Goal: Transaction & Acquisition: Purchase product/service

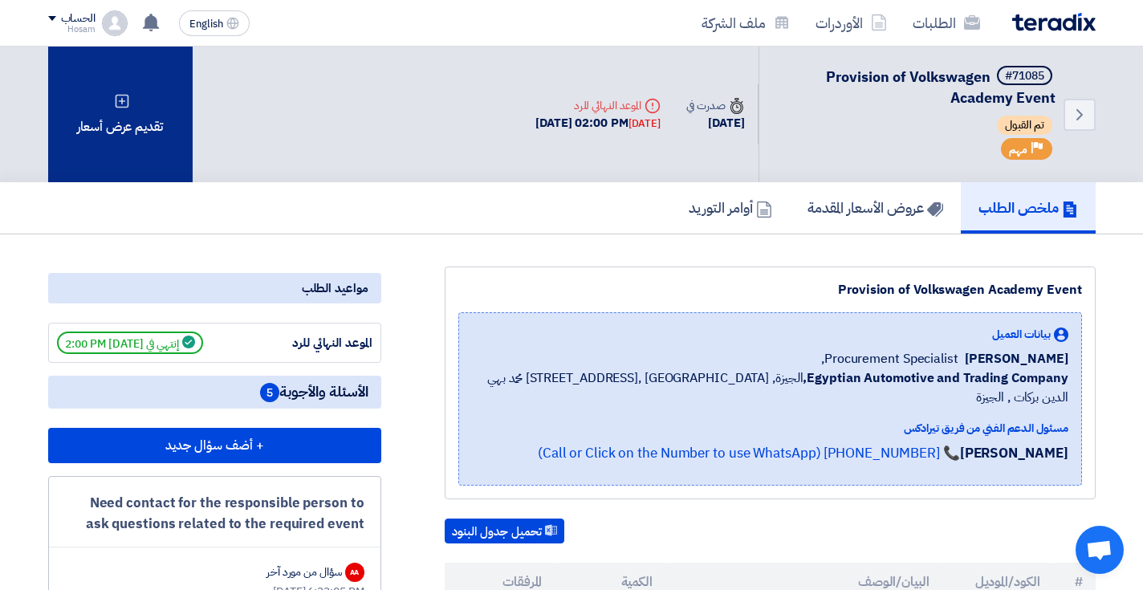
click at [124, 126] on div "تقديم عرض أسعار" at bounding box center [120, 115] width 145 height 136
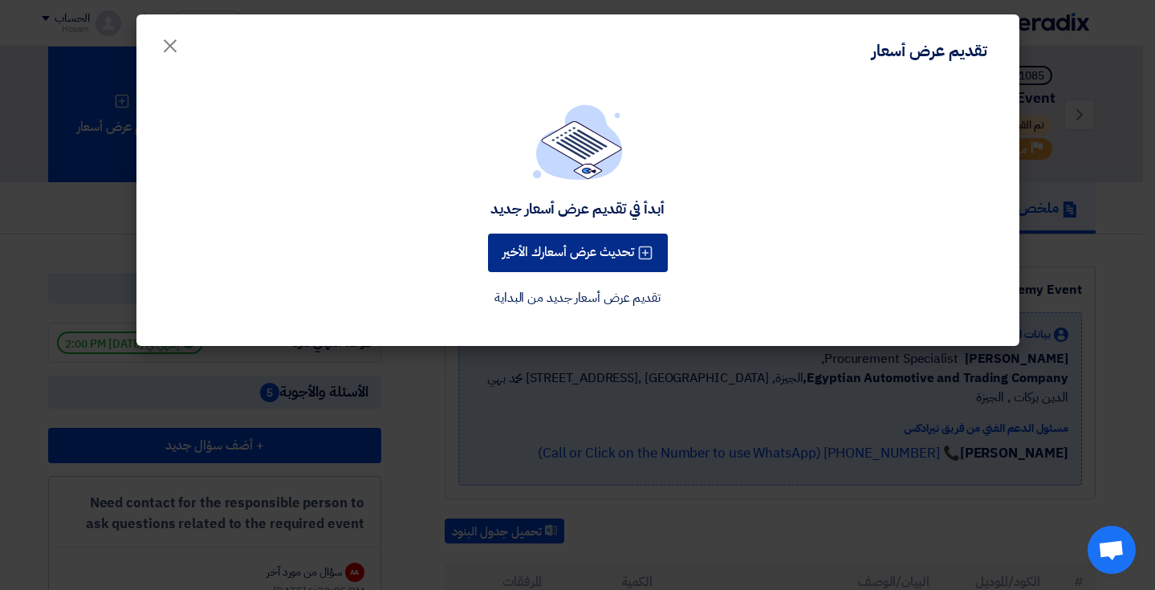
click at [577, 257] on button "تحديث عرض أسعارك الأخير" at bounding box center [578, 253] width 180 height 39
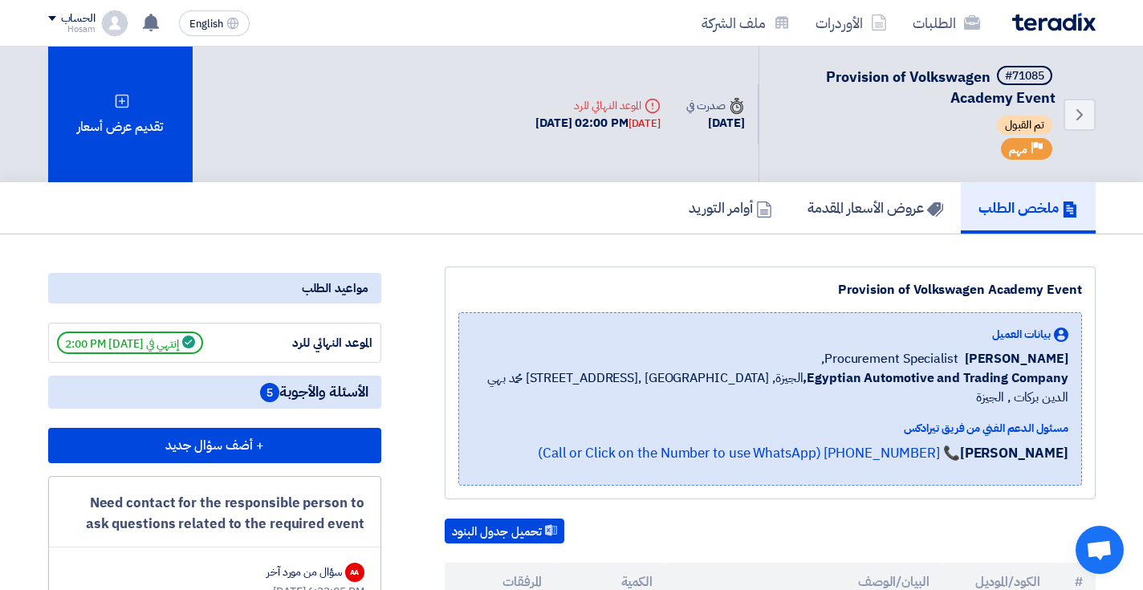
click at [952, 74] on span "Provision of Volkswagen Academy Event" at bounding box center [941, 87] width 230 height 43
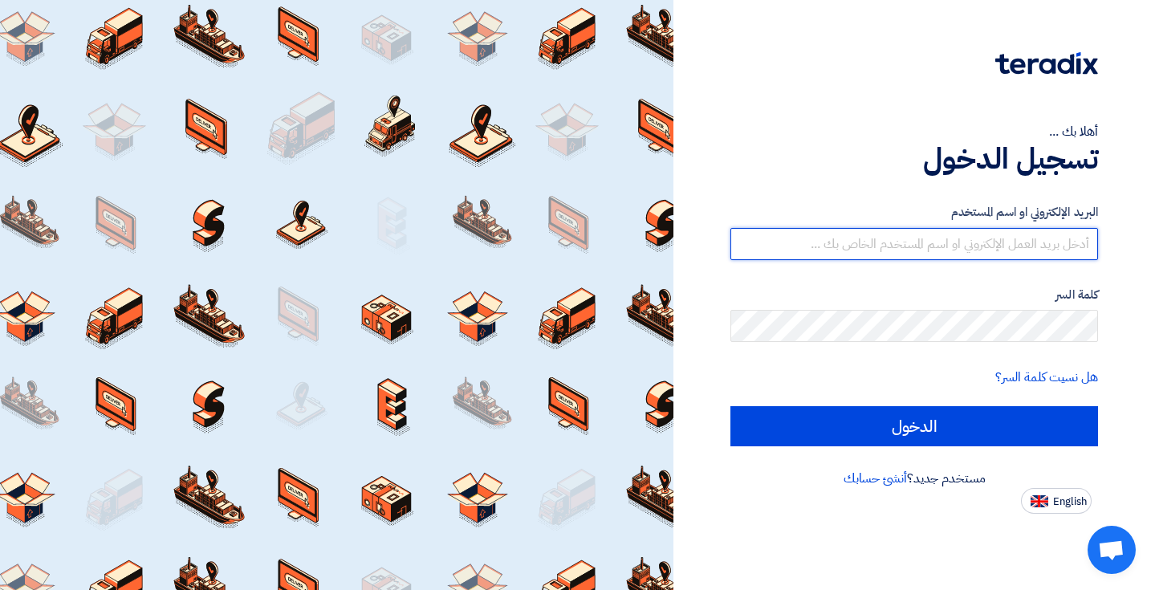
type input "[EMAIL_ADDRESS][DOMAIN_NAME]"
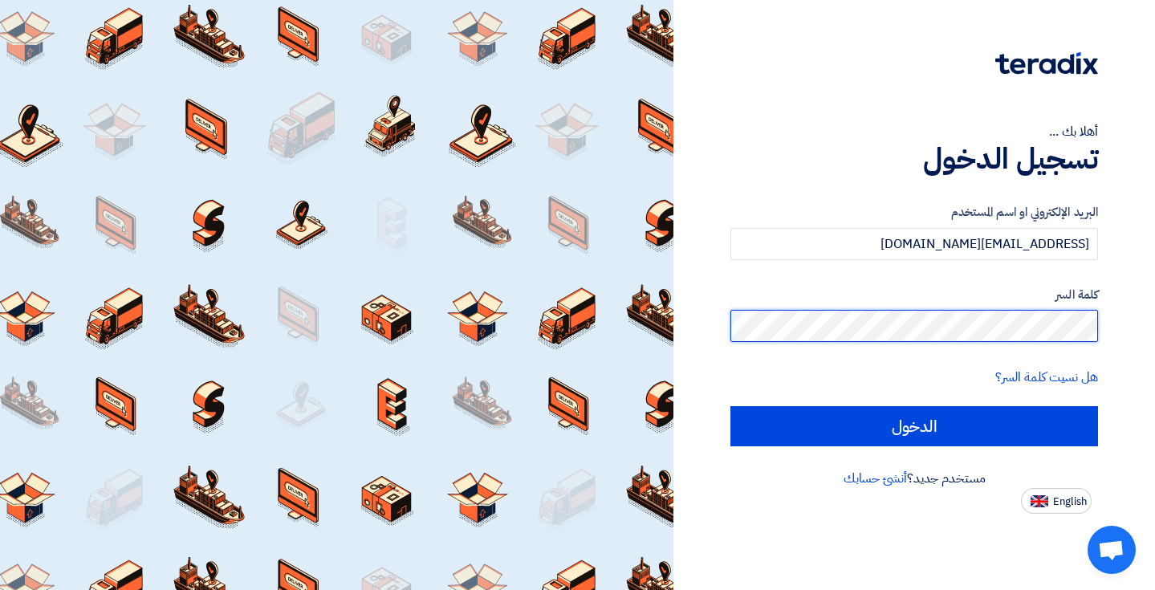
click at [915, 426] on input "الدخول" at bounding box center [915, 426] width 368 height 40
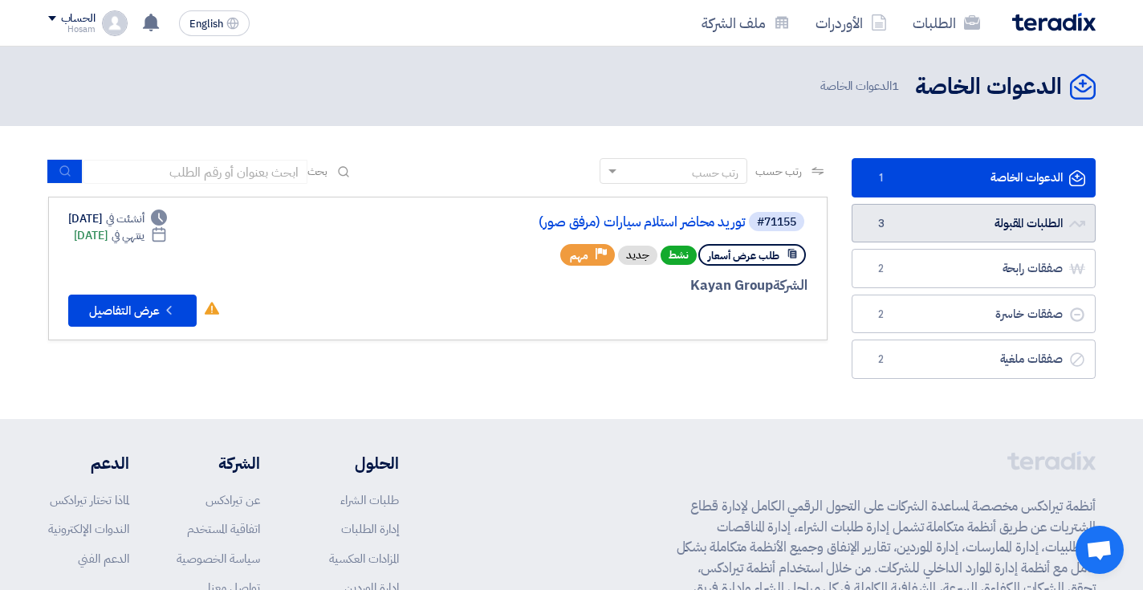
click at [976, 226] on link "الطلبات المقبولة الطلبات المقبولة 3" at bounding box center [974, 223] width 244 height 39
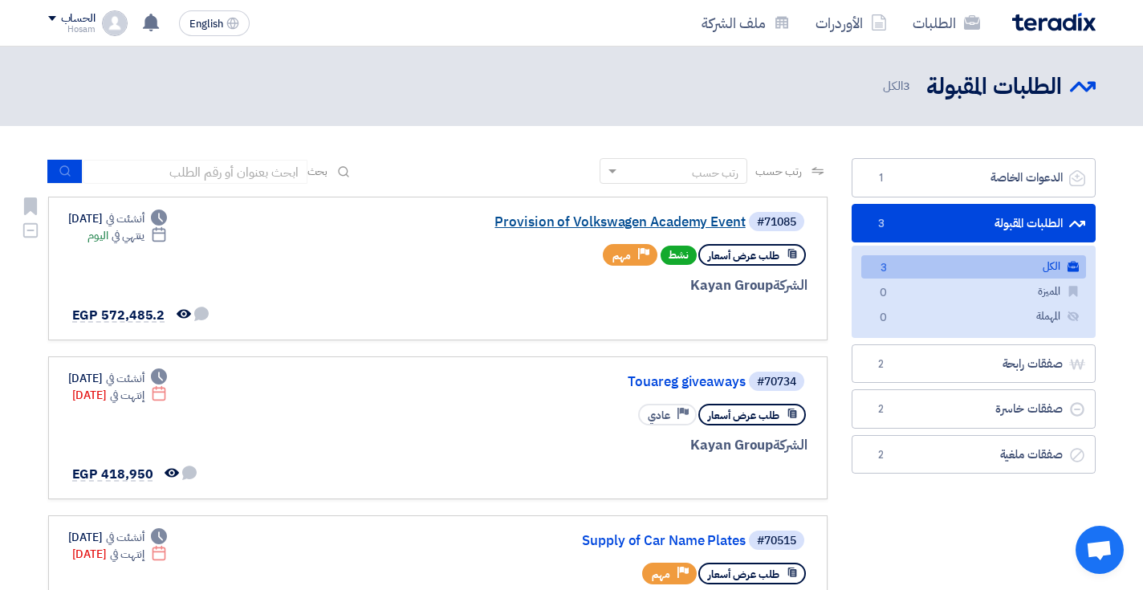
click at [610, 223] on link "Provision of Volkswagen Academy Event" at bounding box center [585, 222] width 321 height 14
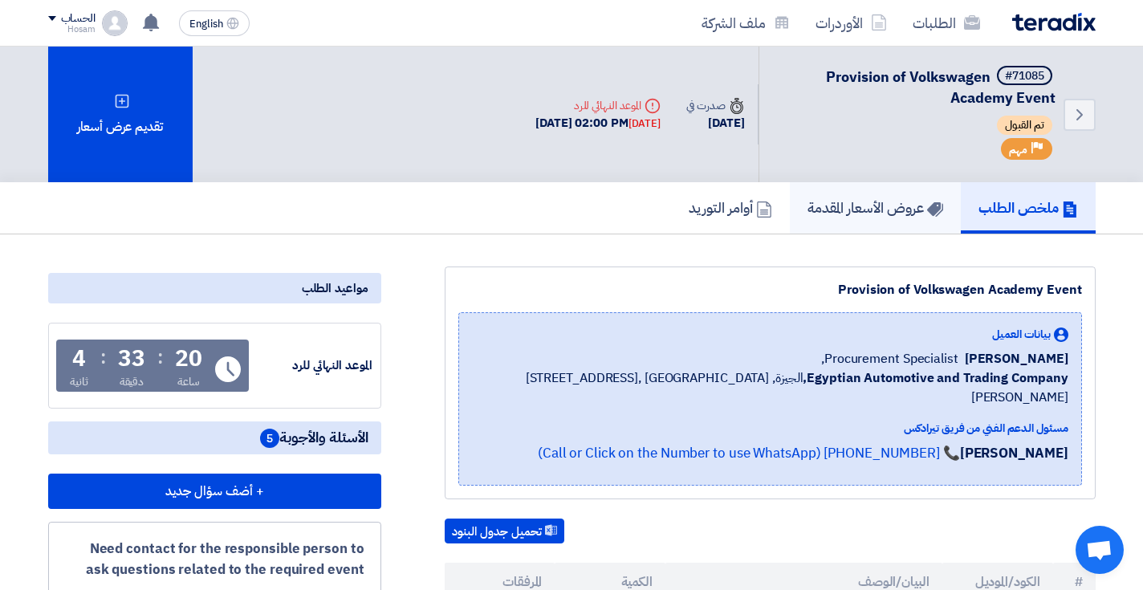
click at [849, 201] on h5 "عروض الأسعار المقدمة" at bounding box center [876, 207] width 136 height 18
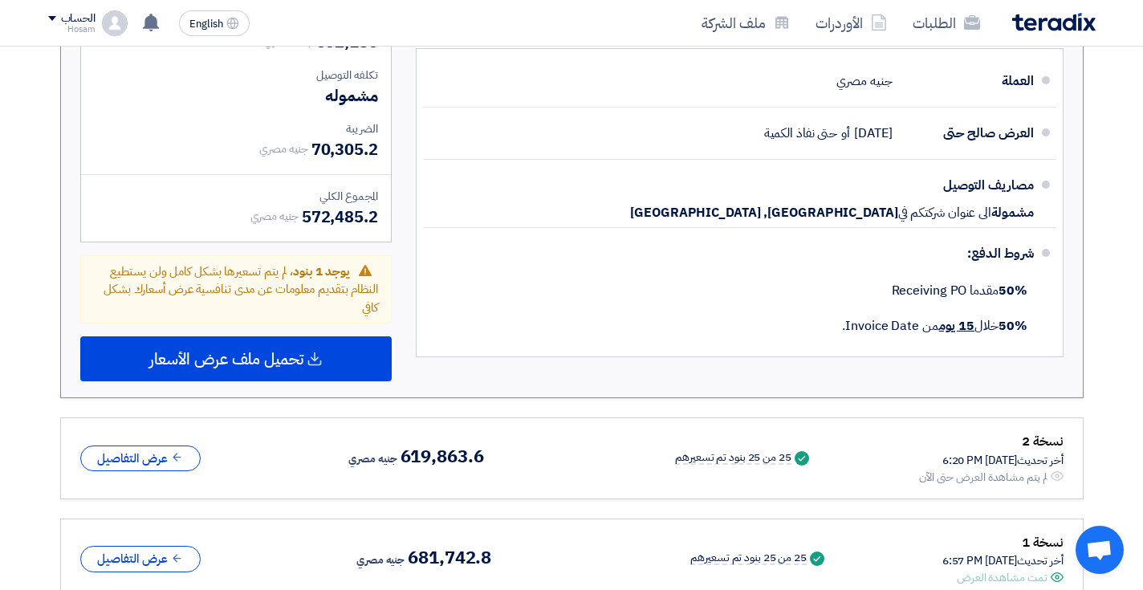
scroll to position [2761, 0]
click at [295, 262] on span "يوجد 1 بنود ، لم يتم تسعيرها بشكل كامل ولن يستطيع النظام بتقديم معلومات عن مدى …" at bounding box center [241, 289] width 275 height 54
click at [343, 262] on span "يوجد 1 بنود ، لم يتم تسعيرها بشكل كامل ولن يستطيع النظام بتقديم معلومات عن مدى …" at bounding box center [241, 289] width 275 height 54
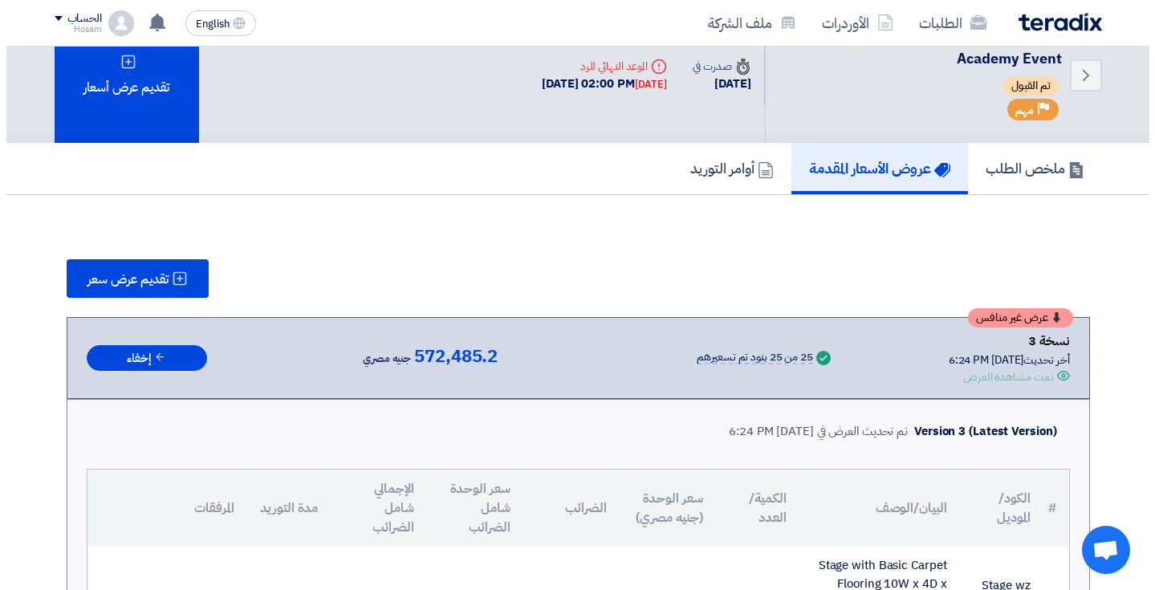
scroll to position [33, 0]
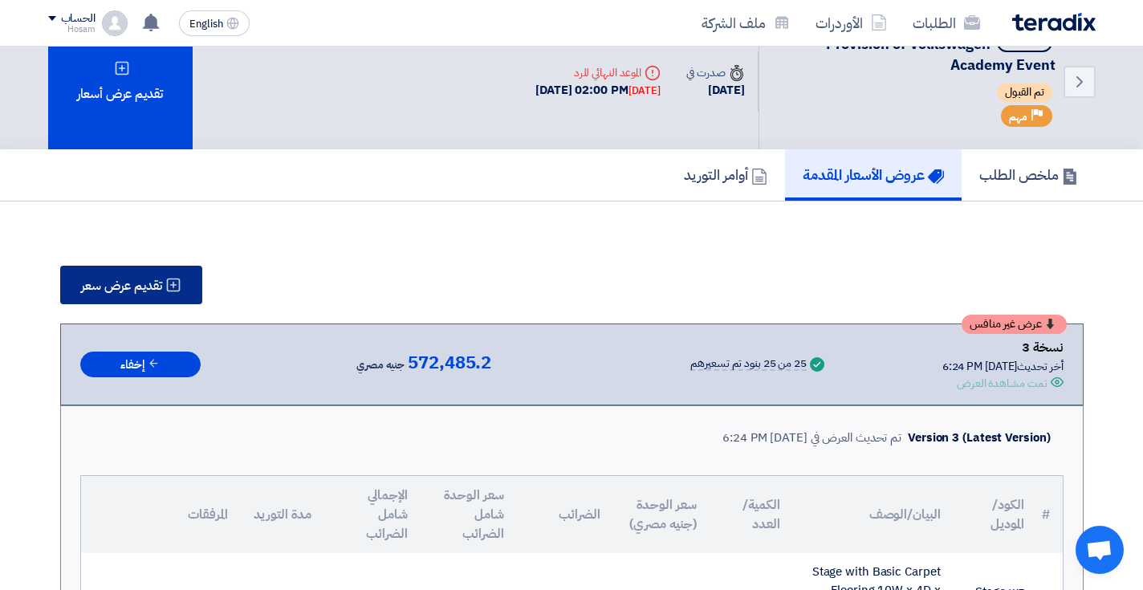
click at [154, 286] on span "تقديم عرض سعر" at bounding box center [121, 285] width 81 height 13
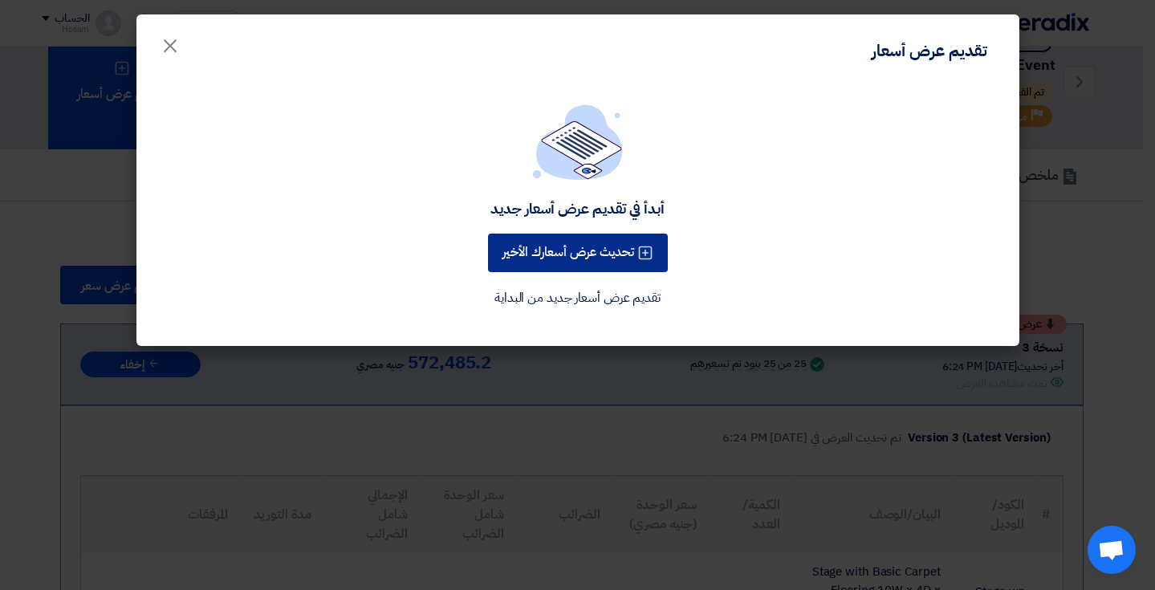
click at [577, 253] on button "تحديث عرض أسعارك الأخير" at bounding box center [578, 253] width 180 height 39
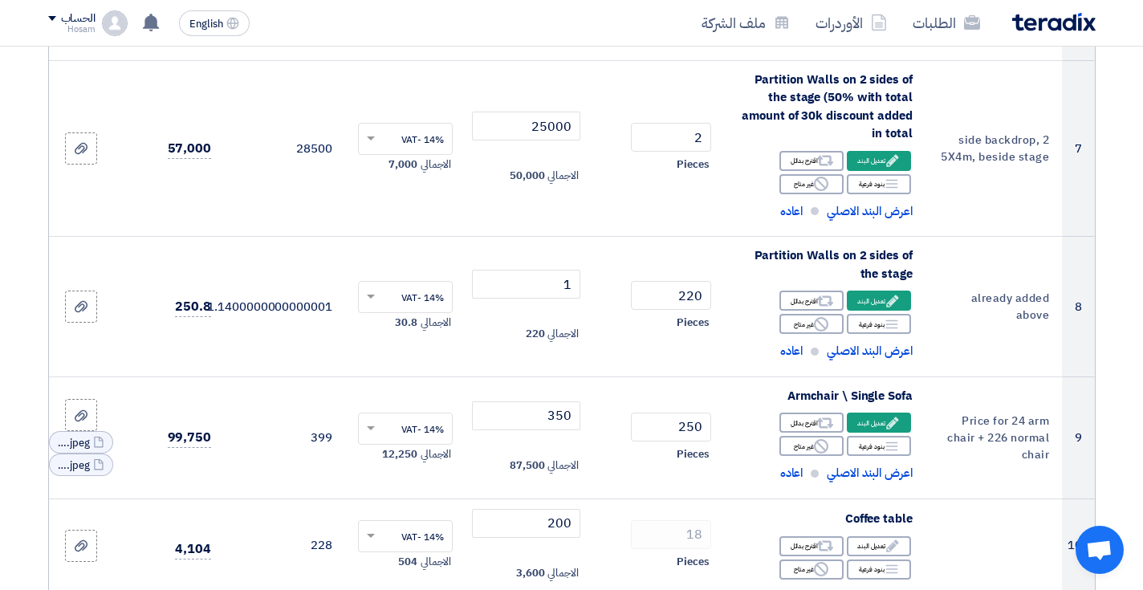
scroll to position [996, 0]
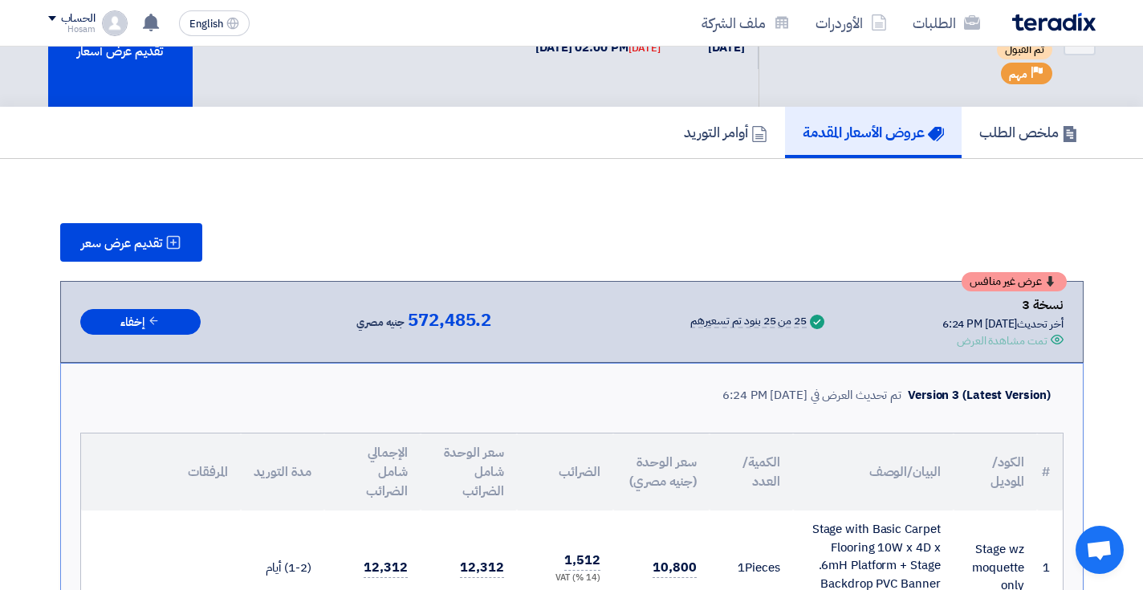
scroll to position [63, 0]
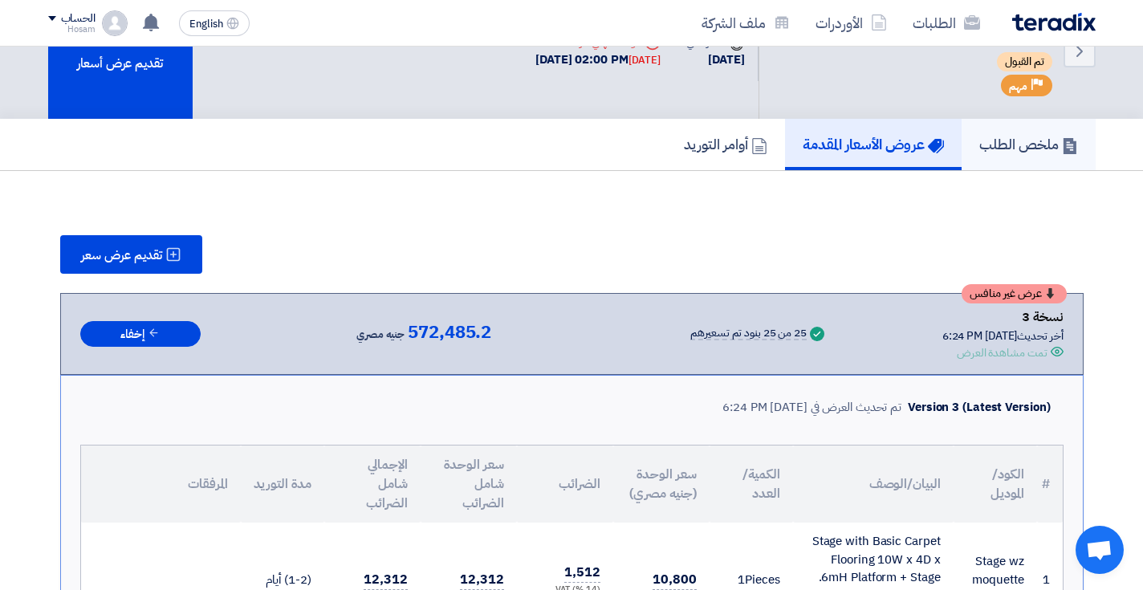
click at [993, 149] on h5 "ملخص الطلب" at bounding box center [1029, 144] width 99 height 18
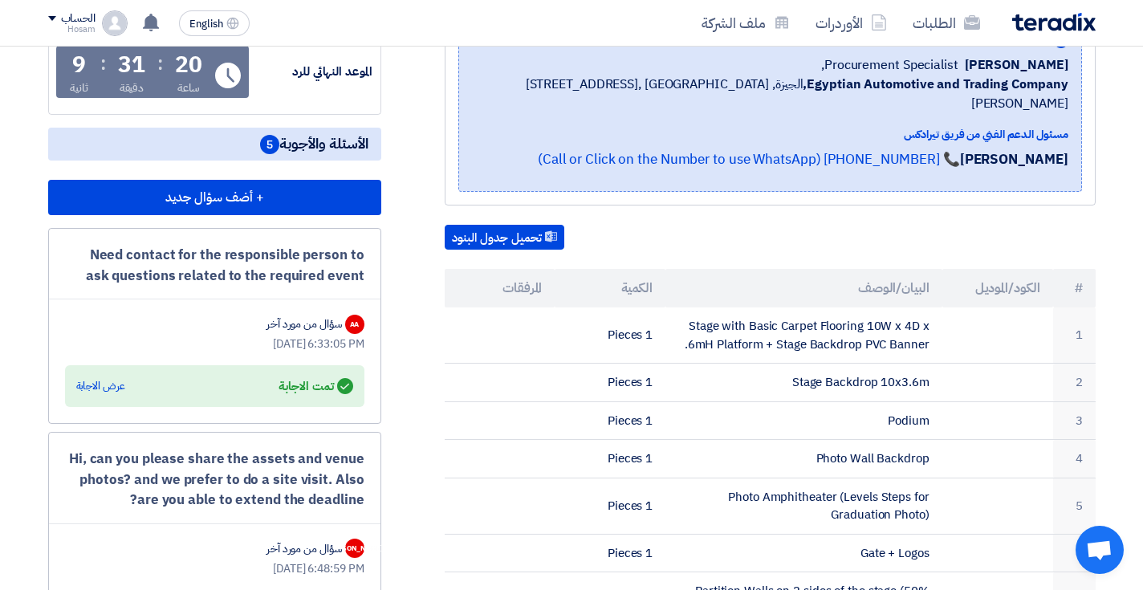
scroll to position [347, 0]
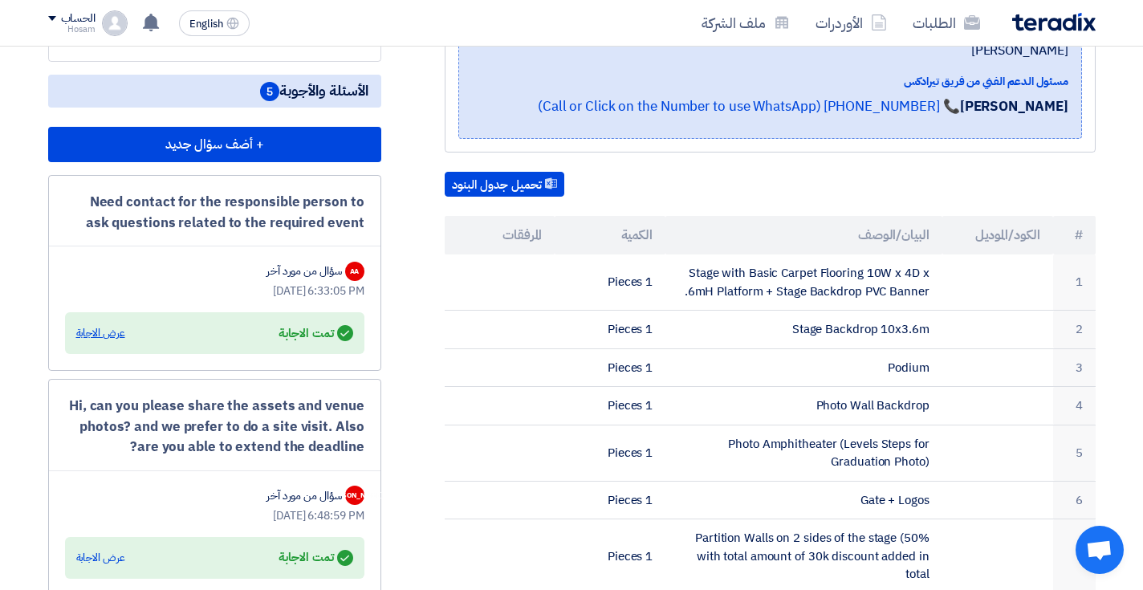
click at [105, 332] on div "عرض الاجابة" at bounding box center [100, 333] width 49 height 16
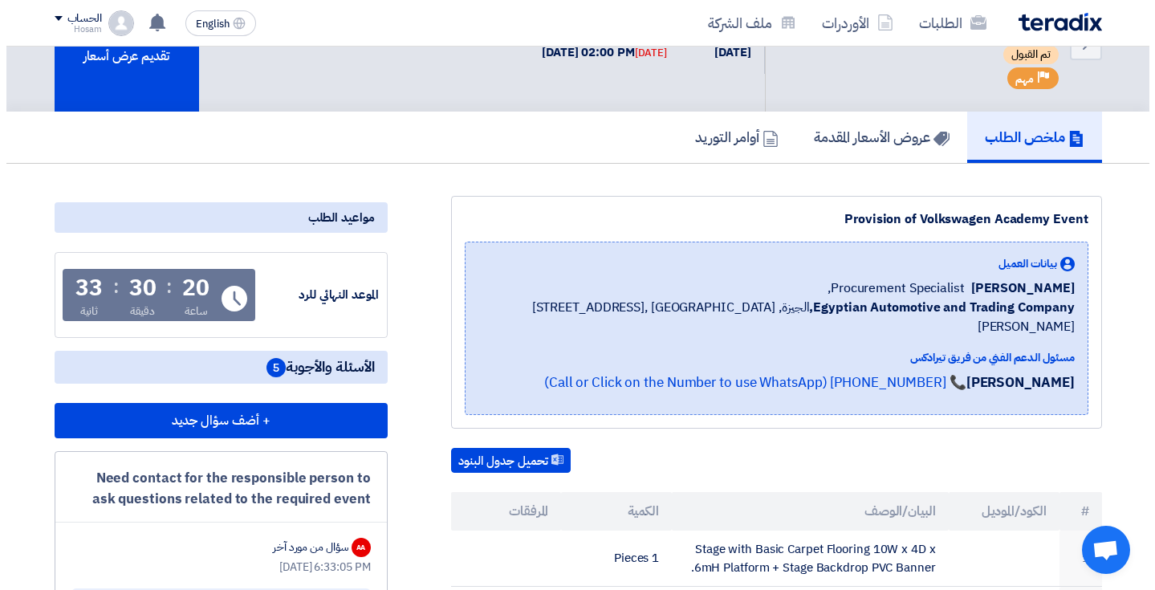
scroll to position [70, 0]
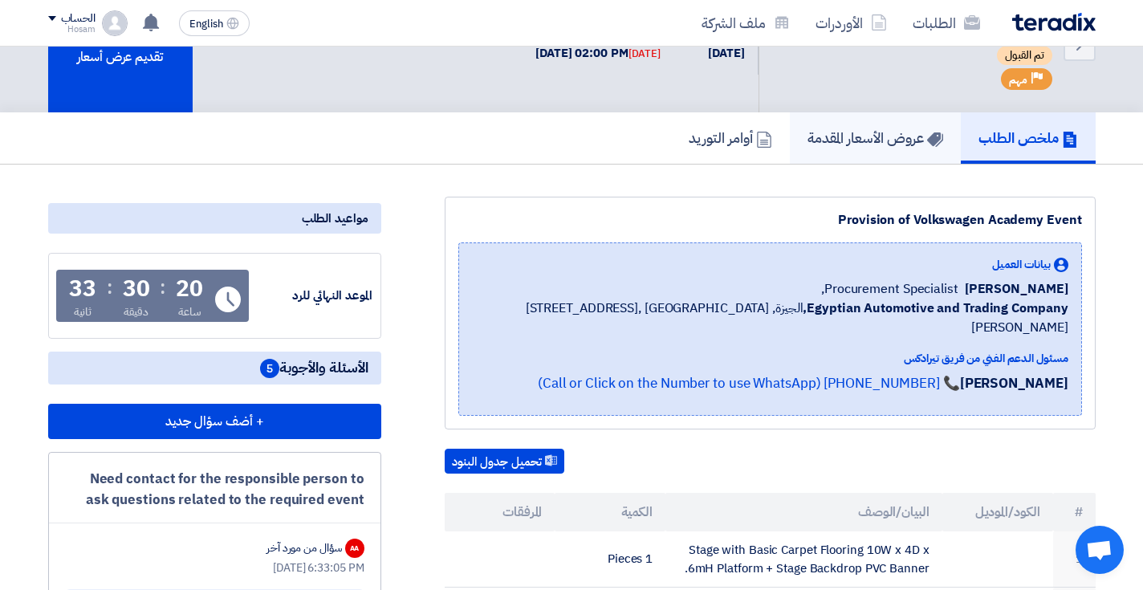
click at [881, 141] on h5 "عروض الأسعار المقدمة" at bounding box center [876, 137] width 136 height 18
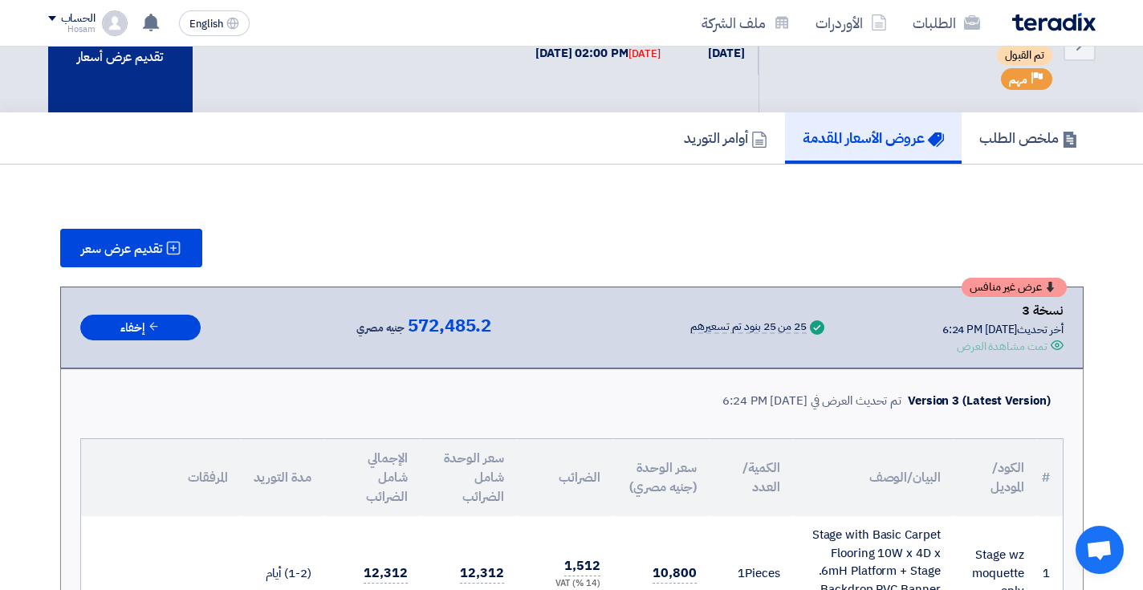
click at [135, 71] on div "تقديم عرض أسعار" at bounding box center [120, 45] width 145 height 136
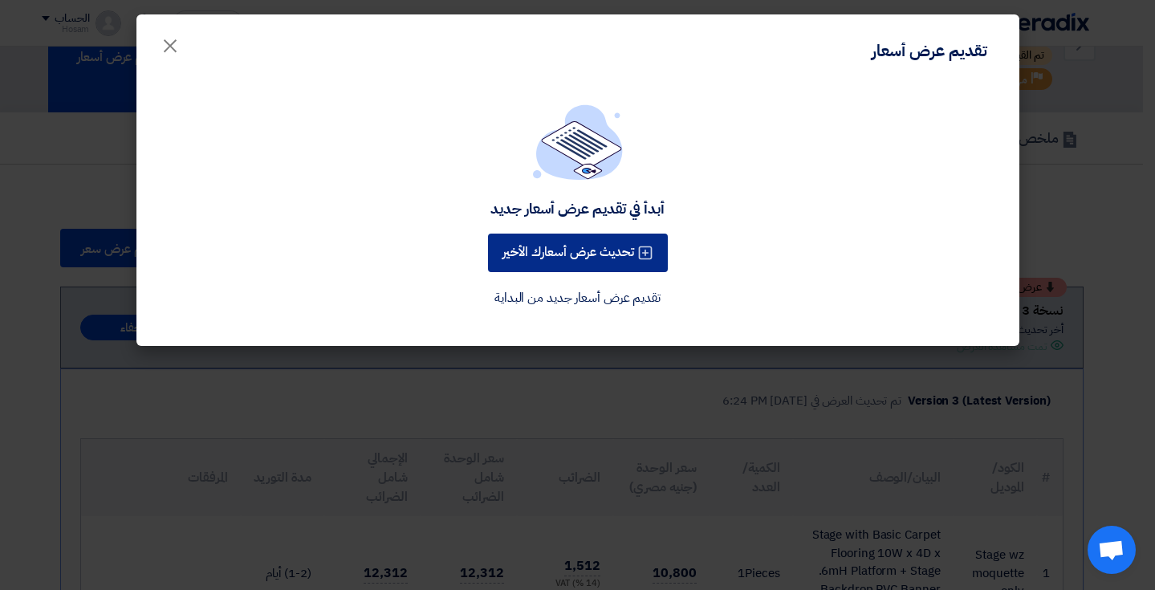
click at [627, 255] on button "تحديث عرض أسعارك الأخير" at bounding box center [578, 253] width 180 height 39
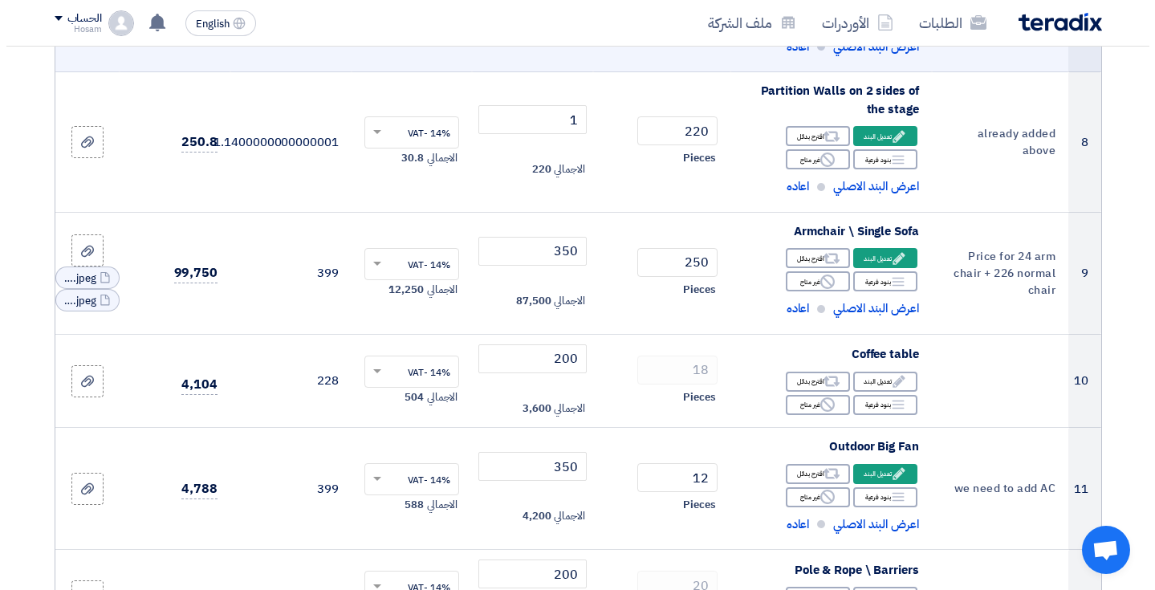
scroll to position [1155, 0]
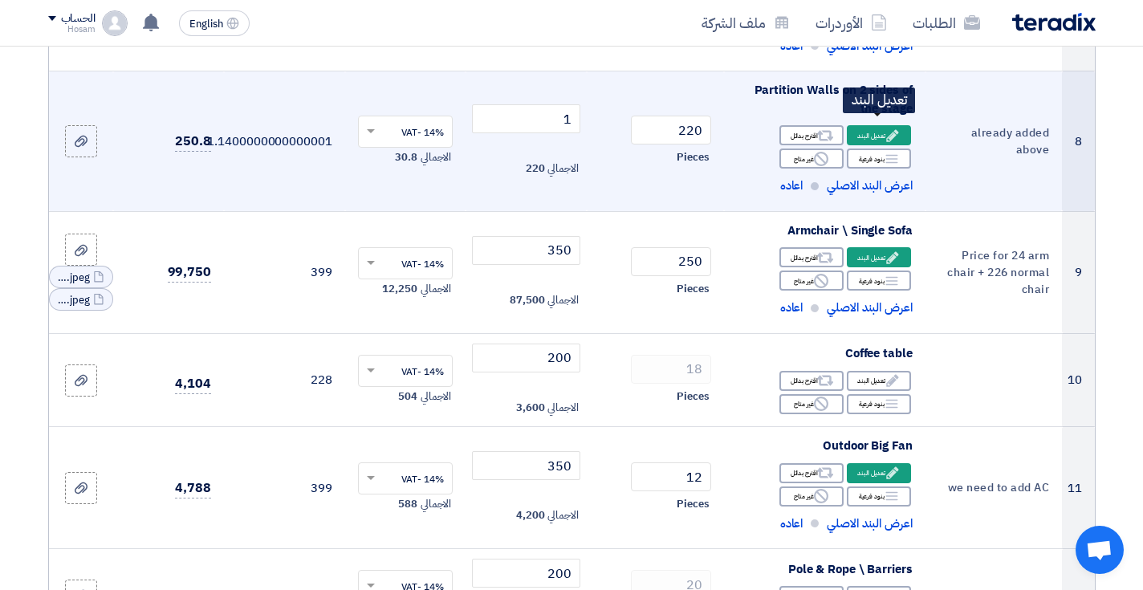
click at [896, 129] on use at bounding box center [892, 135] width 12 height 12
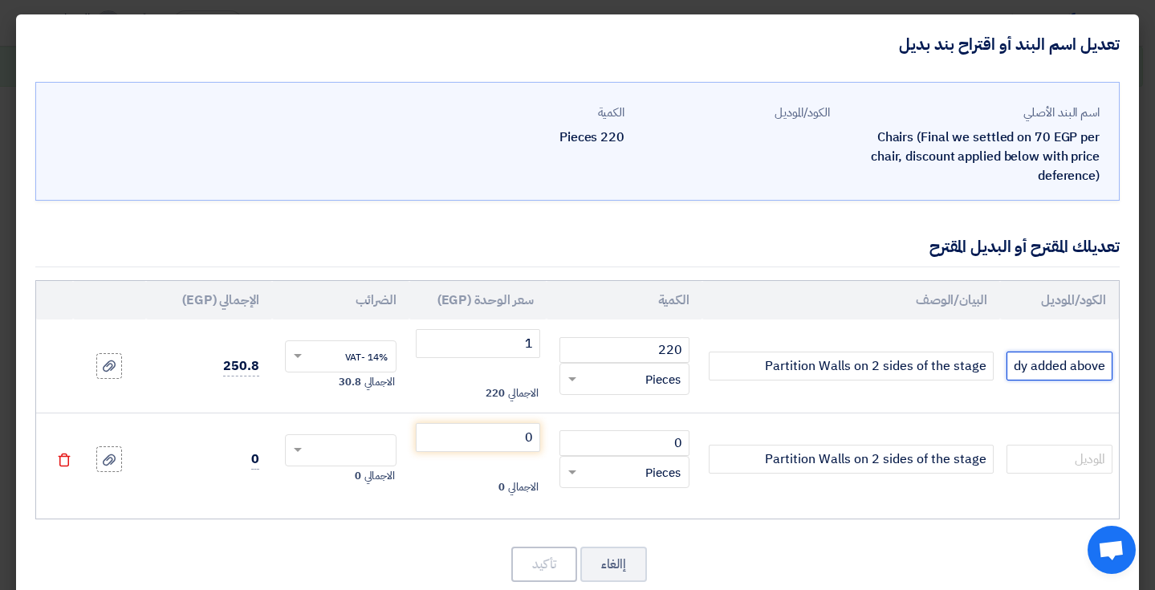
click at [1021, 370] on input "already added above" at bounding box center [1060, 366] width 106 height 29
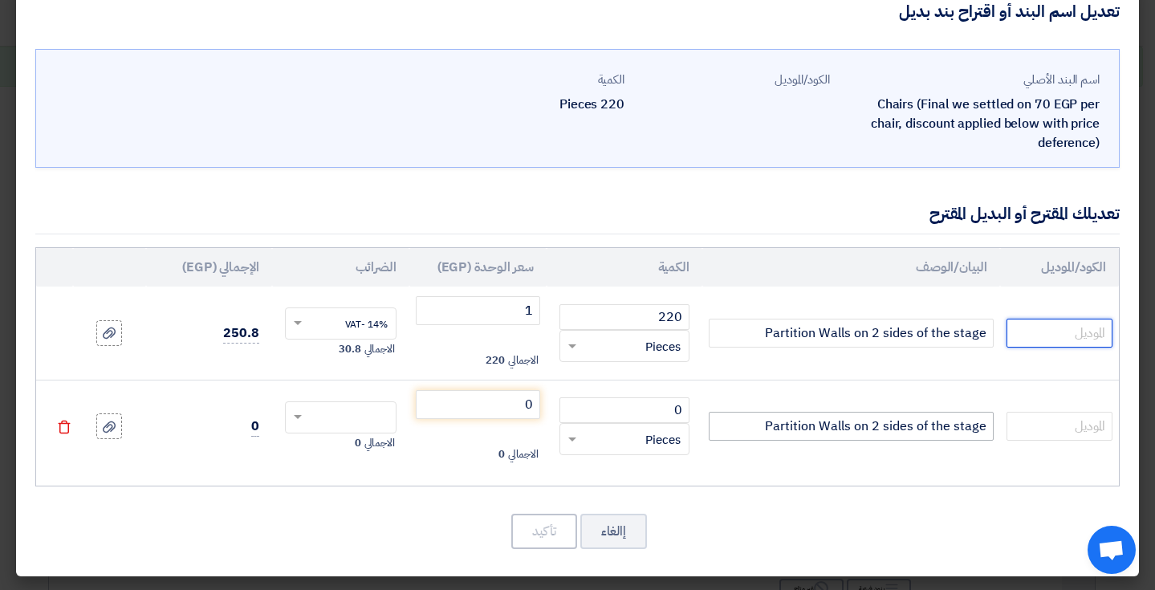
scroll to position [32, 0]
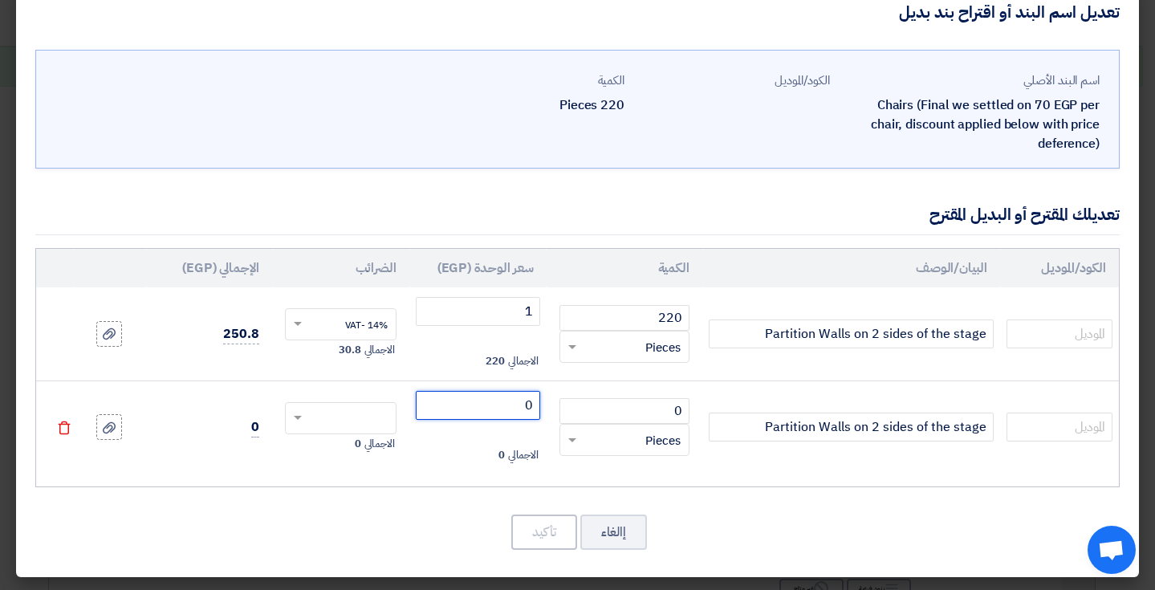
click at [490, 400] on input "0" at bounding box center [478, 405] width 124 height 29
drag, startPoint x: 509, startPoint y: 402, endPoint x: 539, endPoint y: 405, distance: 29.8
click at [539, 405] on td "0 الاجمالي 0" at bounding box center [477, 427] width 137 height 93
type input "150"
click at [721, 509] on div "اسم البند الأصلي Chairs (Final we settled on 70 EGP per chair, discount applied…" at bounding box center [577, 310] width 1123 height 536
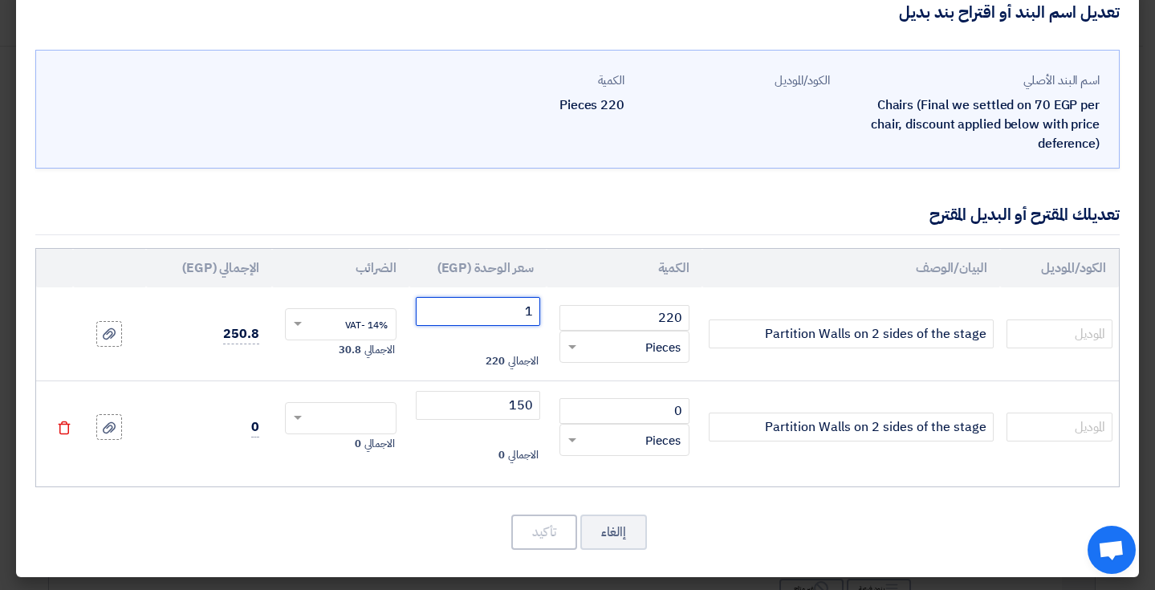
click at [503, 312] on input "1" at bounding box center [478, 311] width 124 height 29
type input "150"
click at [754, 538] on div "إالغاء تأكيد" at bounding box center [577, 532] width 1085 height 39
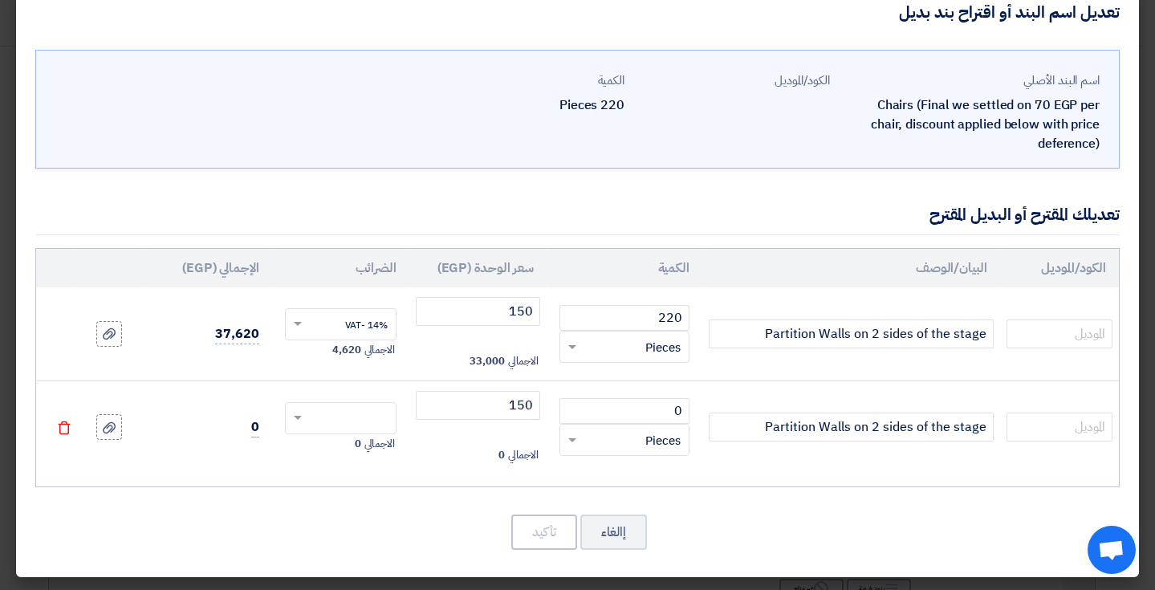
click at [63, 426] on icon "Delete" at bounding box center [64, 428] width 14 height 14
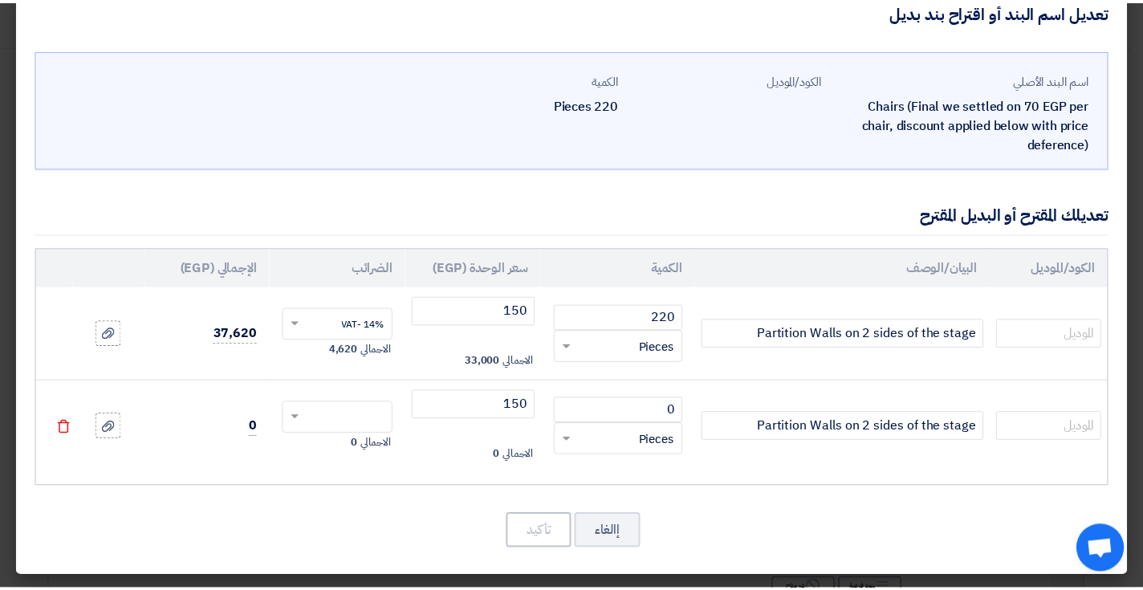
scroll to position [0, 0]
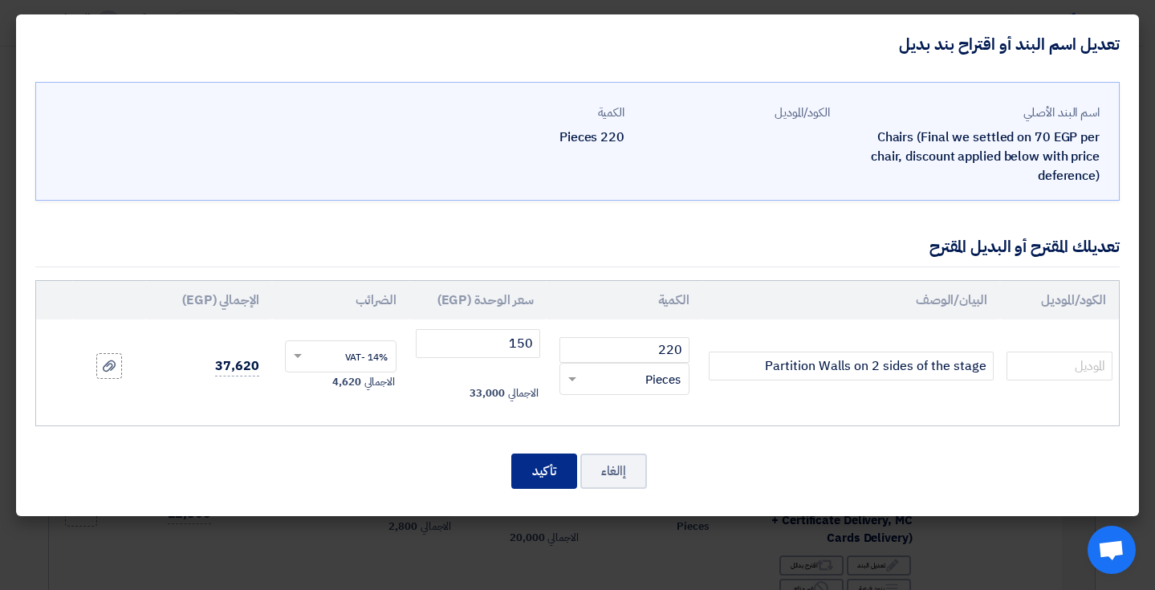
click at [541, 468] on button "تأكيد" at bounding box center [544, 471] width 66 height 35
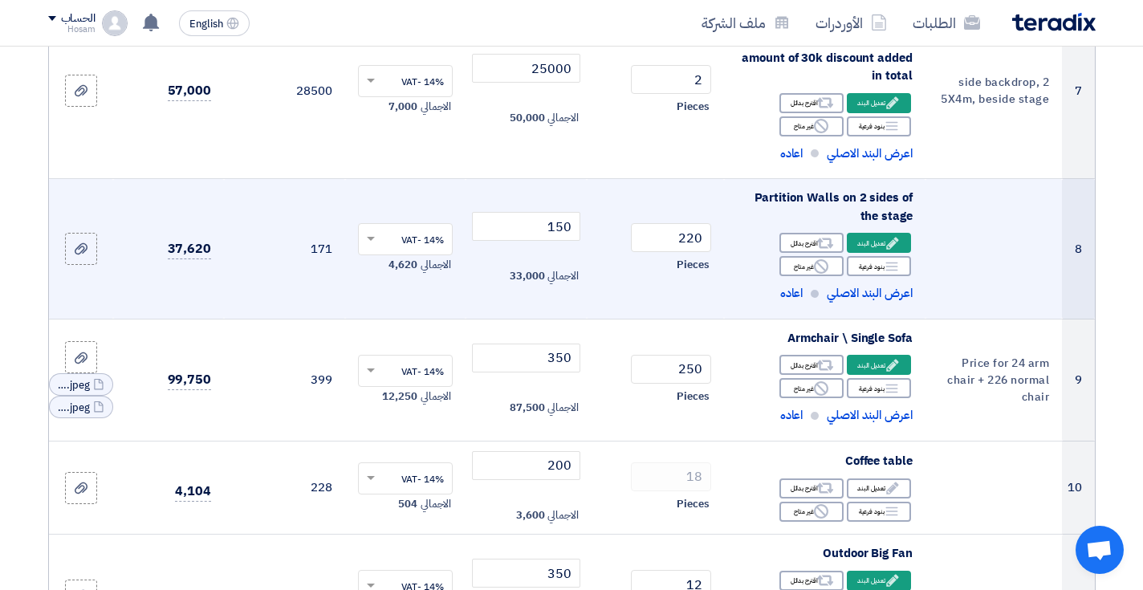
scroll to position [1065, 0]
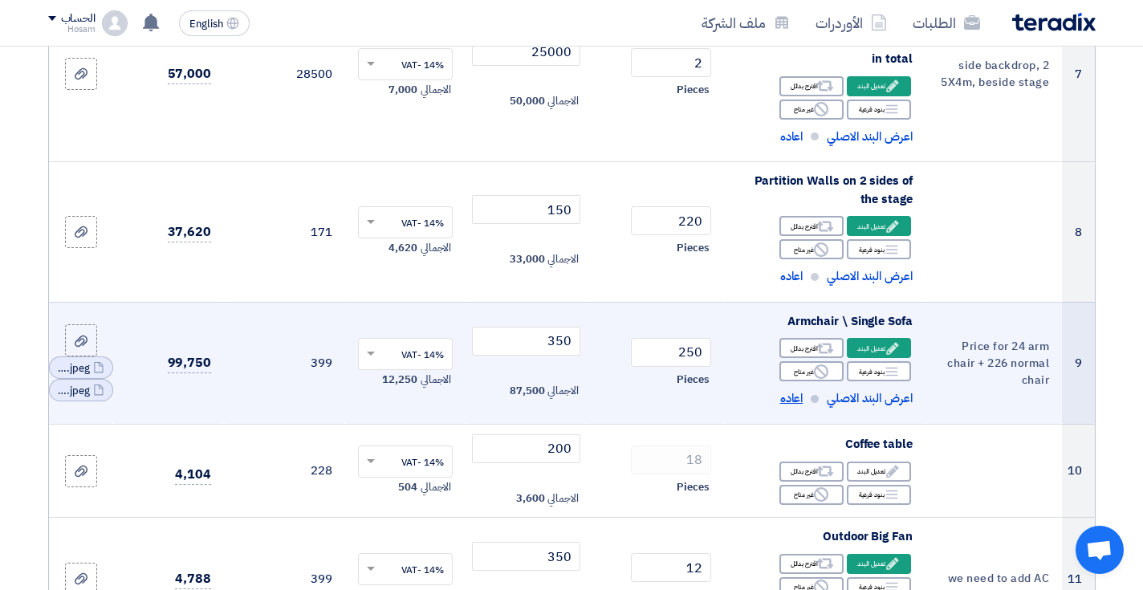
click at [794, 389] on span "اعاده" at bounding box center [791, 398] width 23 height 18
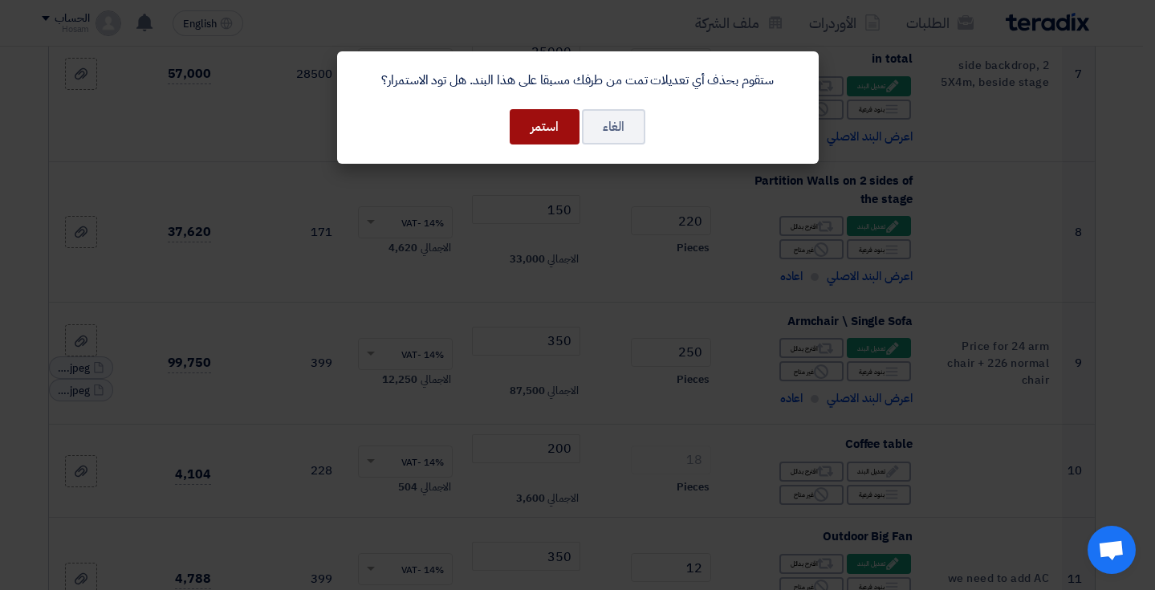
click at [563, 128] on button "استمر" at bounding box center [545, 126] width 70 height 35
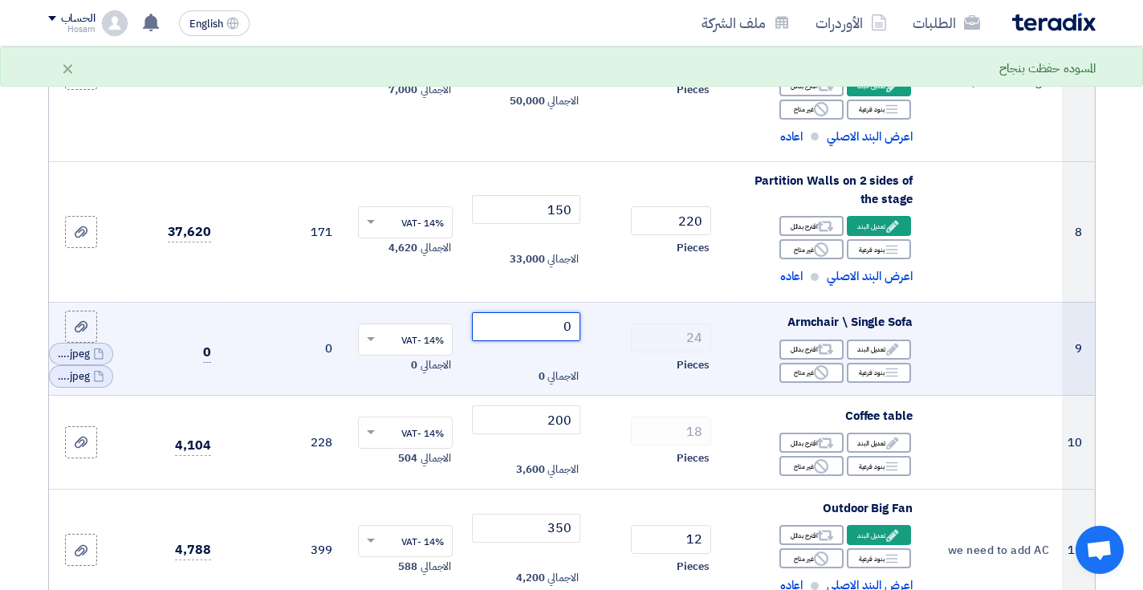
click at [549, 319] on input "0" at bounding box center [526, 326] width 108 height 29
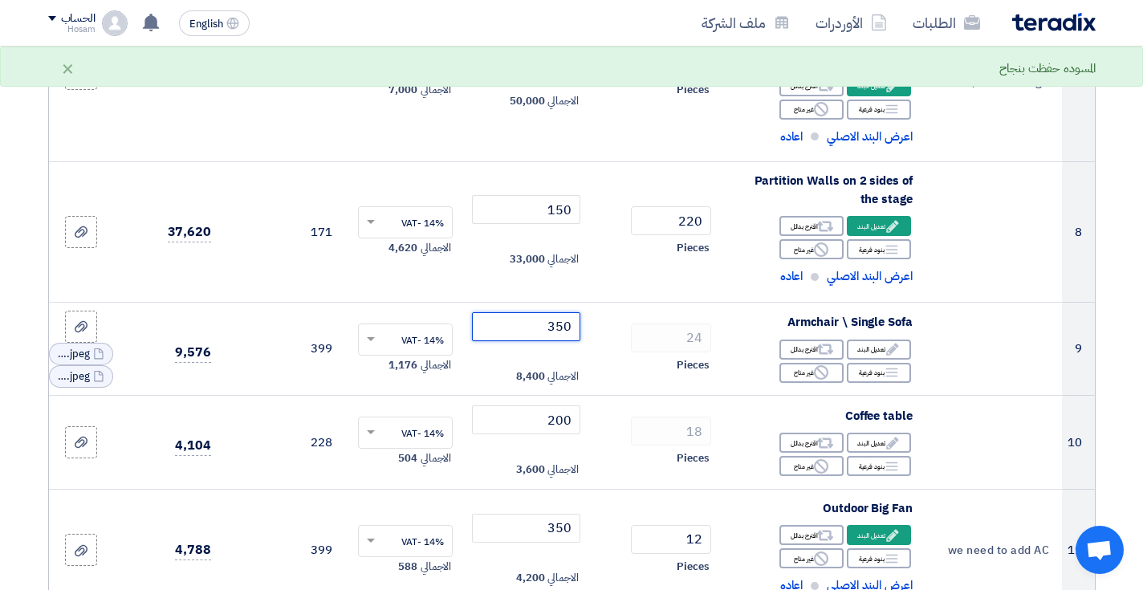
type input "350"
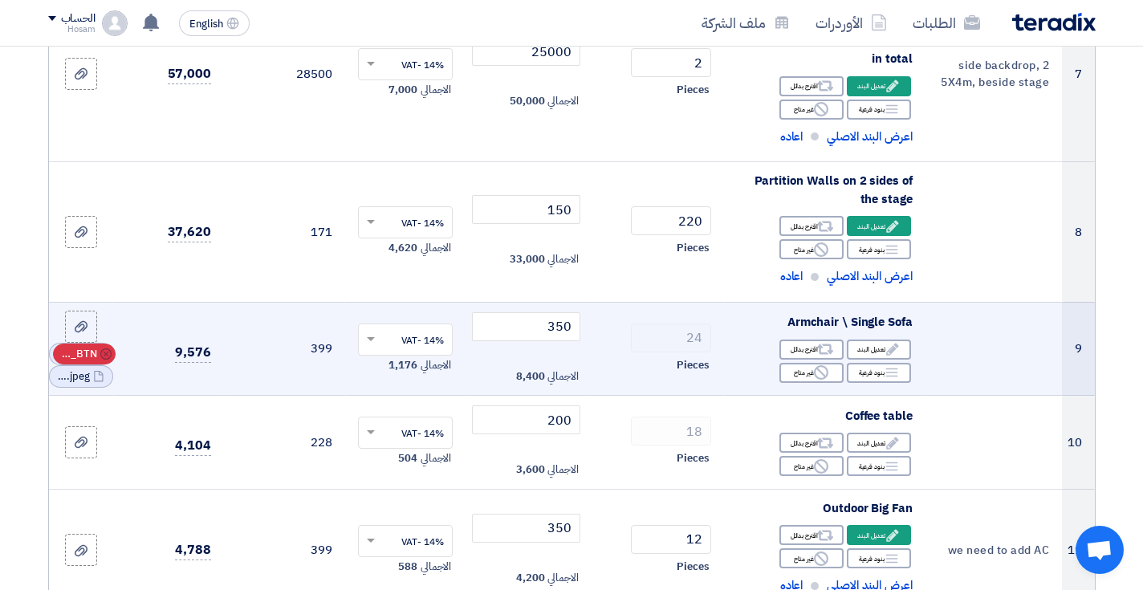
click at [106, 348] on icon "Cancel" at bounding box center [105, 353] width 11 height 11
click at [104, 360] on icon "Cancel" at bounding box center [105, 365] width 11 height 11
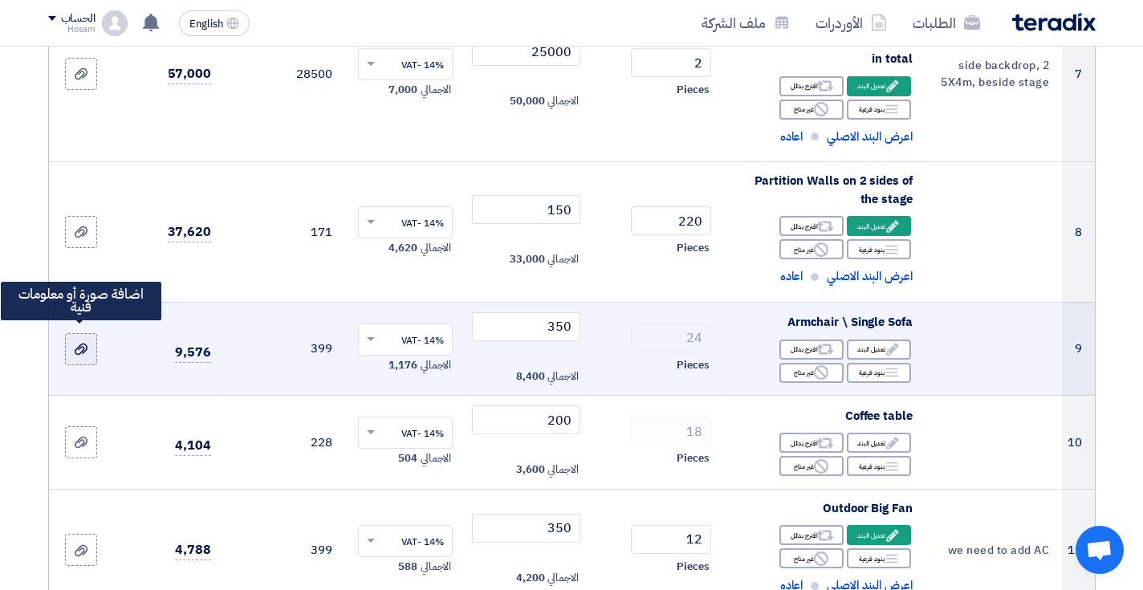
click at [79, 344] on use at bounding box center [81, 349] width 13 height 11
click at [0, 0] on input "file" at bounding box center [0, 0] width 0 height 0
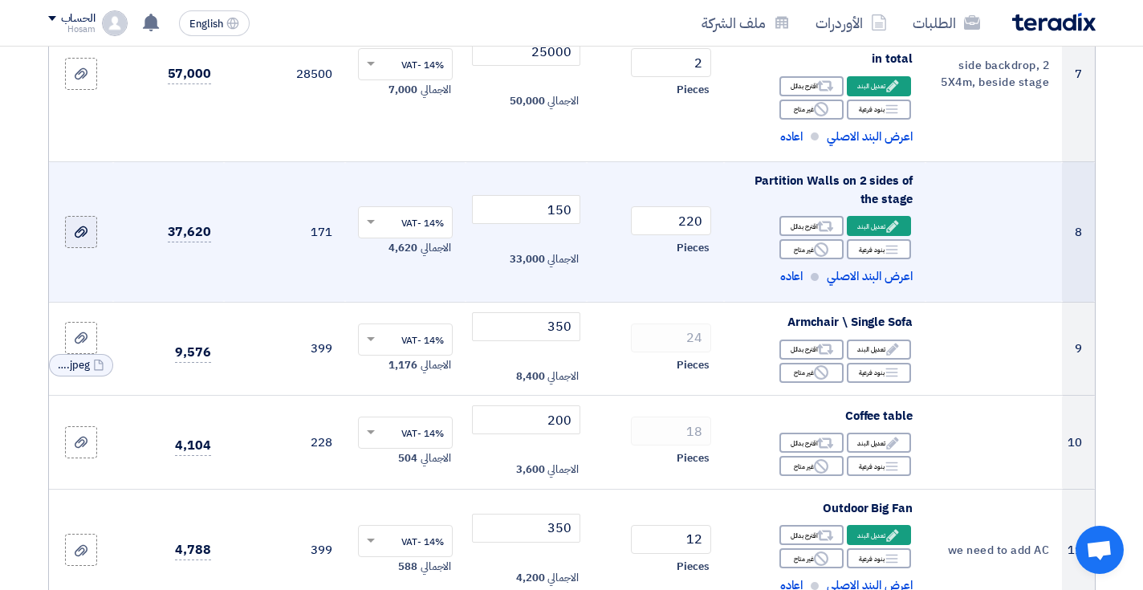
click at [86, 227] on icon at bounding box center [81, 232] width 13 height 13
click at [0, 0] on input "file" at bounding box center [0, 0] width 0 height 0
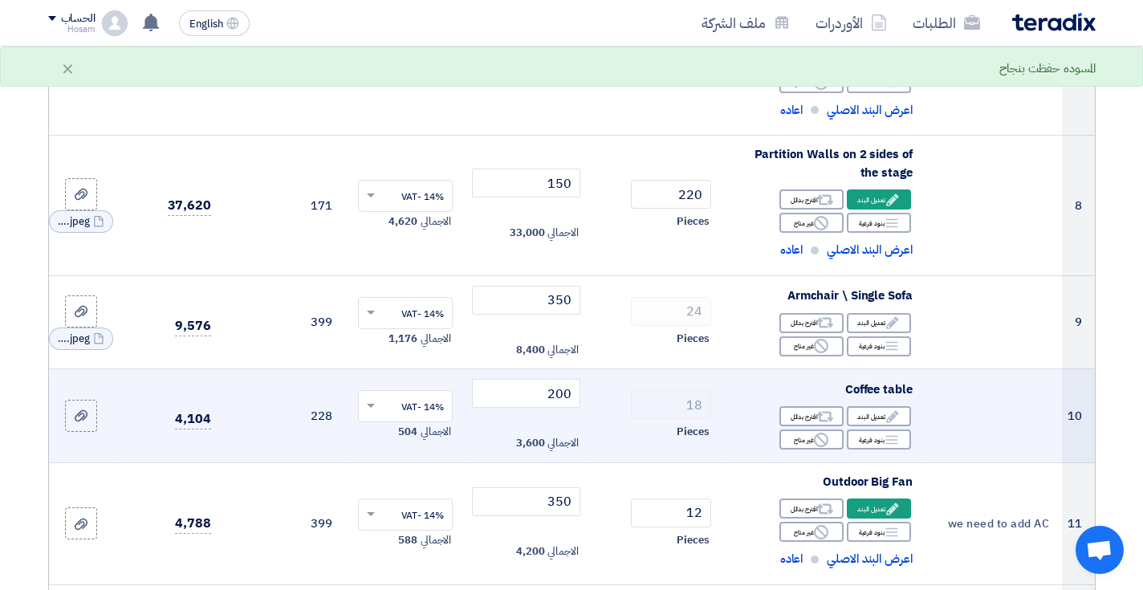
scroll to position [1090, 0]
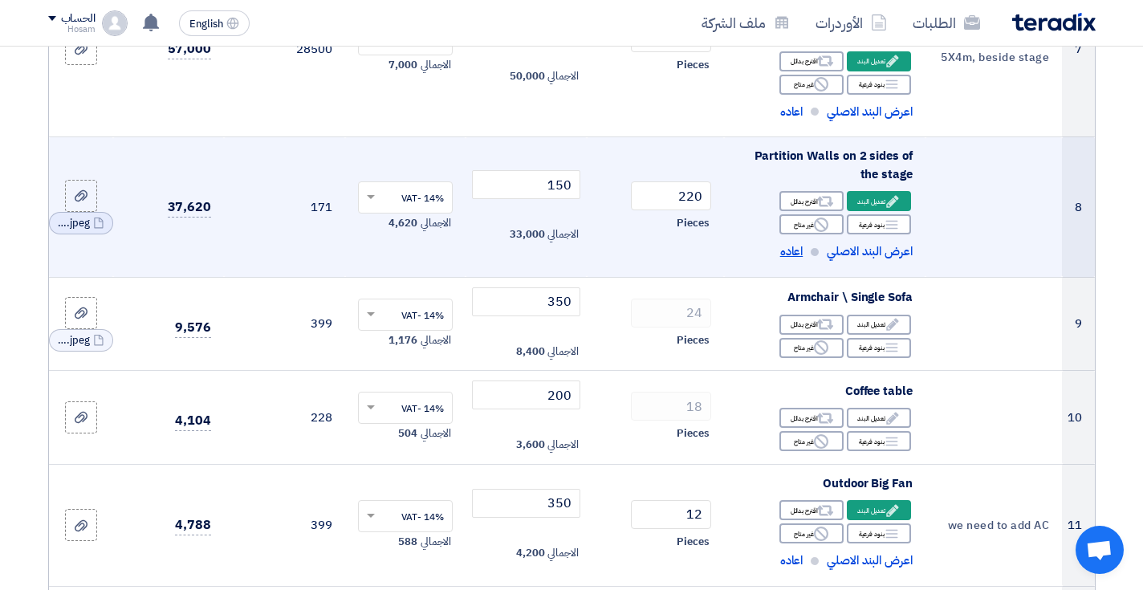
click at [796, 244] on span "اعاده" at bounding box center [791, 251] width 23 height 18
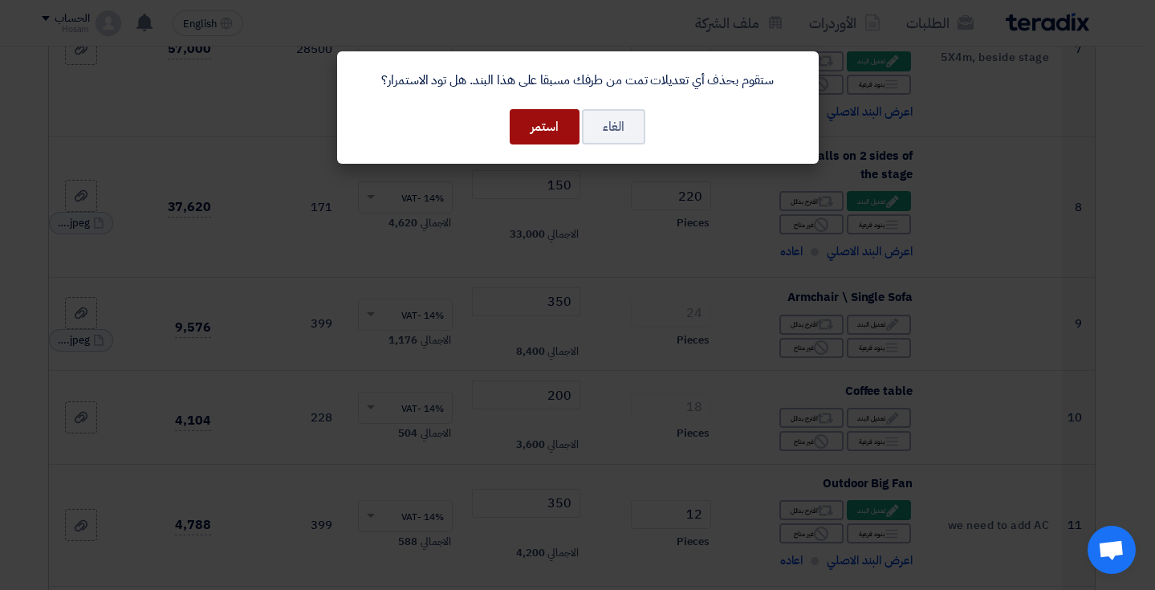
click at [532, 122] on button "استمر" at bounding box center [545, 126] width 70 height 35
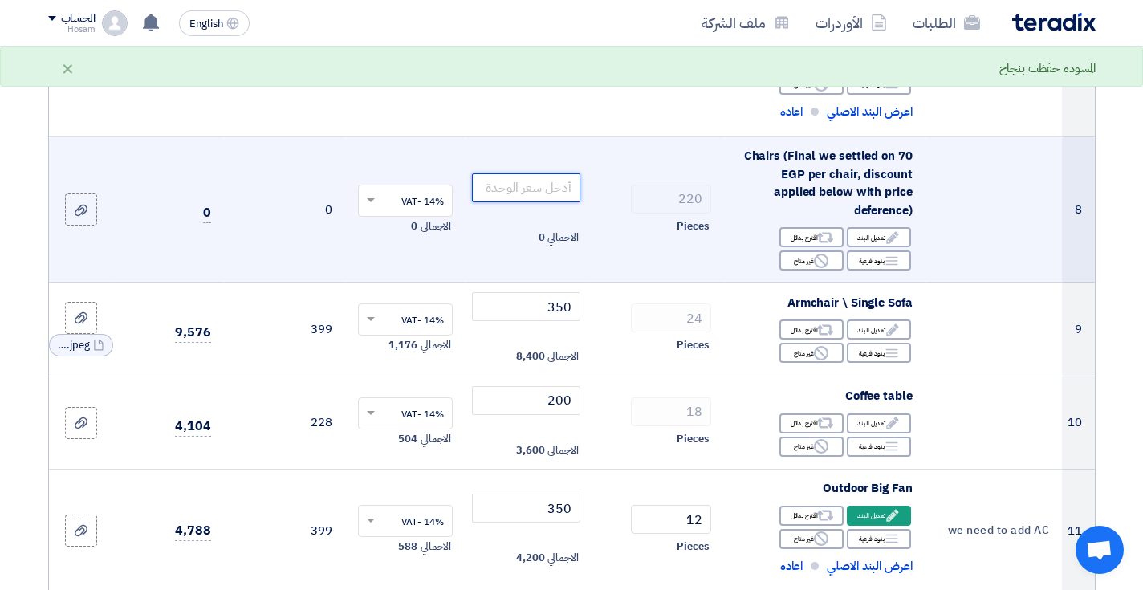
click at [538, 173] on input "number" at bounding box center [526, 187] width 108 height 29
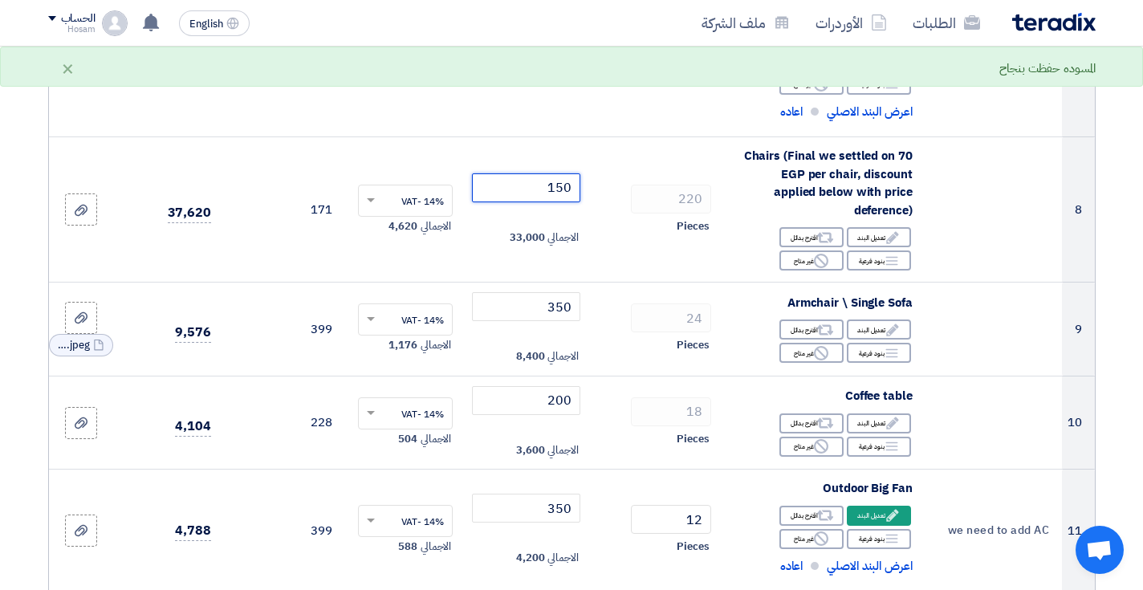
type input "150"
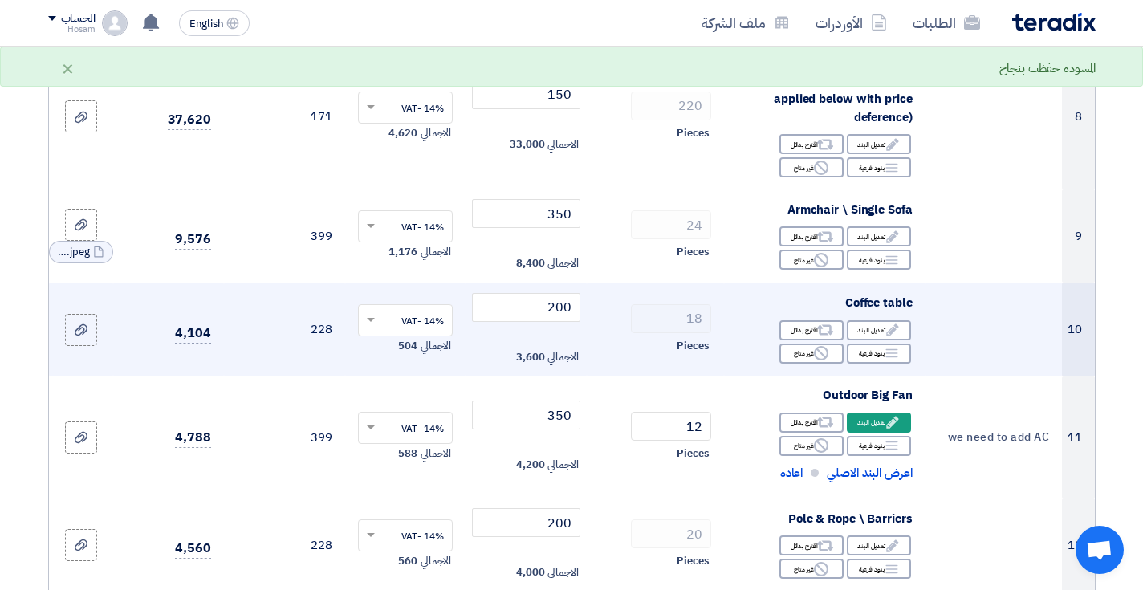
scroll to position [1191, 0]
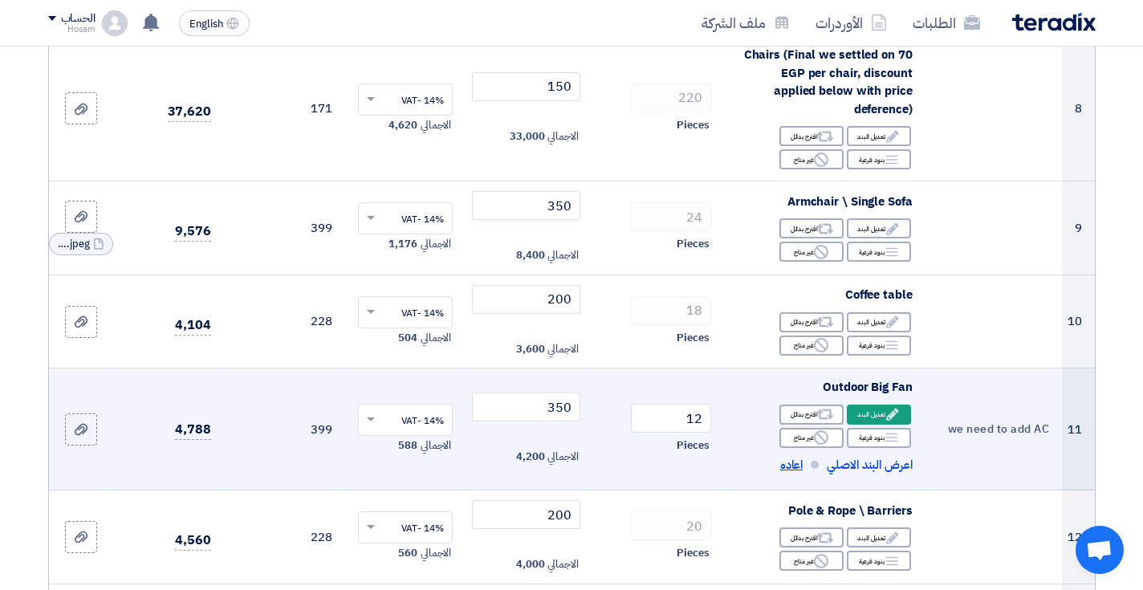
click at [792, 456] on span "اعاده" at bounding box center [791, 465] width 23 height 18
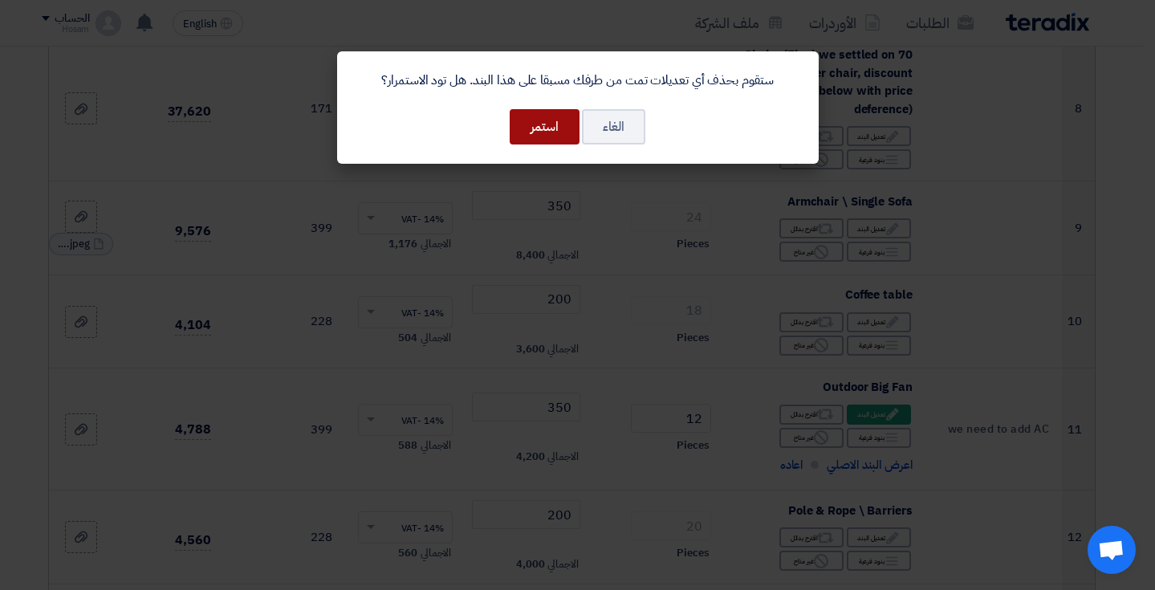
click at [545, 127] on button "استمر" at bounding box center [545, 126] width 70 height 35
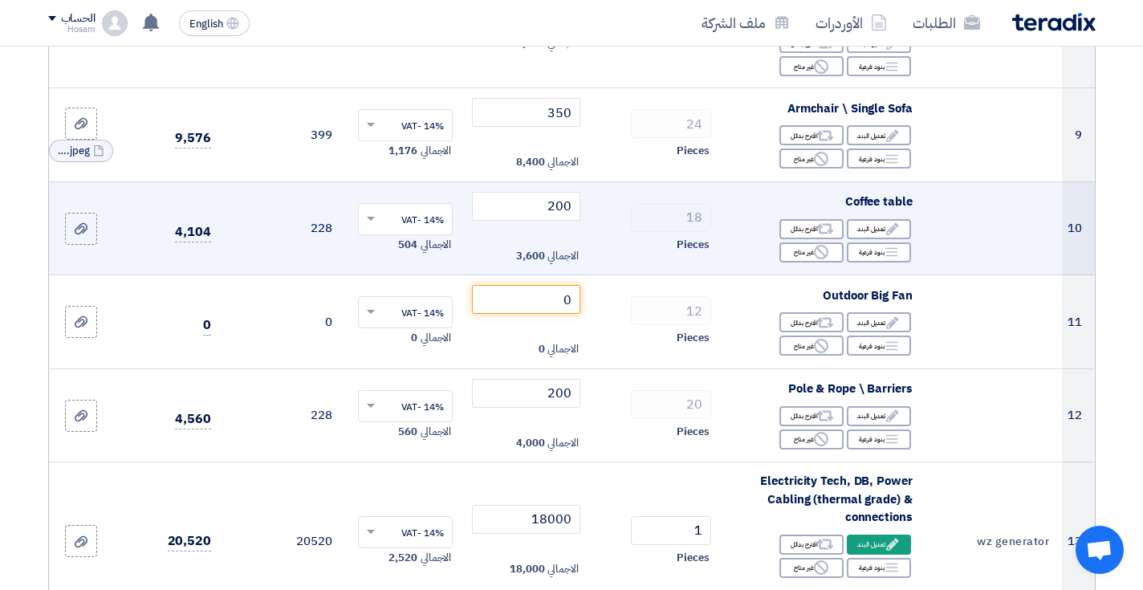
scroll to position [1285, 0]
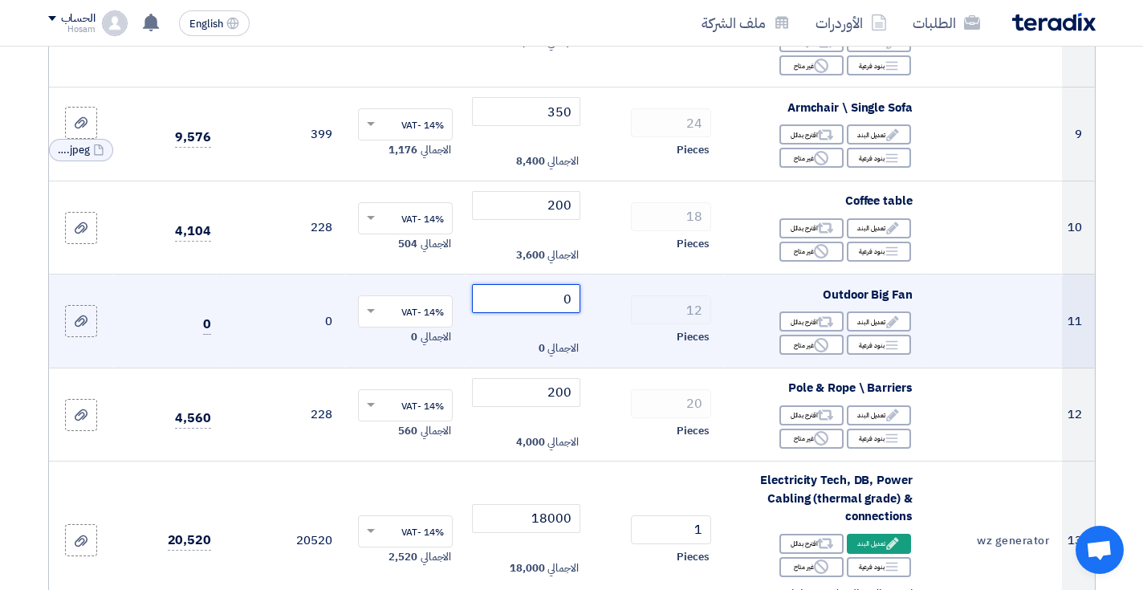
click at [532, 284] on input "0" at bounding box center [526, 298] width 108 height 29
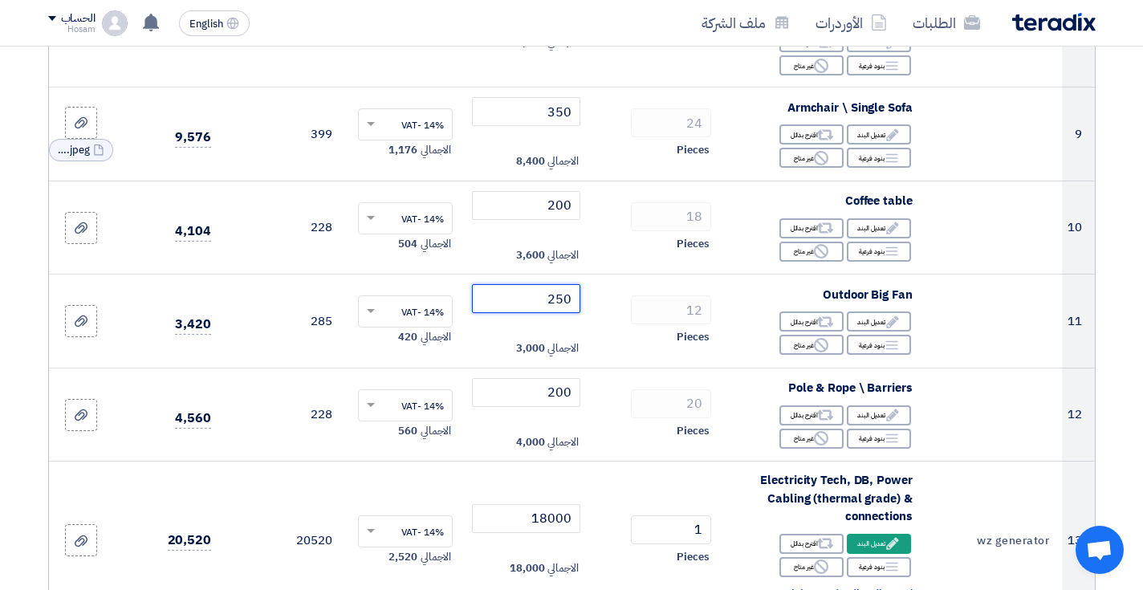
type input "250"
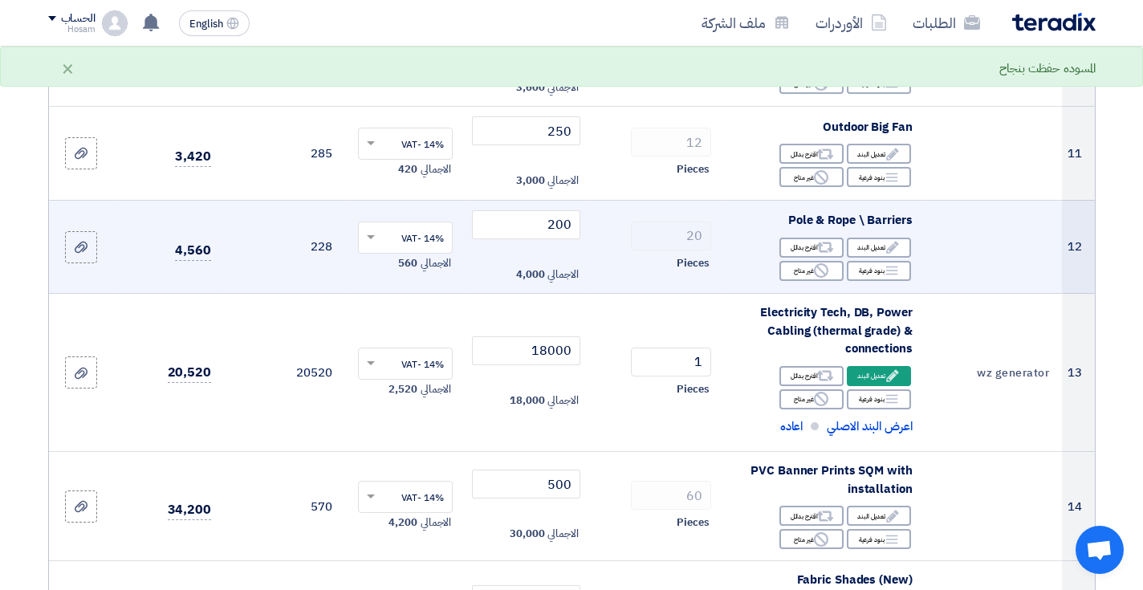
scroll to position [1463, 0]
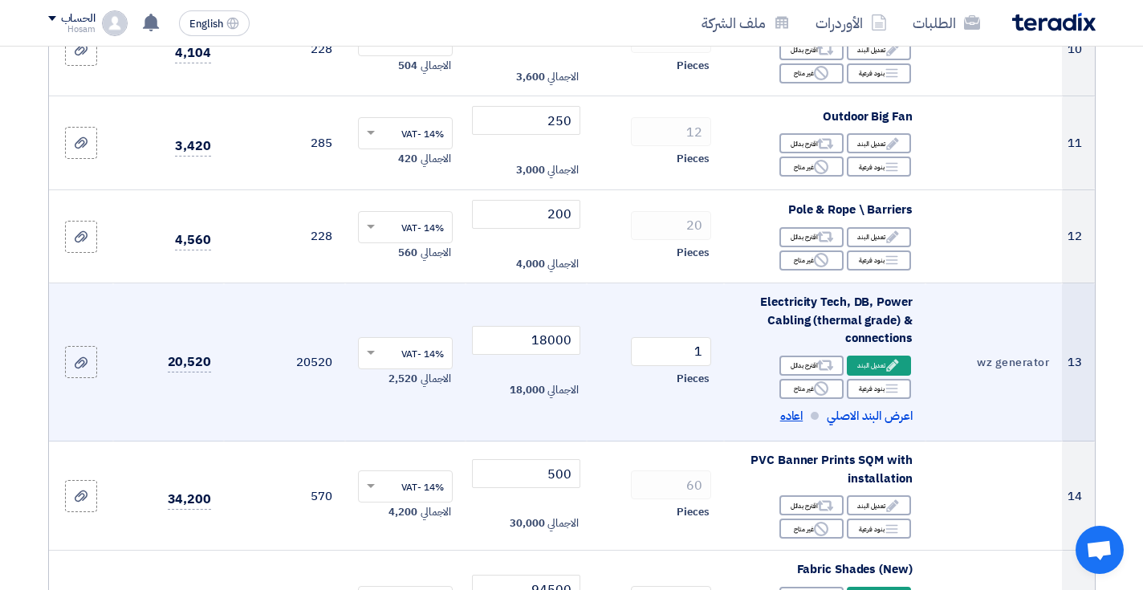
click at [797, 407] on span "اعاده" at bounding box center [791, 416] width 23 height 18
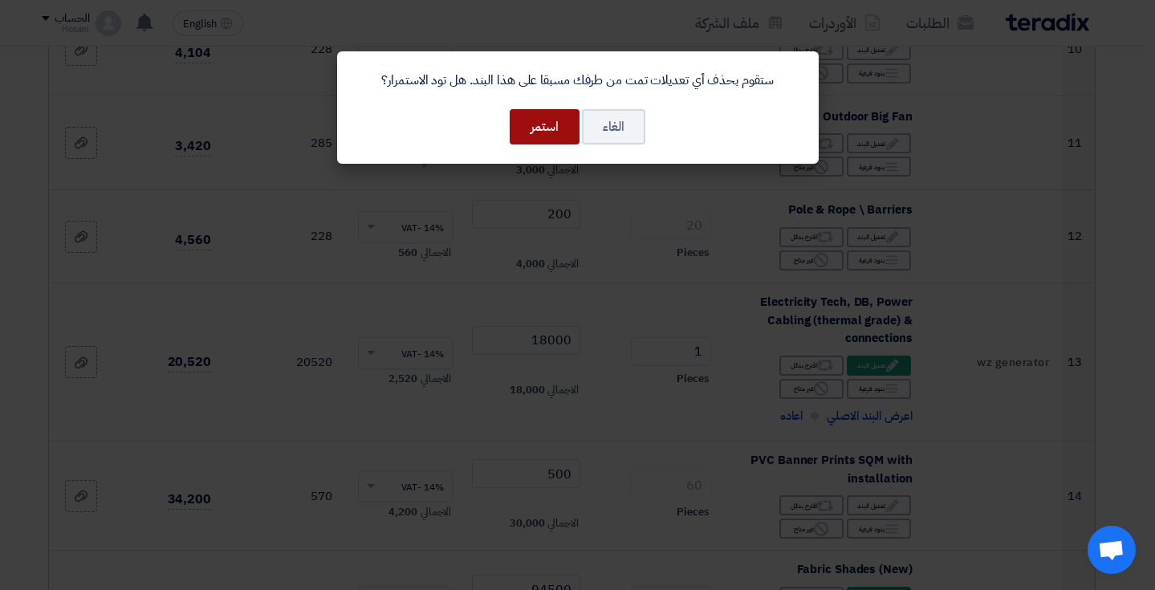
click at [553, 125] on button "استمر" at bounding box center [545, 126] width 70 height 35
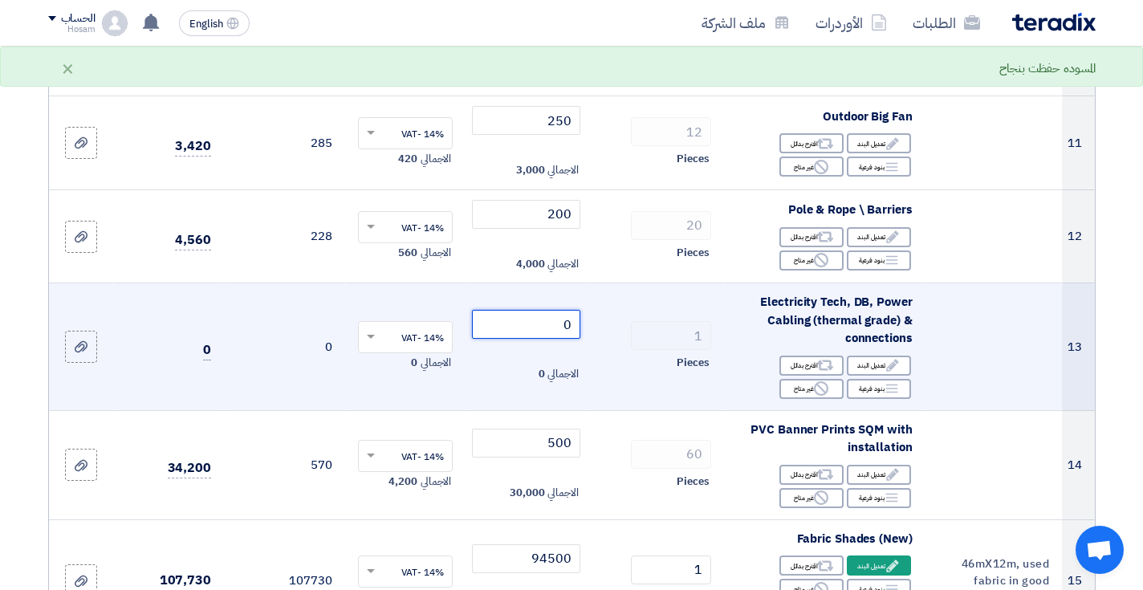
click at [544, 310] on input "0" at bounding box center [526, 324] width 108 height 29
click at [556, 310] on input "0" at bounding box center [526, 324] width 108 height 29
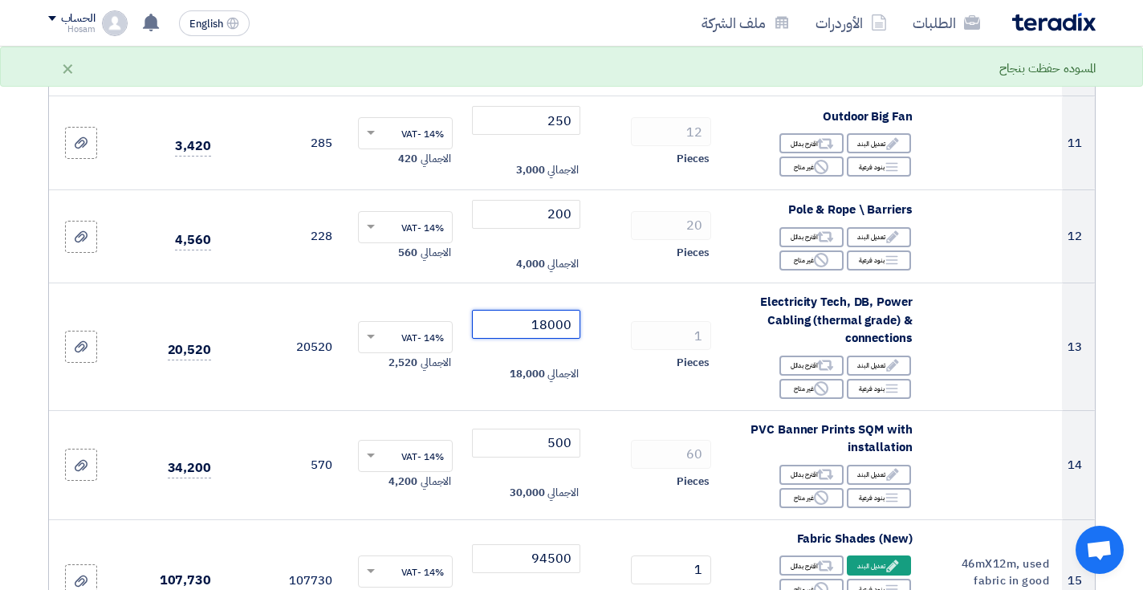
type input "18000"
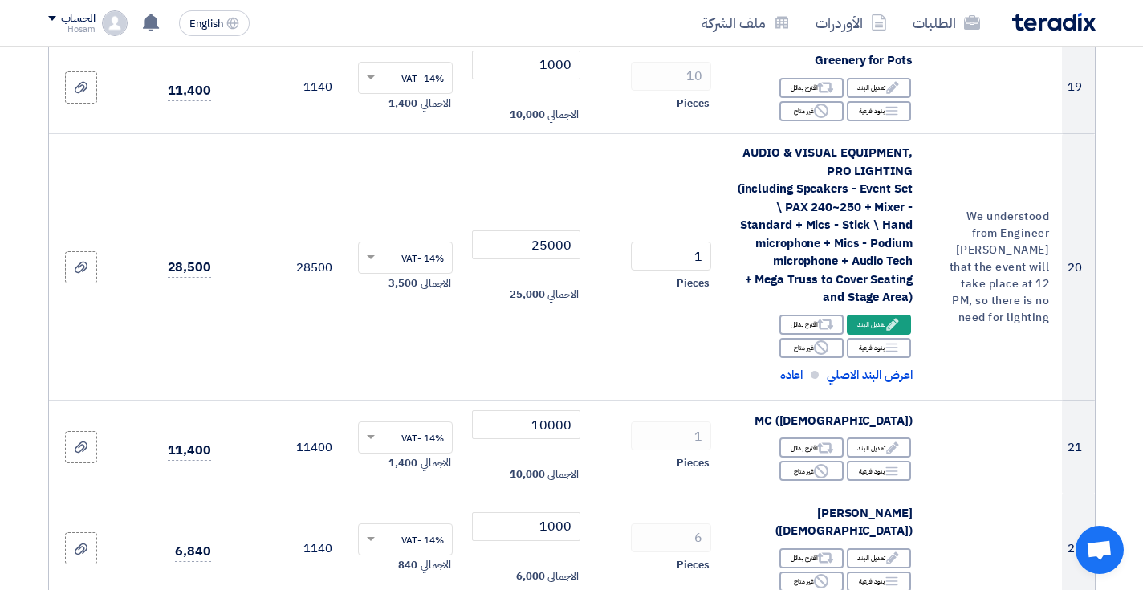
scroll to position [2362, 0]
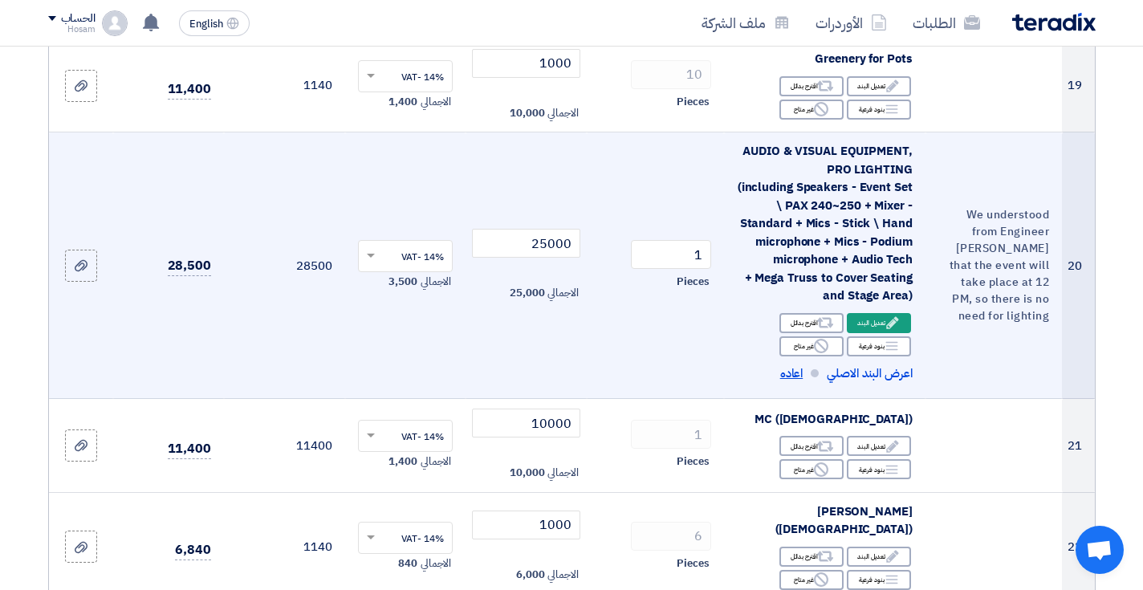
click at [796, 365] on span "اعاده" at bounding box center [791, 374] width 23 height 18
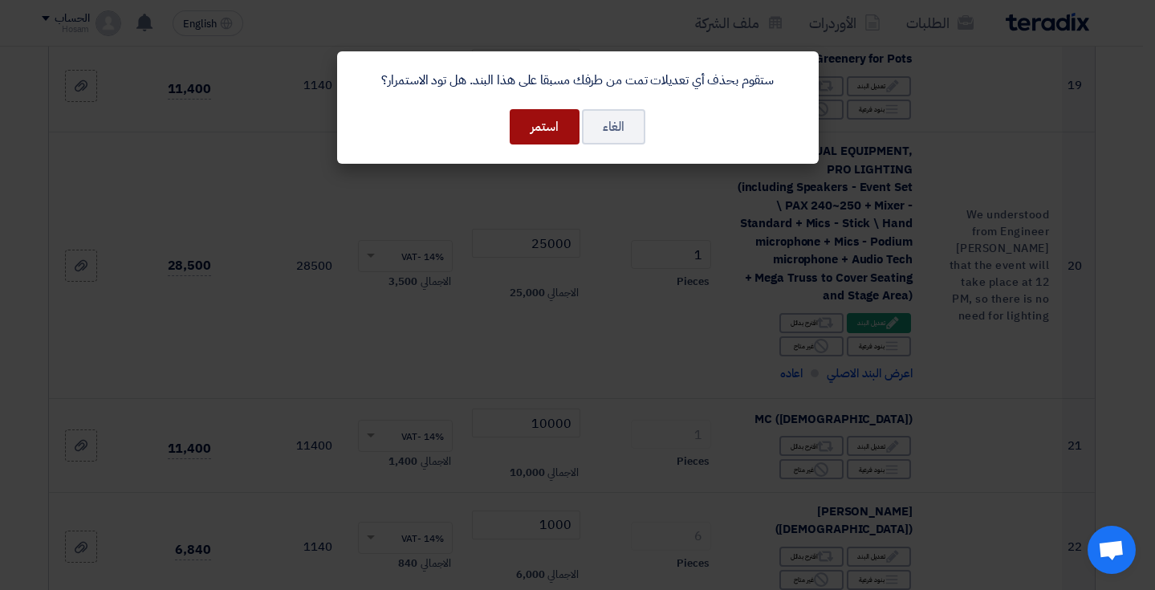
click at [548, 136] on button "استمر" at bounding box center [545, 126] width 70 height 35
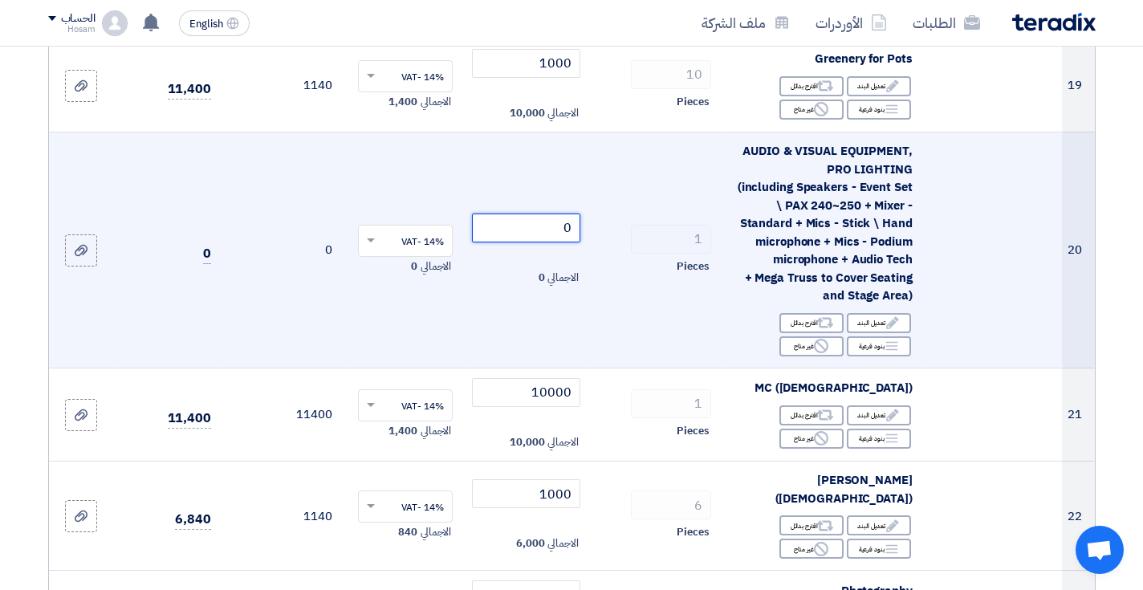
click at [548, 214] on input "0" at bounding box center [526, 228] width 108 height 29
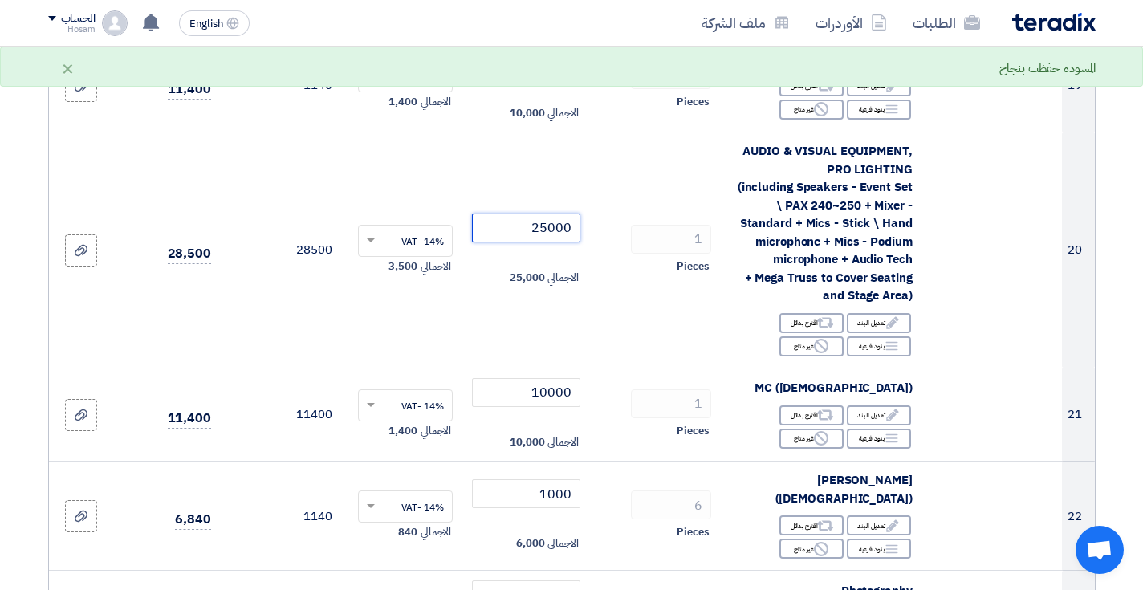
type input "25000"
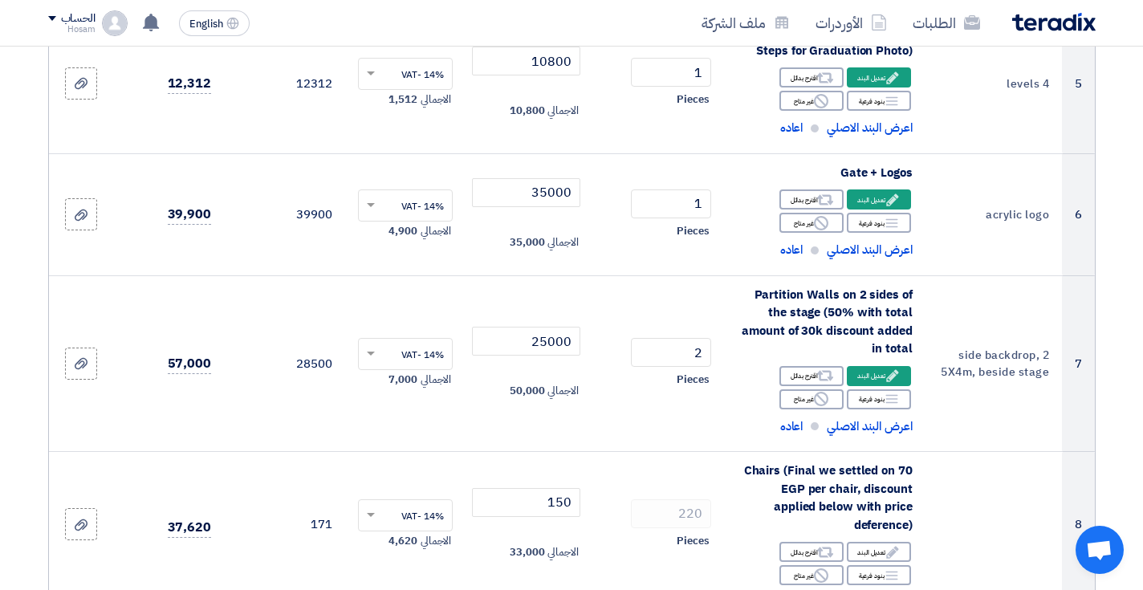
scroll to position [756, 0]
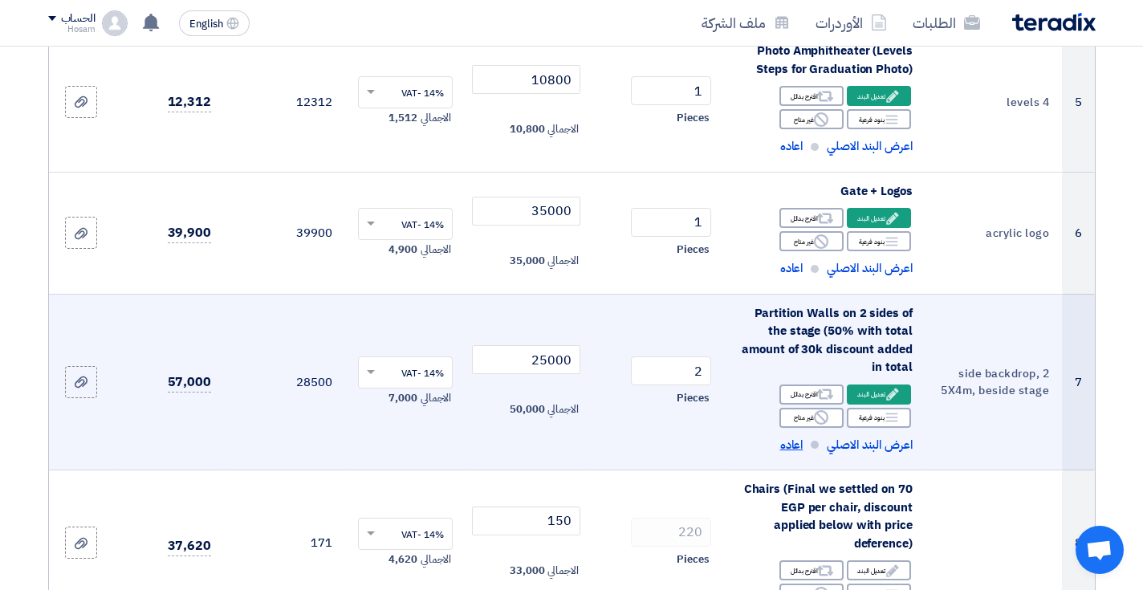
click at [798, 436] on span "اعاده" at bounding box center [791, 445] width 23 height 18
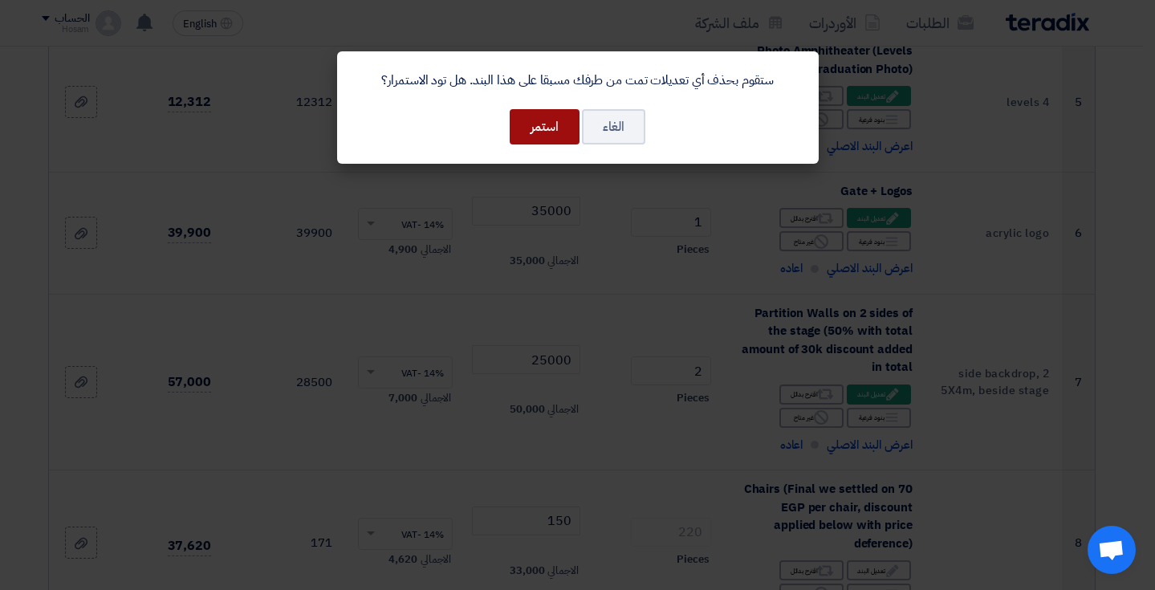
click at [546, 128] on button "استمر" at bounding box center [545, 126] width 70 height 35
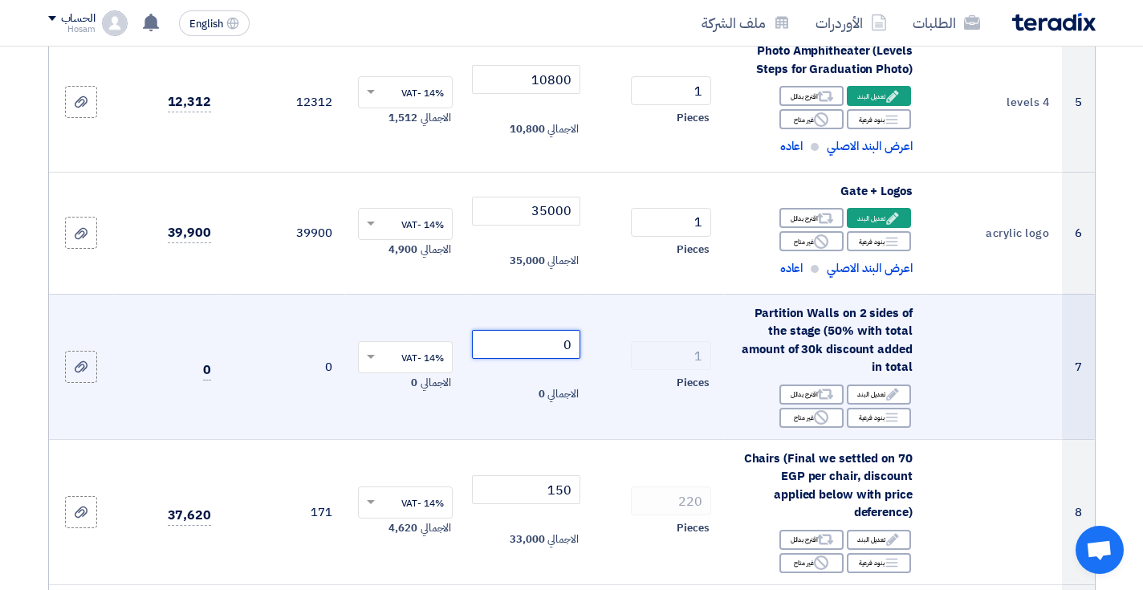
click at [556, 343] on input "0" at bounding box center [526, 344] width 108 height 29
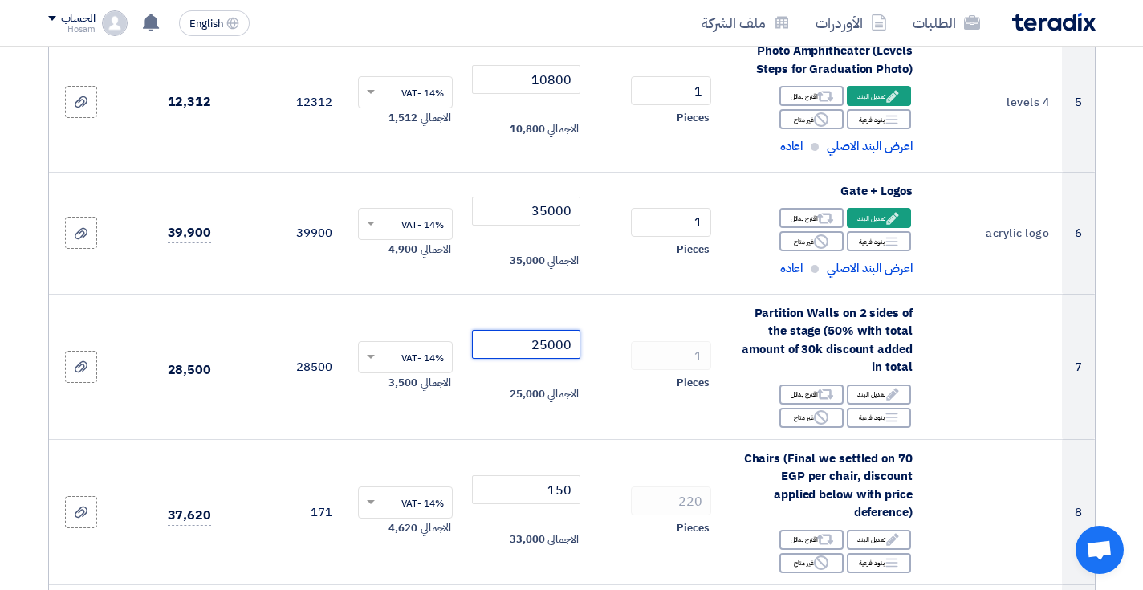
type input "25000"
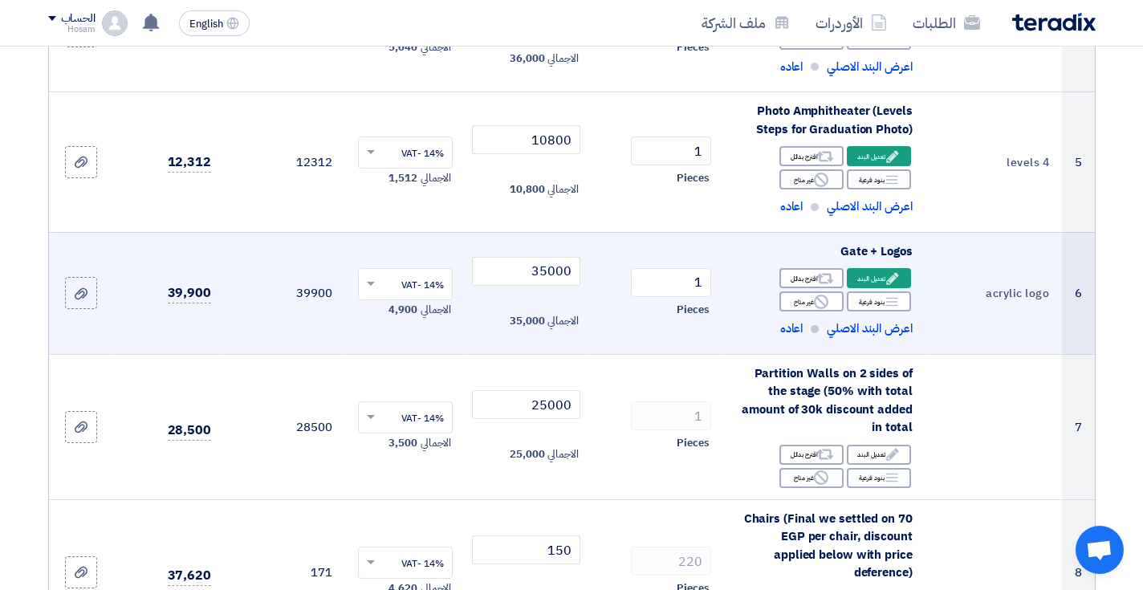
scroll to position [691, 0]
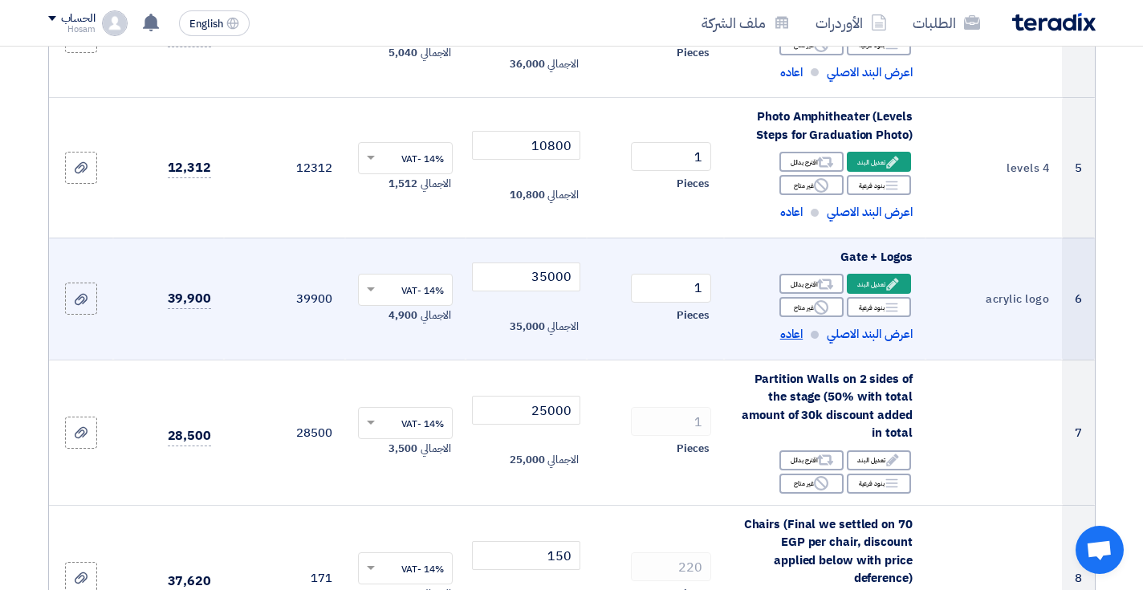
click at [791, 325] on span "اعاده" at bounding box center [791, 334] width 23 height 18
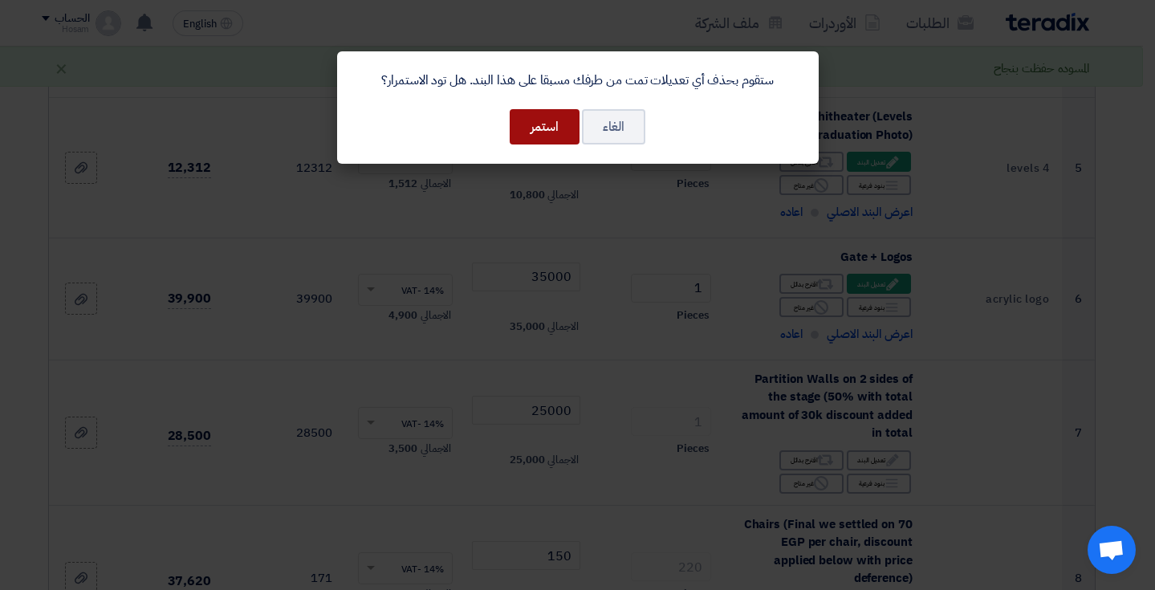
click at [539, 132] on button "استمر" at bounding box center [545, 126] width 70 height 35
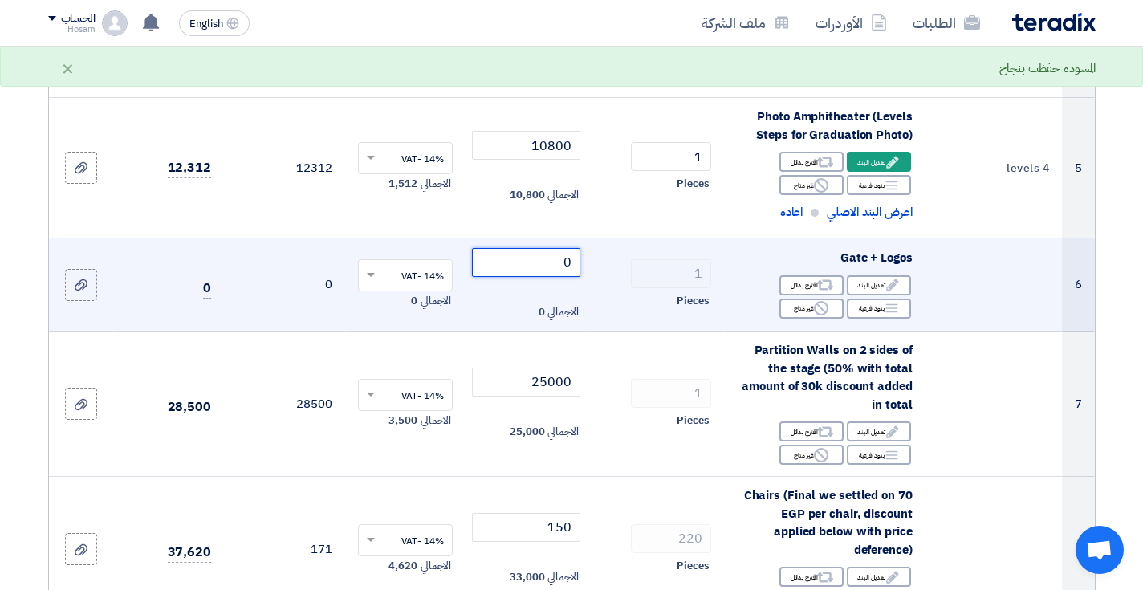
click at [555, 252] on input "0" at bounding box center [526, 262] width 108 height 29
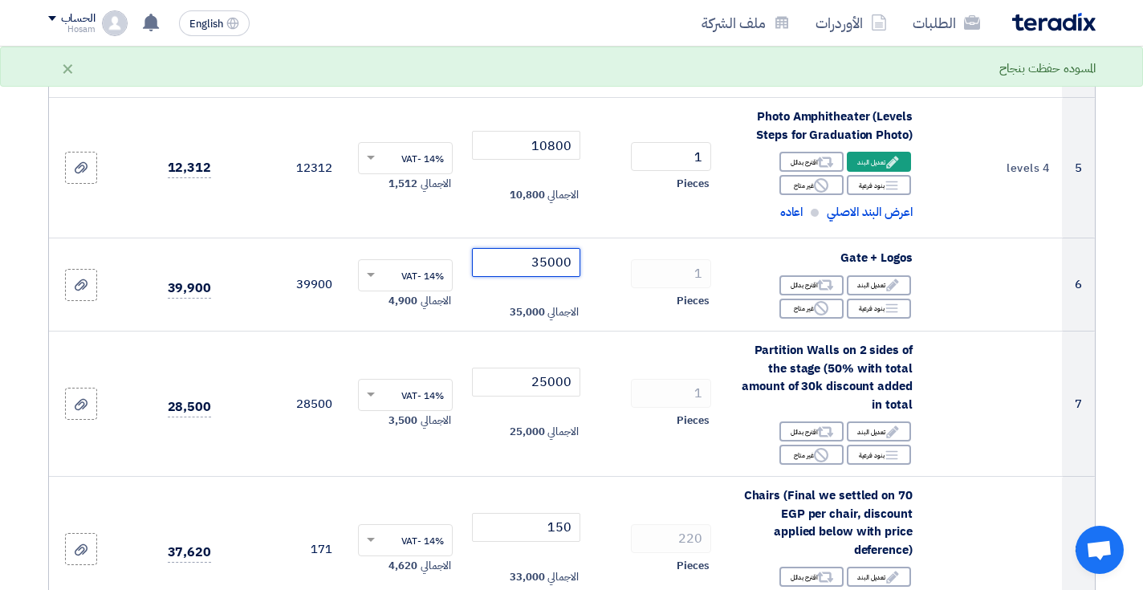
type input "35000"
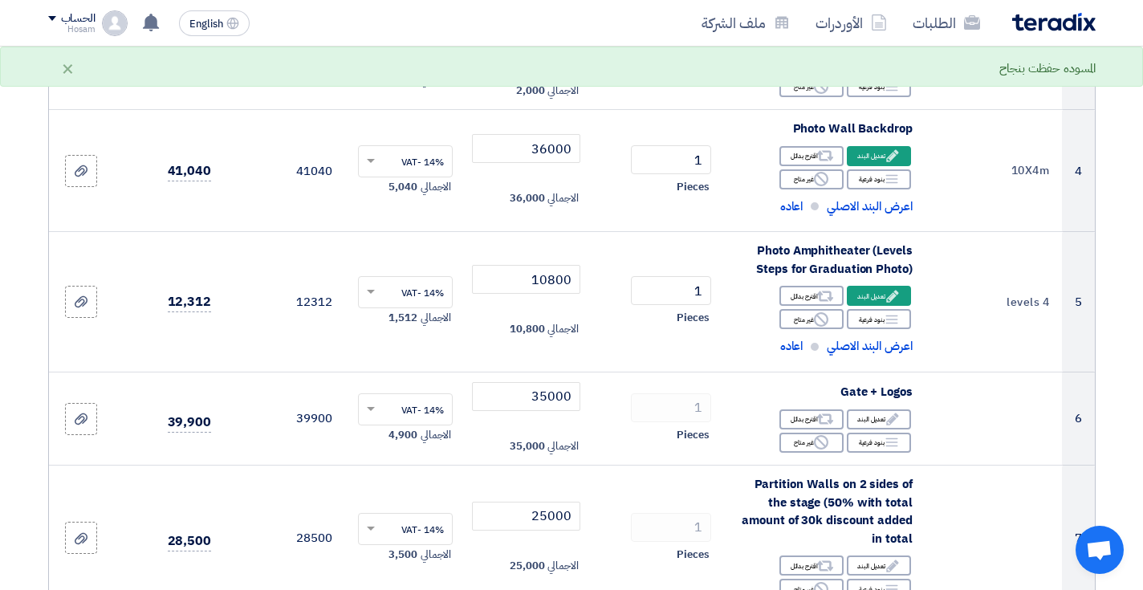
scroll to position [542, 0]
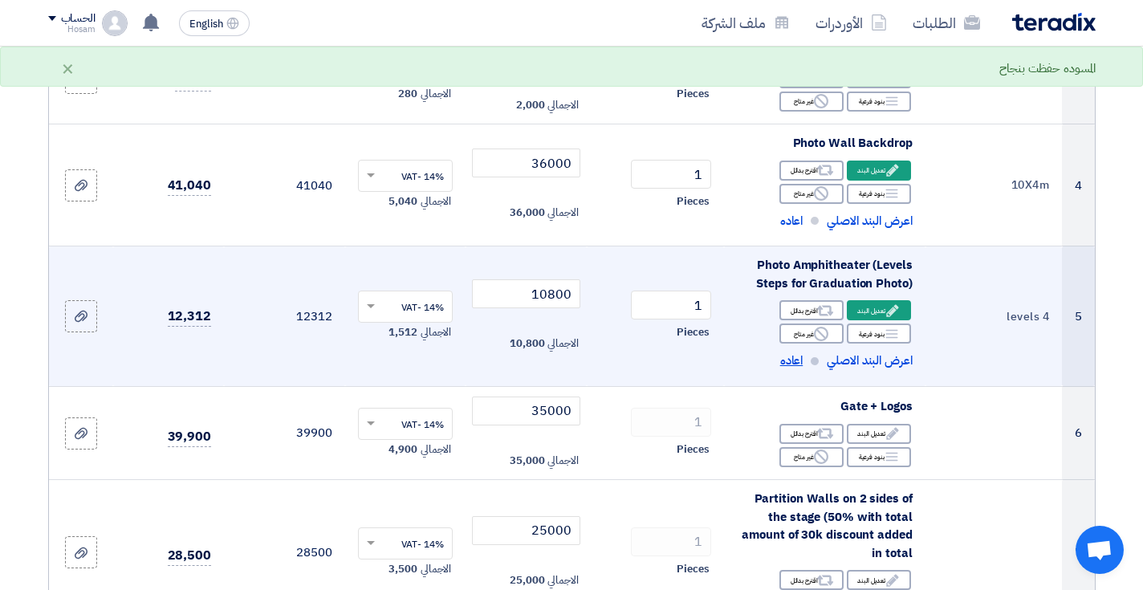
click at [799, 354] on span "اعاده" at bounding box center [791, 361] width 23 height 18
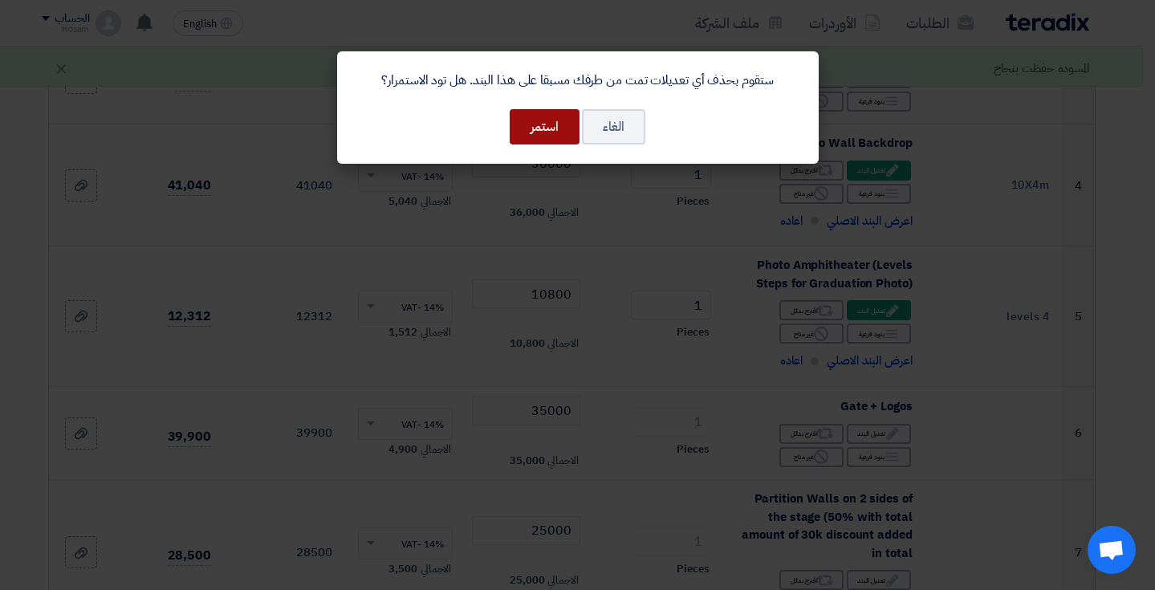
click at [547, 117] on button "استمر" at bounding box center [545, 126] width 70 height 35
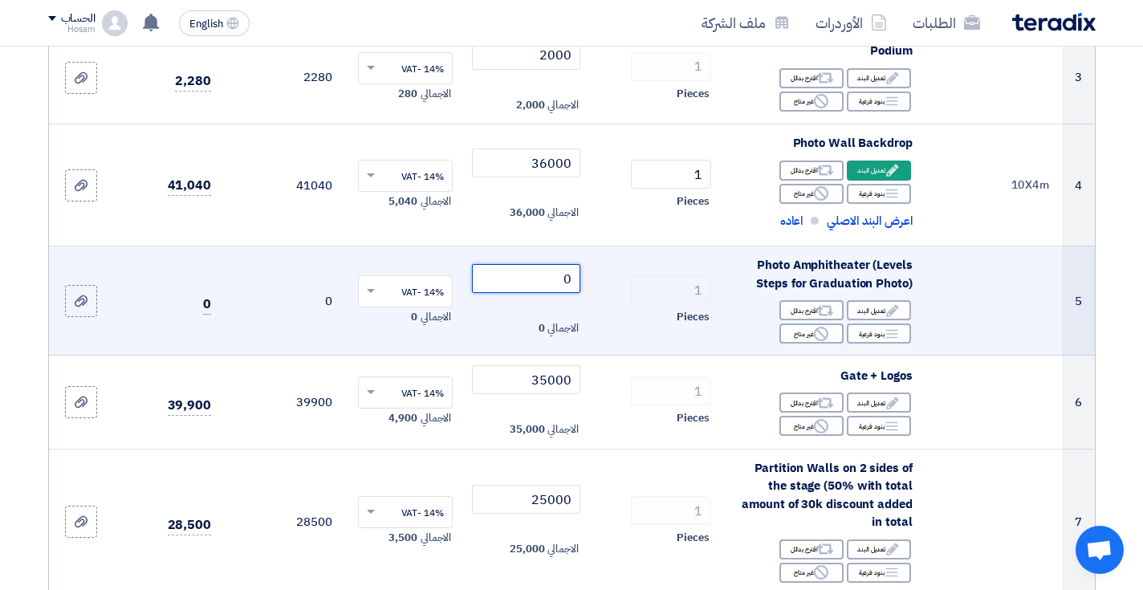
click at [553, 273] on input "0" at bounding box center [526, 278] width 108 height 29
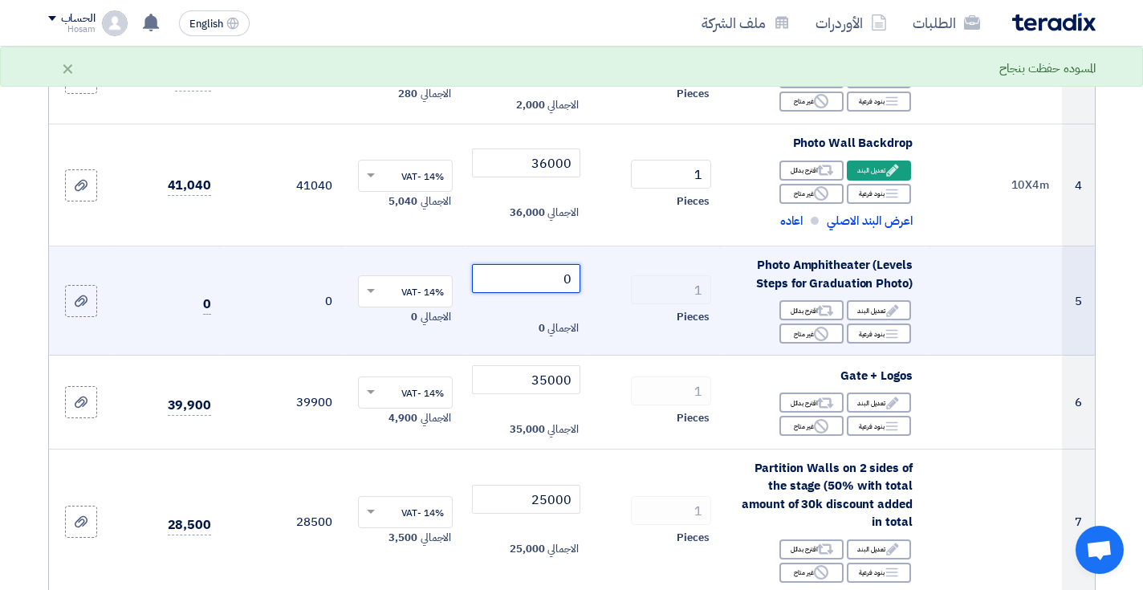
click at [553, 273] on input "0" at bounding box center [526, 278] width 108 height 29
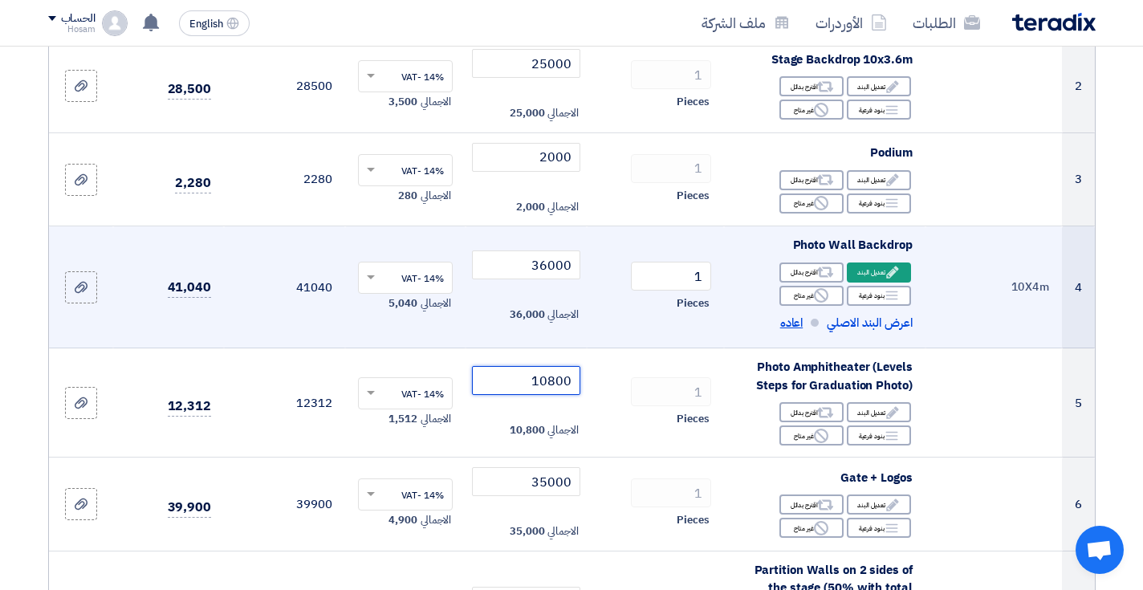
scroll to position [434, 0]
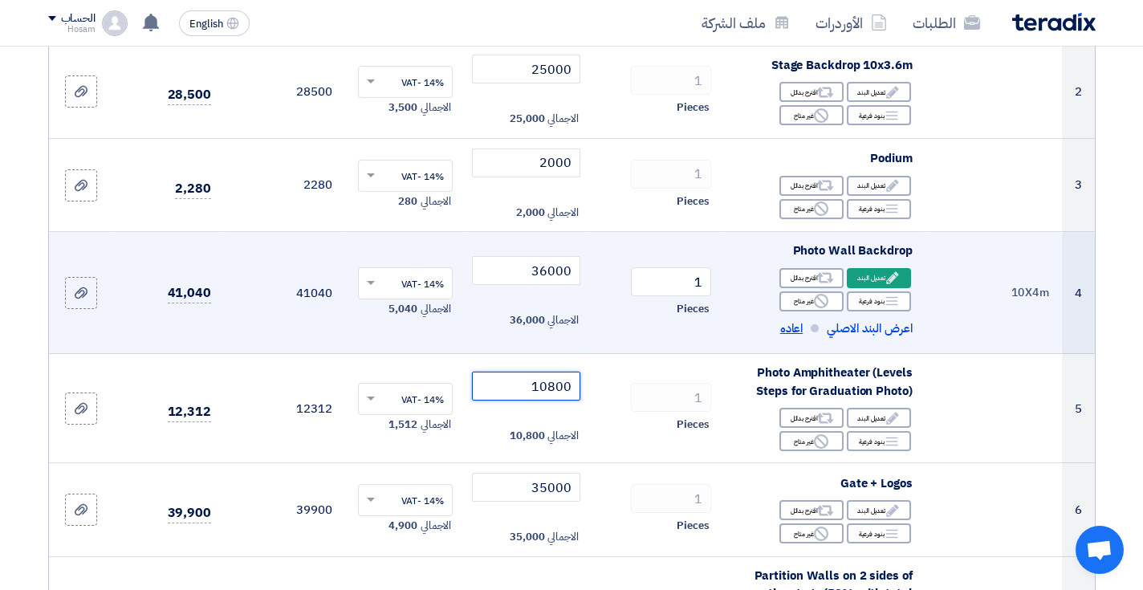
type input "10800"
click at [793, 325] on span "اعاده" at bounding box center [791, 329] width 23 height 18
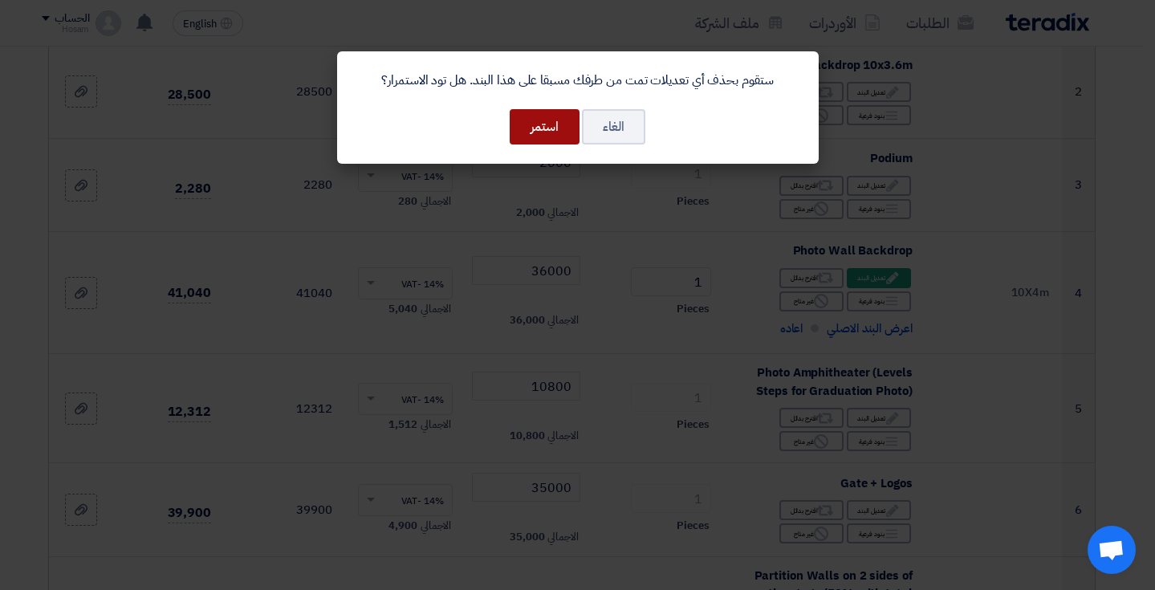
click at [555, 130] on button "استمر" at bounding box center [545, 126] width 70 height 35
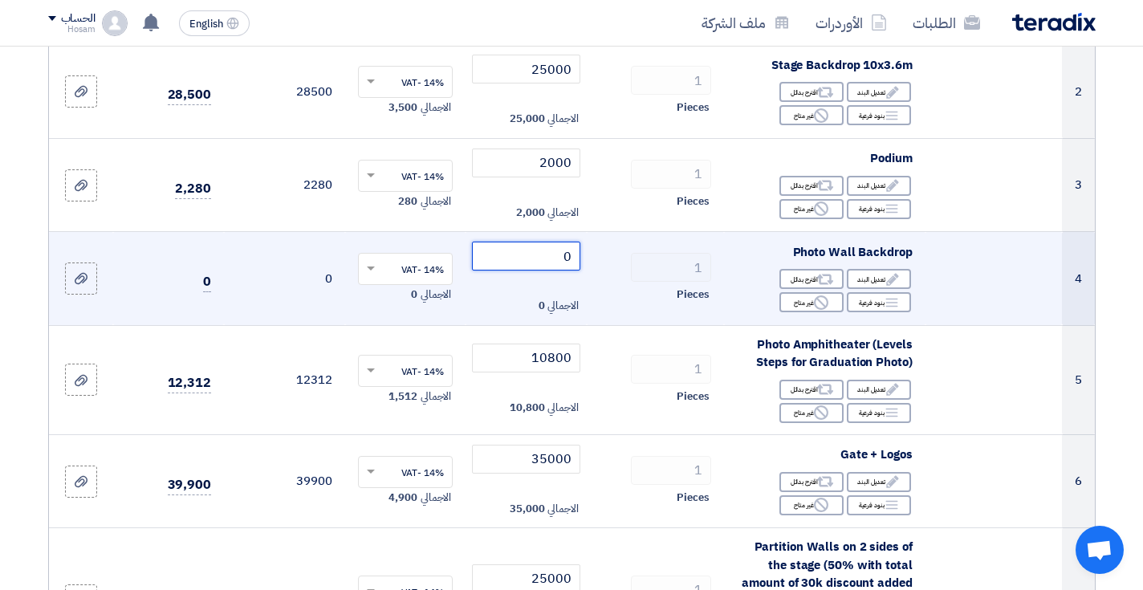
click at [559, 252] on input "0" at bounding box center [526, 256] width 108 height 29
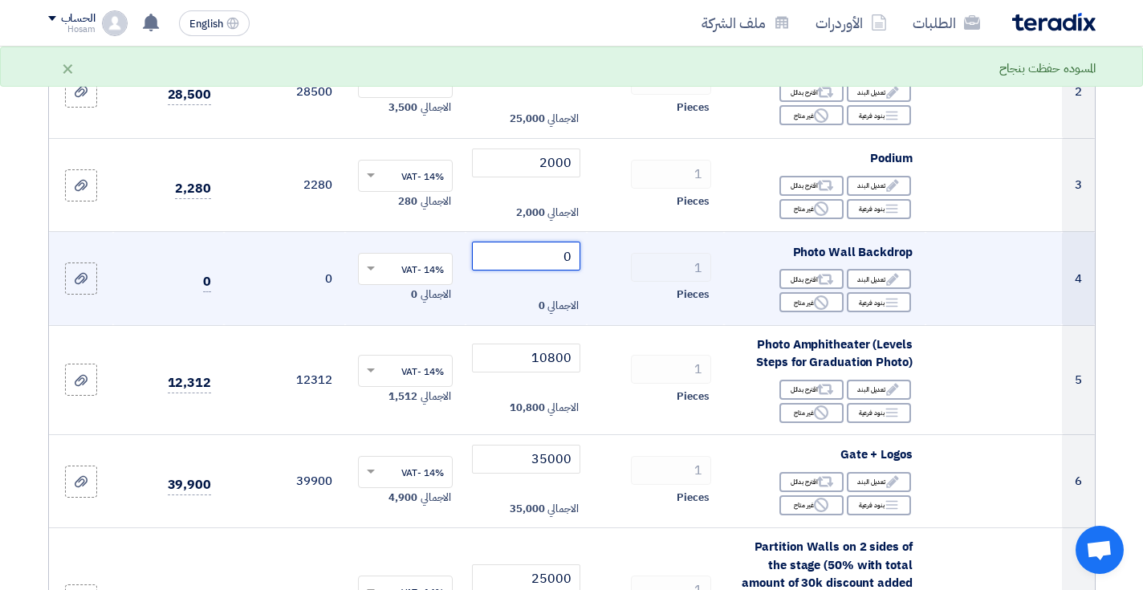
click at [559, 252] on input "0" at bounding box center [526, 256] width 108 height 29
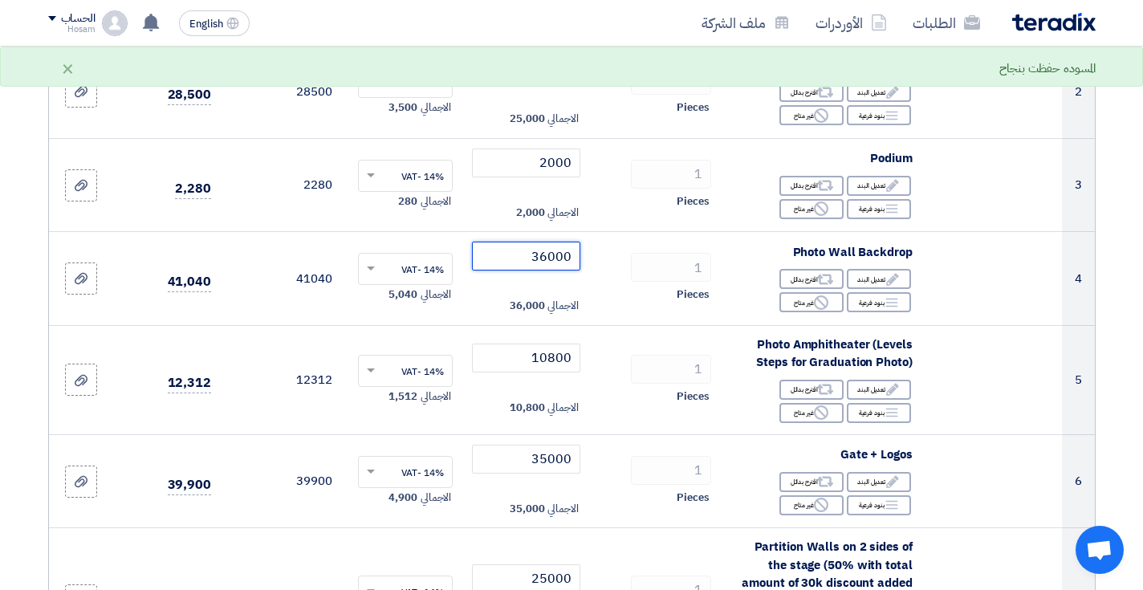
type input "36000"
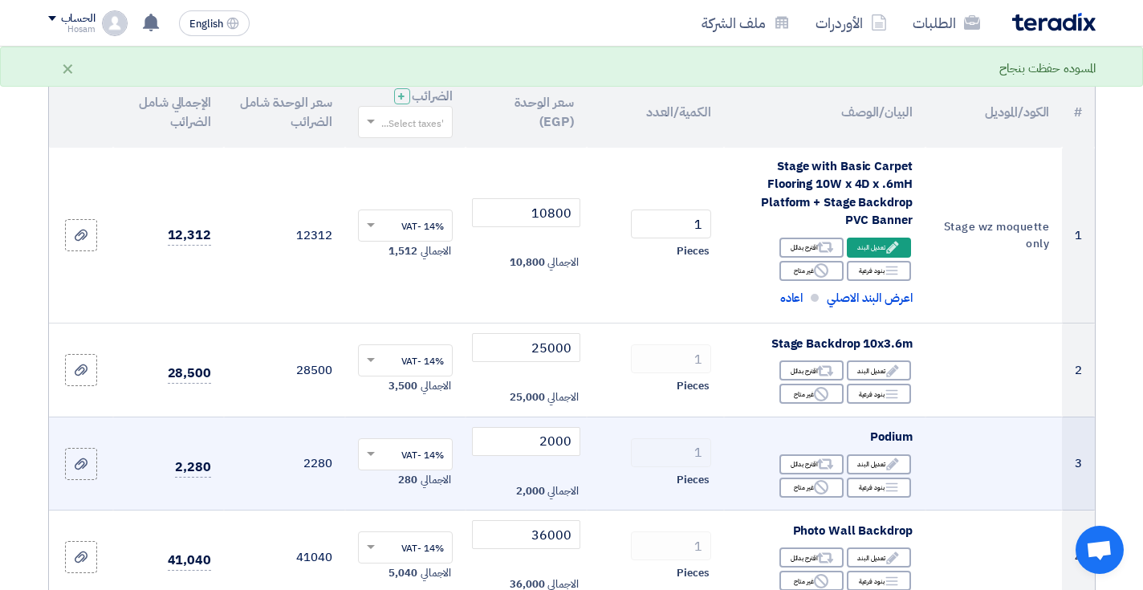
scroll to position [155, 0]
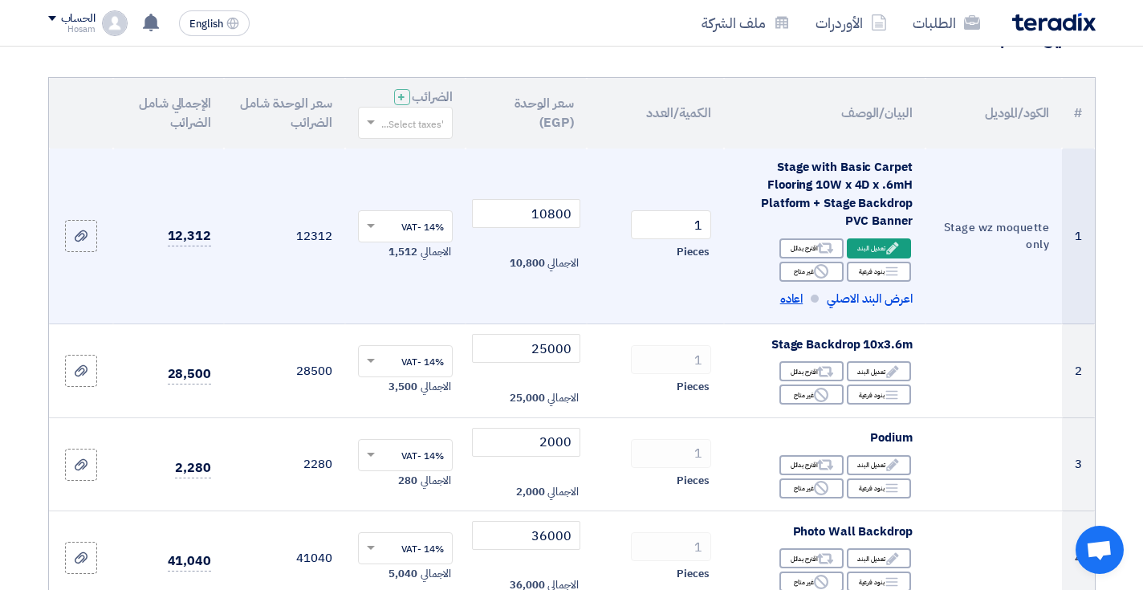
click at [794, 291] on span "اعاده" at bounding box center [791, 299] width 23 height 18
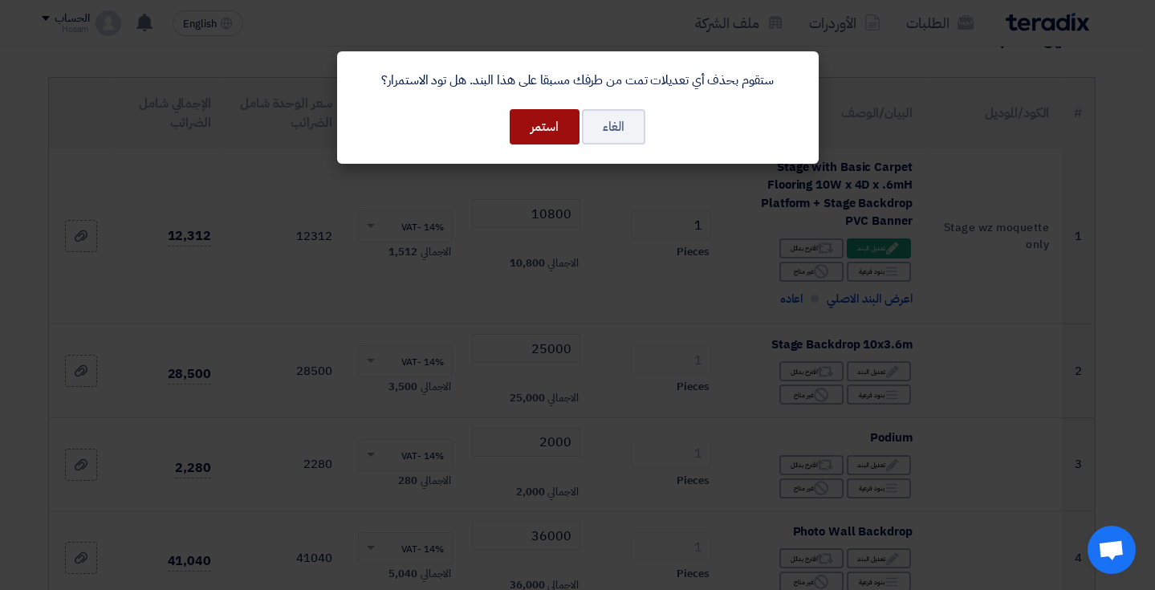
click at [549, 120] on button "استمر" at bounding box center [545, 126] width 70 height 35
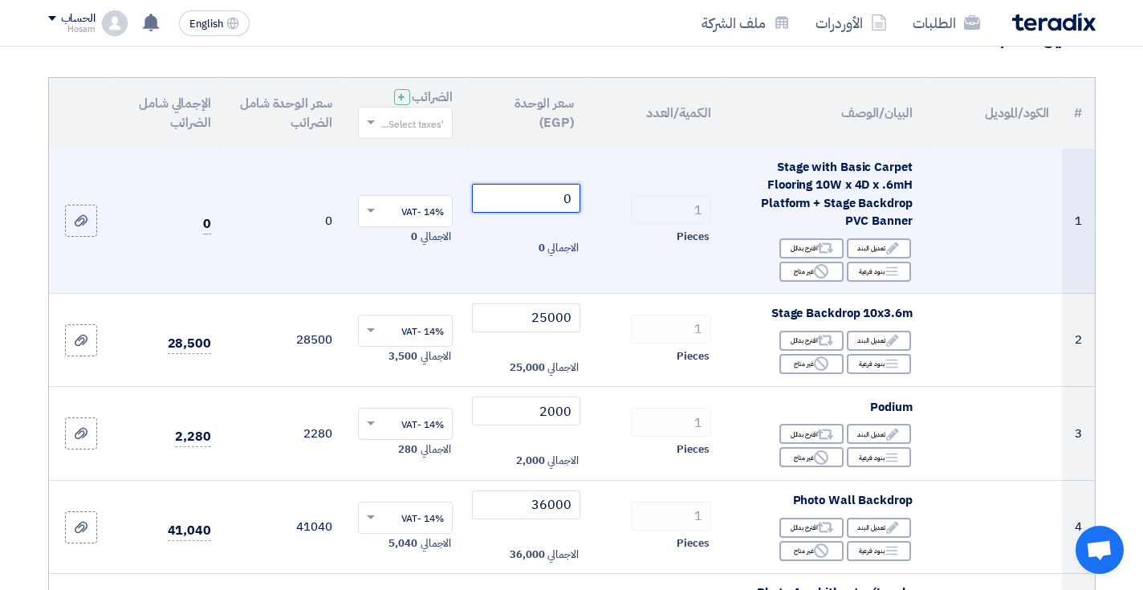
click at [549, 197] on input "0" at bounding box center [526, 198] width 108 height 29
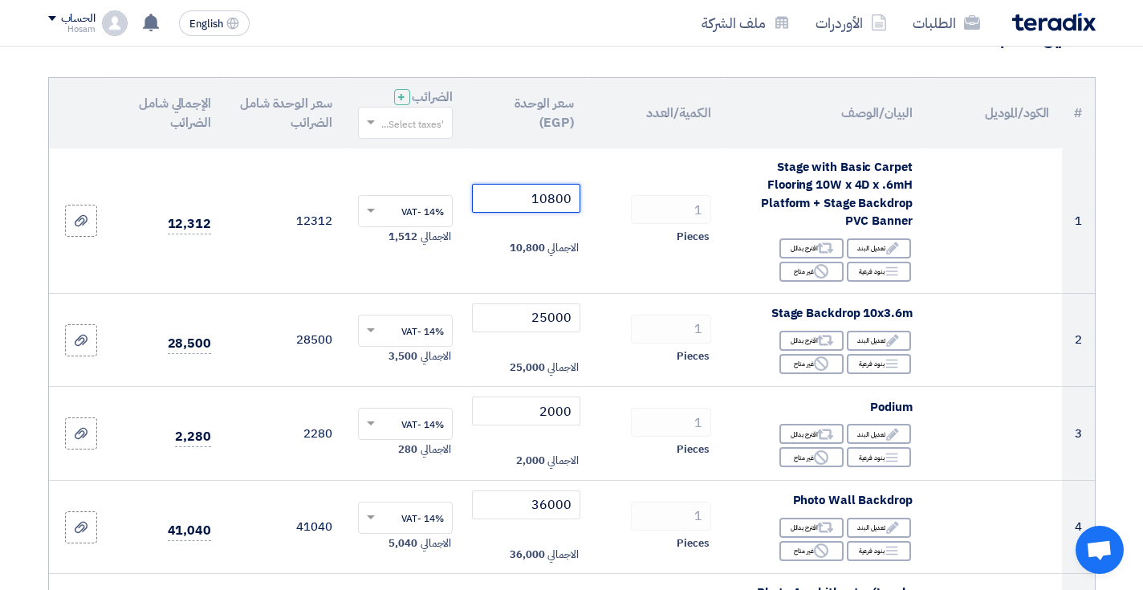
type input "10800"
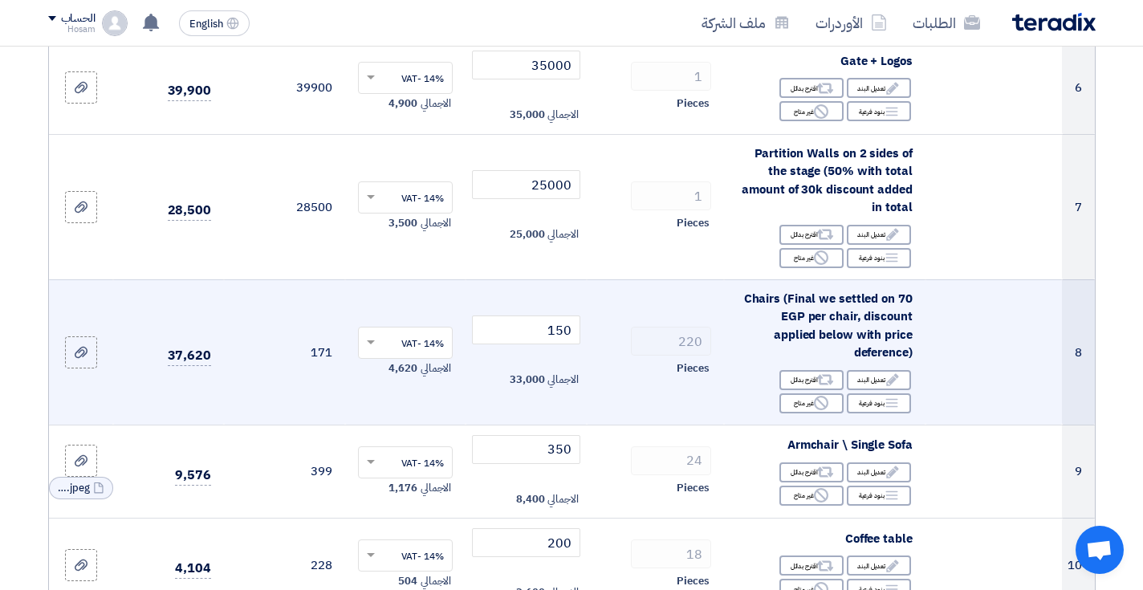
scroll to position [798, 0]
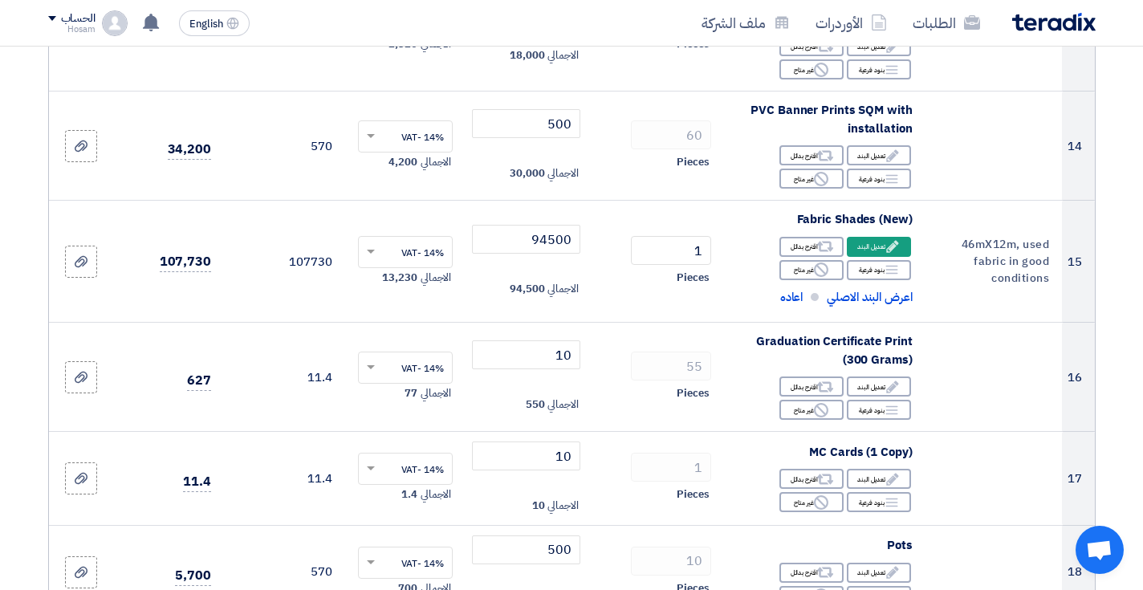
scroll to position [1517, 0]
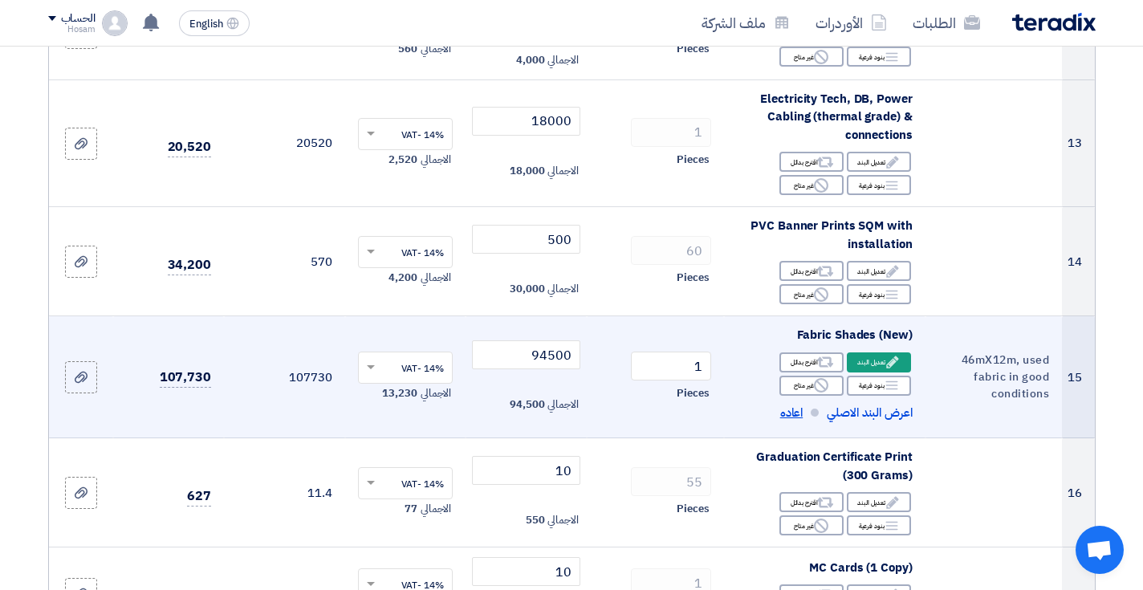
click at [796, 404] on span "اعاده" at bounding box center [791, 413] width 23 height 18
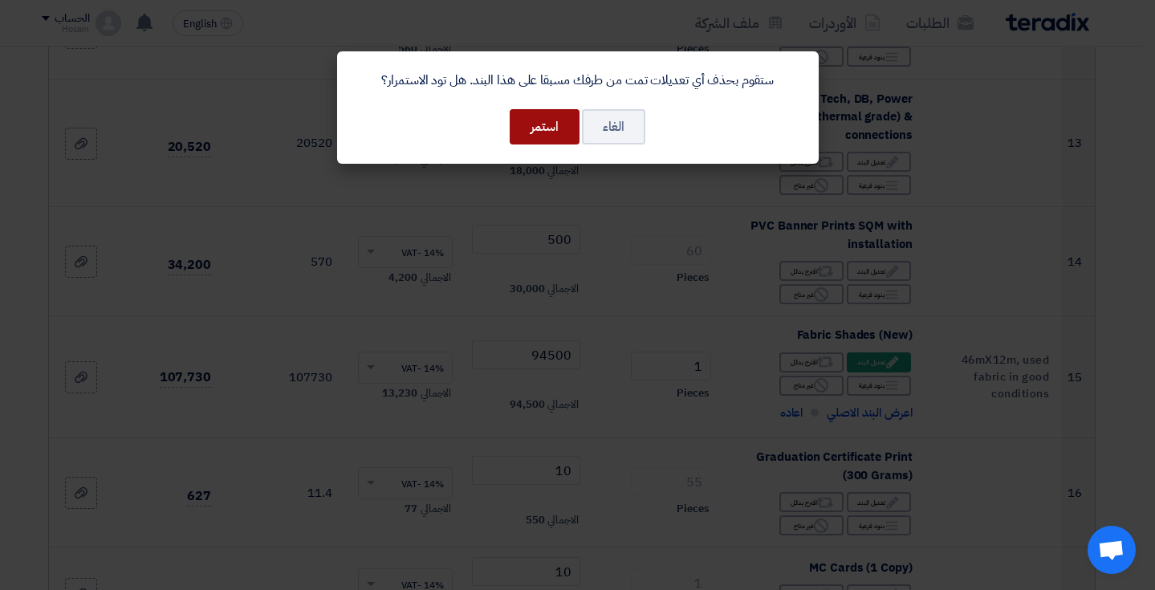
click at [546, 135] on button "استمر" at bounding box center [545, 126] width 70 height 35
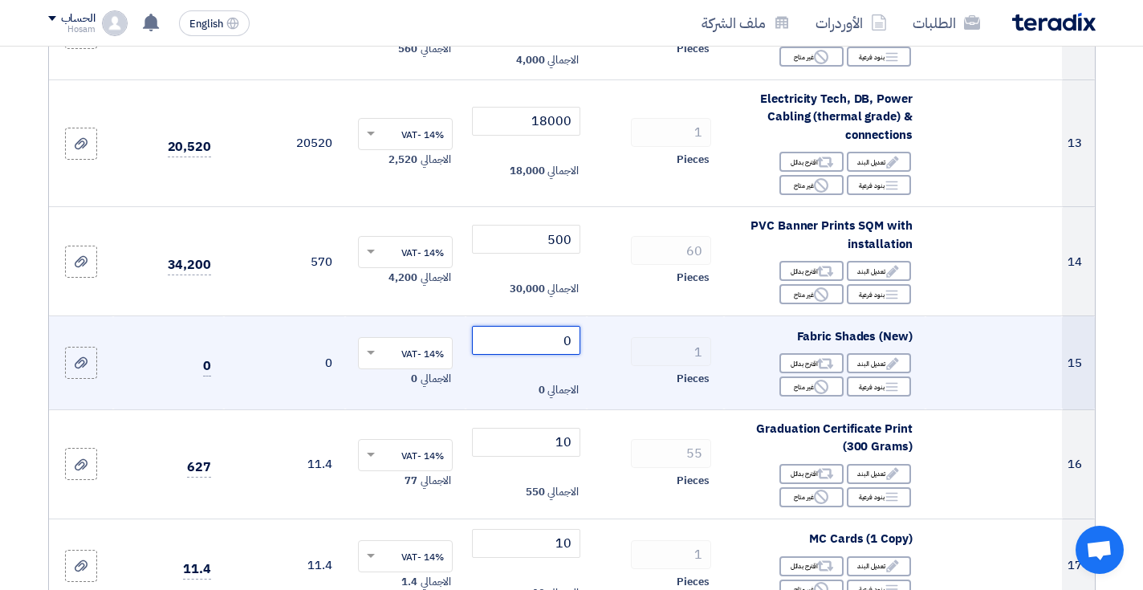
click at [544, 326] on input "0" at bounding box center [526, 340] width 108 height 29
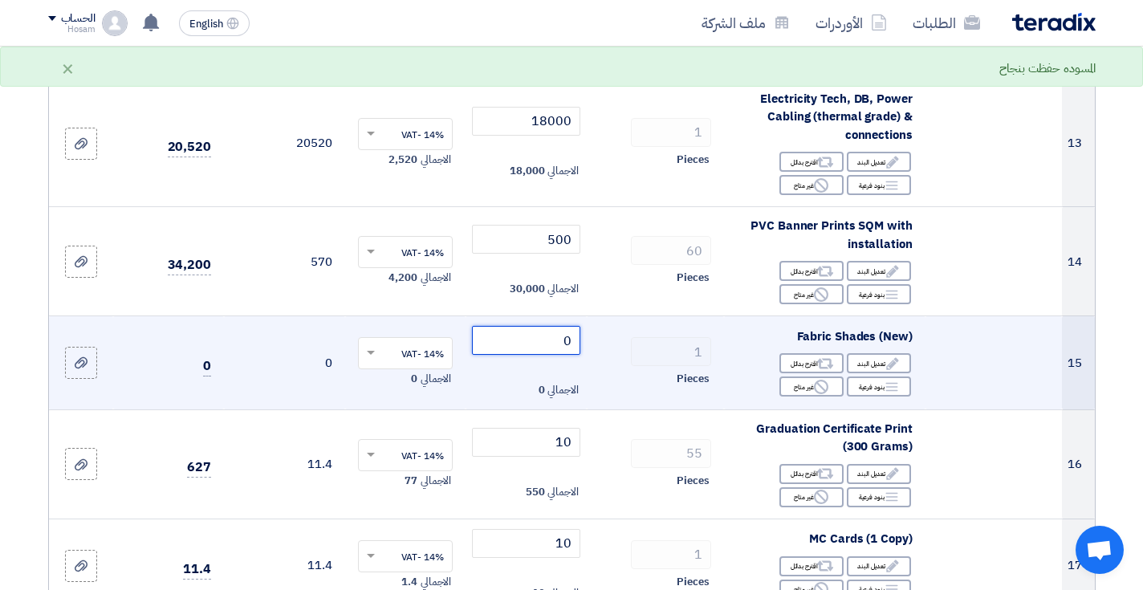
click at [544, 326] on input "0" at bounding box center [526, 340] width 108 height 29
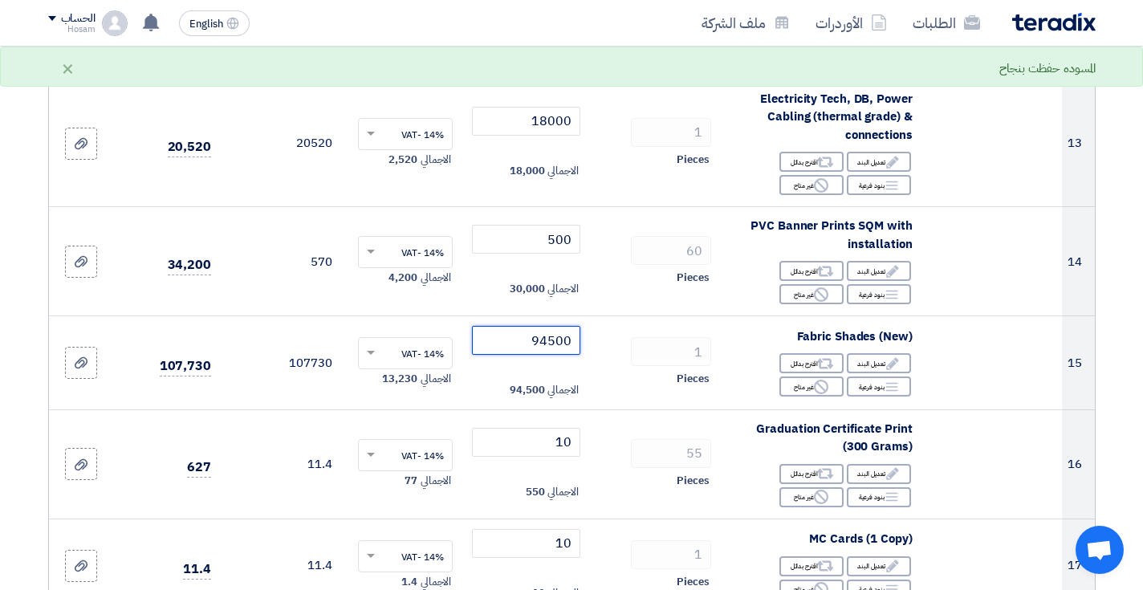
type input "94500"
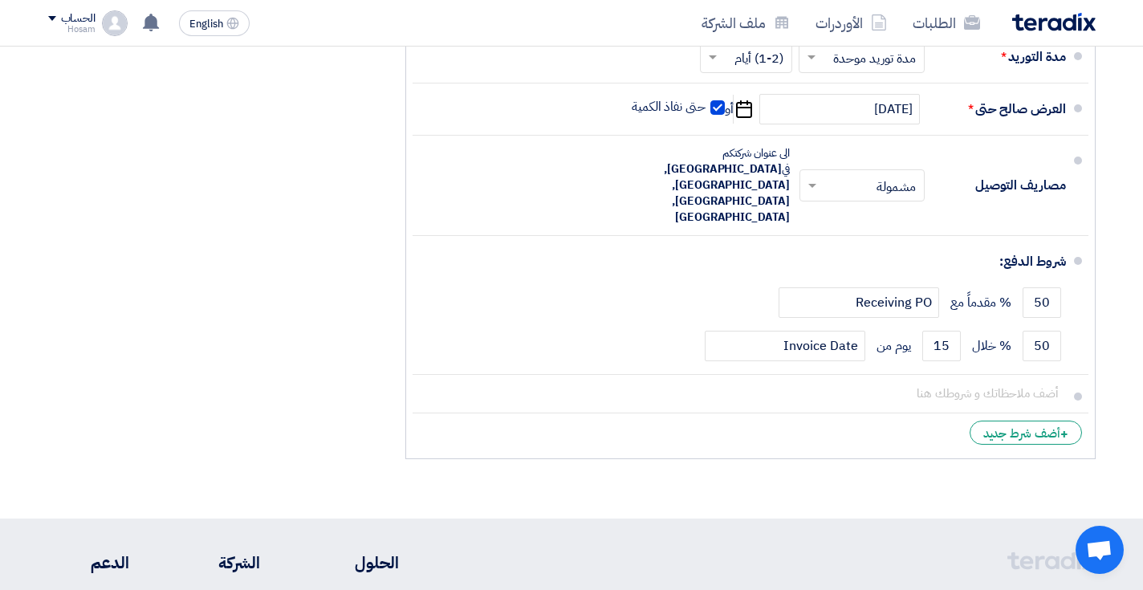
scroll to position [3694, 0]
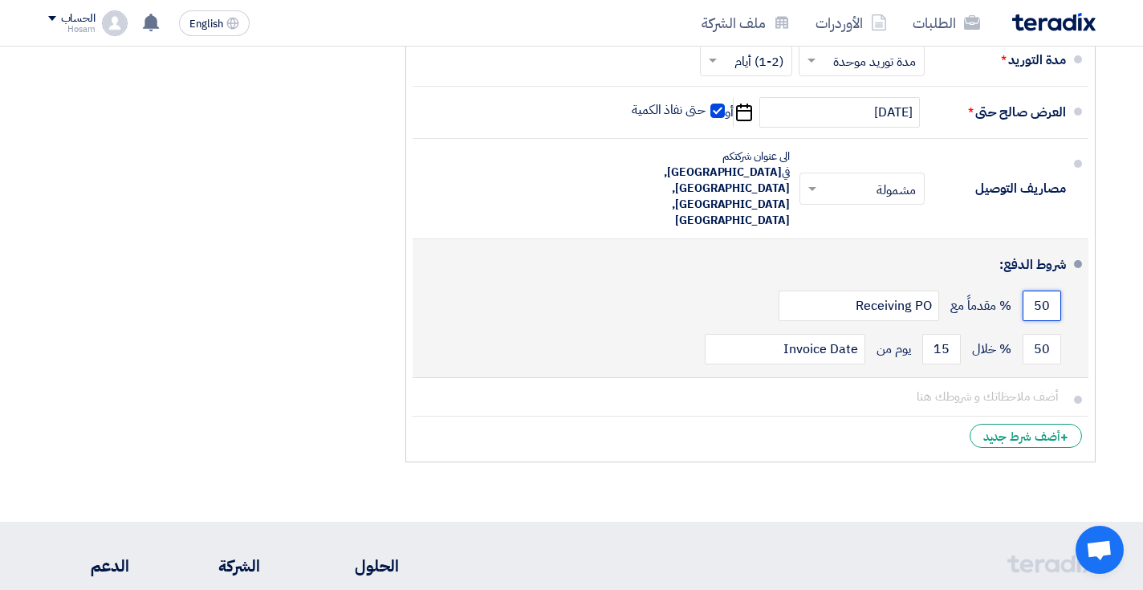
drag, startPoint x: 1033, startPoint y: 200, endPoint x: 1066, endPoint y: 203, distance: 33.9
click at [1066, 239] on li "شروط الدفع: 50 % مقدماً مع Receiving PO 50 % خلال 15 Invoice Date" at bounding box center [751, 308] width 676 height 139
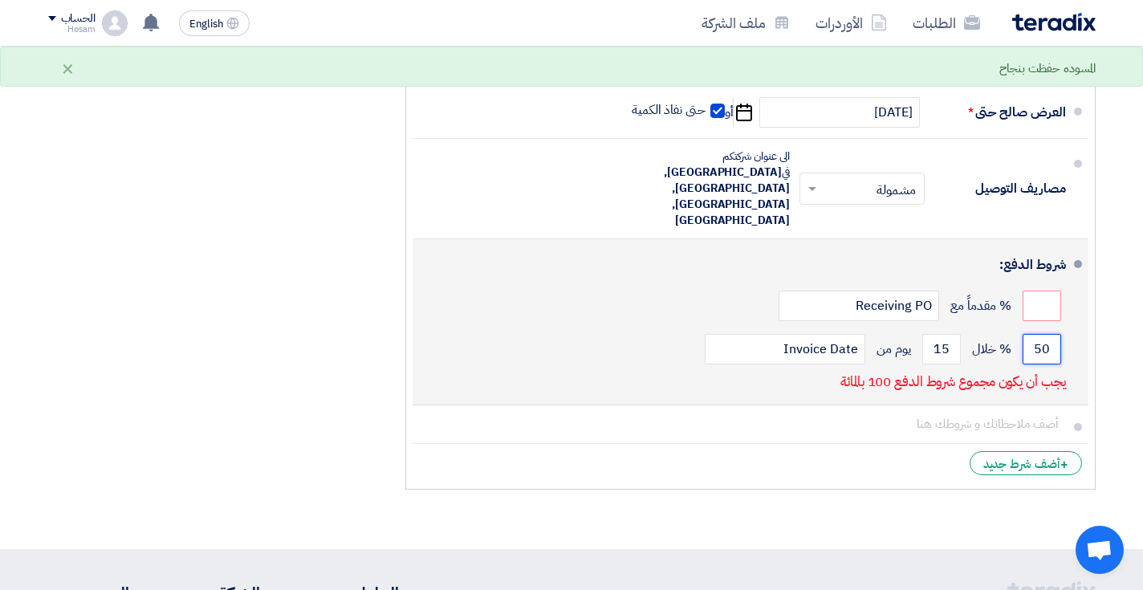
drag, startPoint x: 1034, startPoint y: 242, endPoint x: 1066, endPoint y: 242, distance: 32.1
click at [1066, 242] on li "شروط الدفع: % مقدماً مع Receiving PO 50 % خلال" at bounding box center [751, 322] width 676 height 166
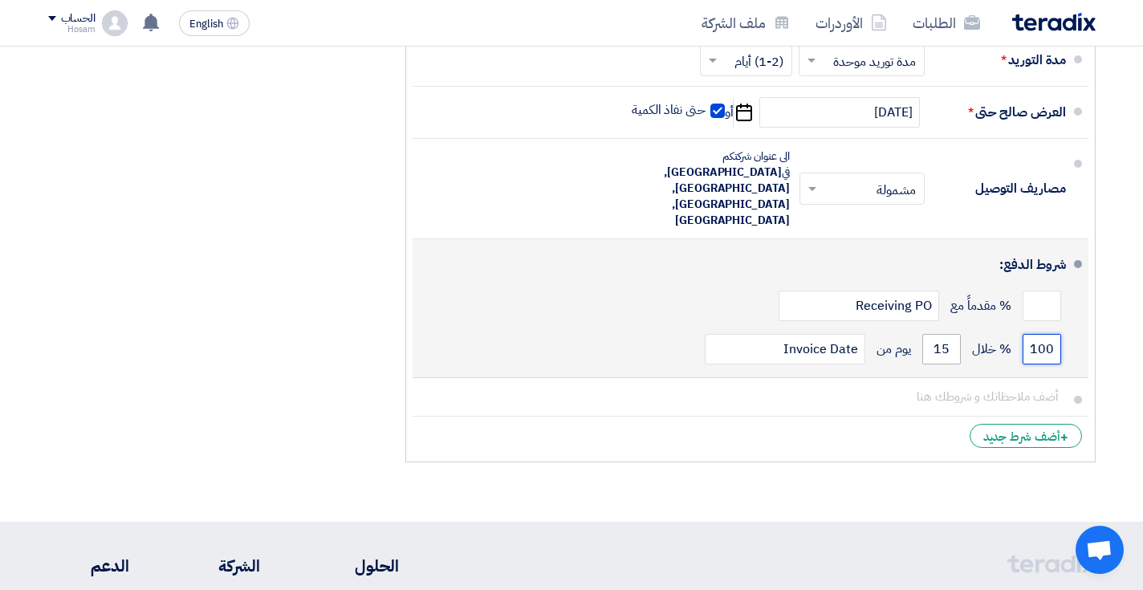
type input "100"
drag, startPoint x: 936, startPoint y: 245, endPoint x: 954, endPoint y: 245, distance: 17.7
click at [954, 334] on input "15" at bounding box center [942, 349] width 39 height 31
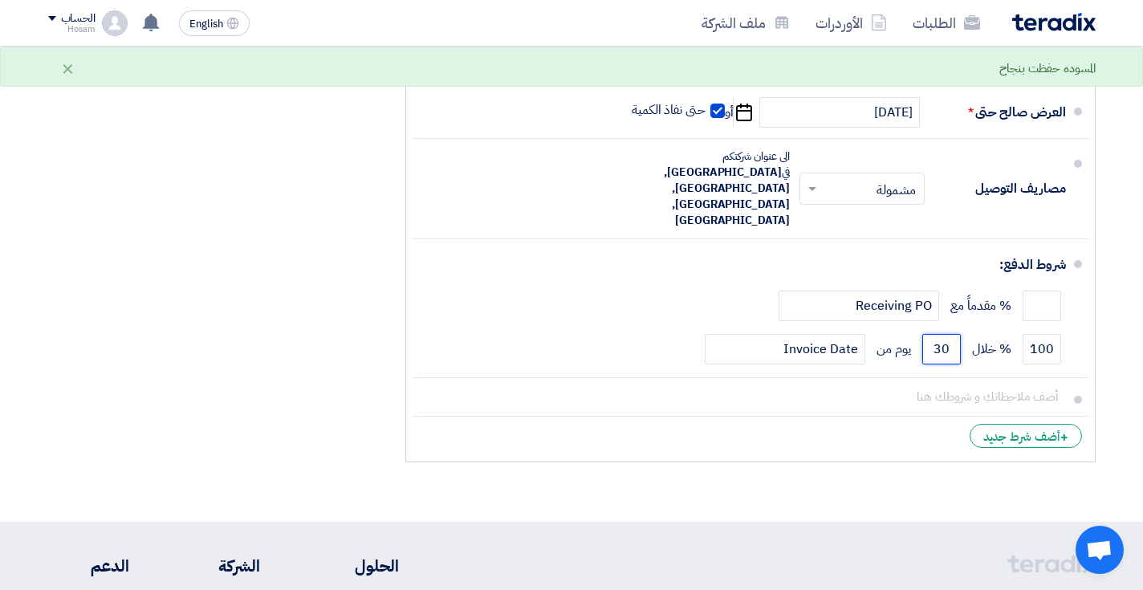
type input "30"
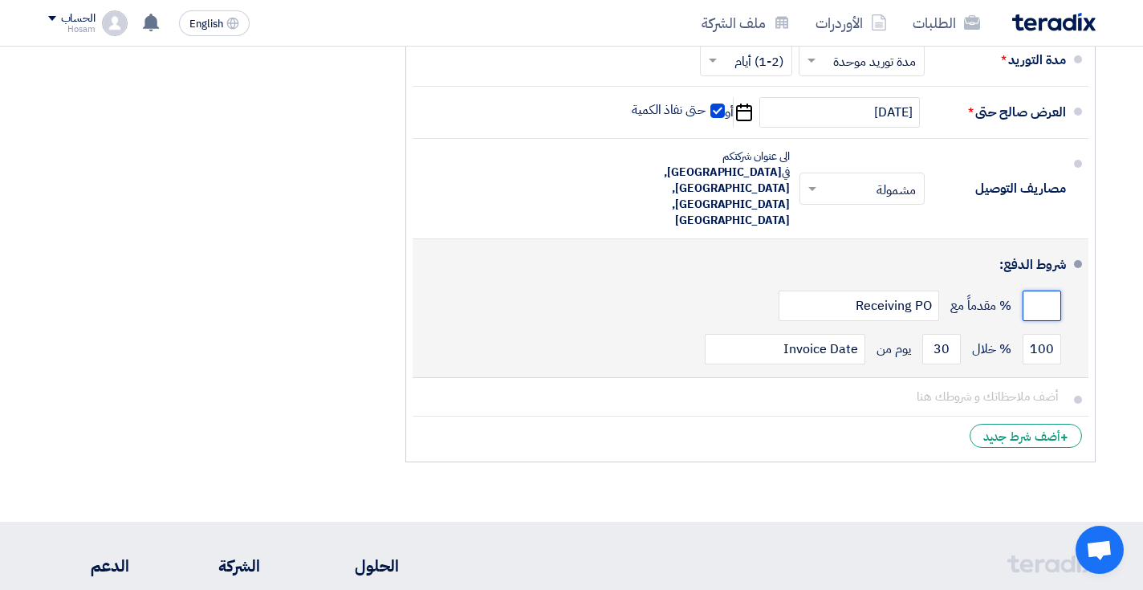
click at [1035, 291] on input "number" at bounding box center [1042, 306] width 39 height 31
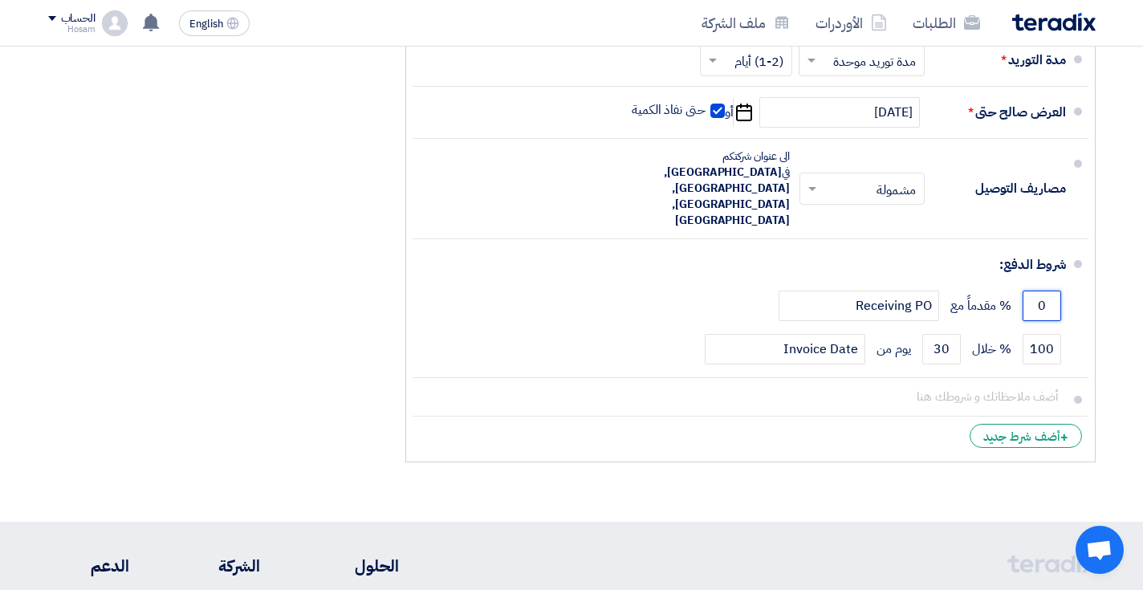
type input "0"
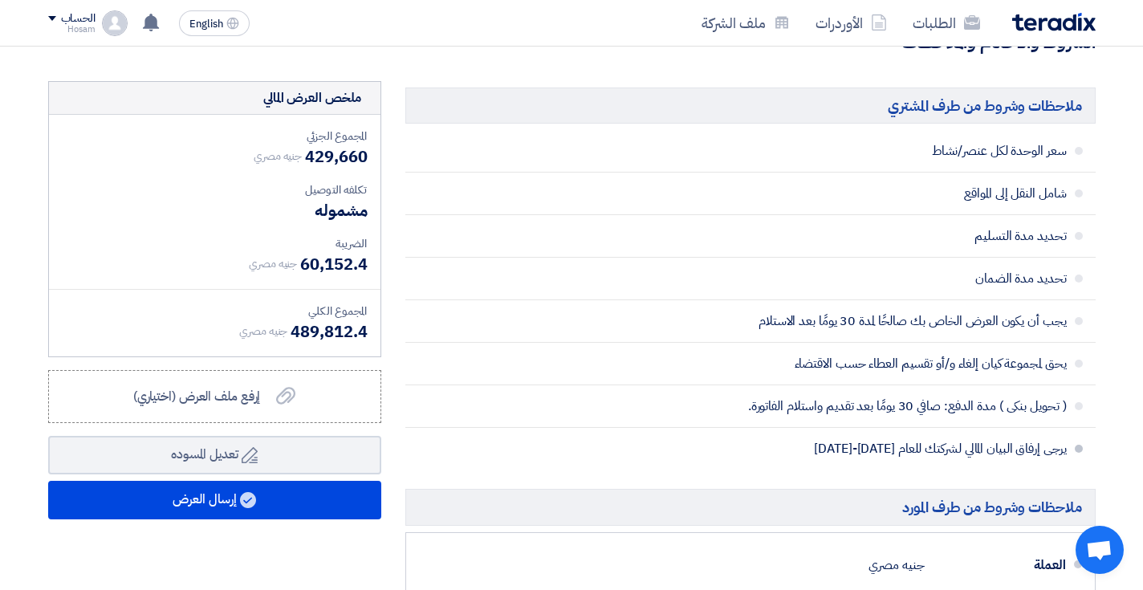
scroll to position [3455, 0]
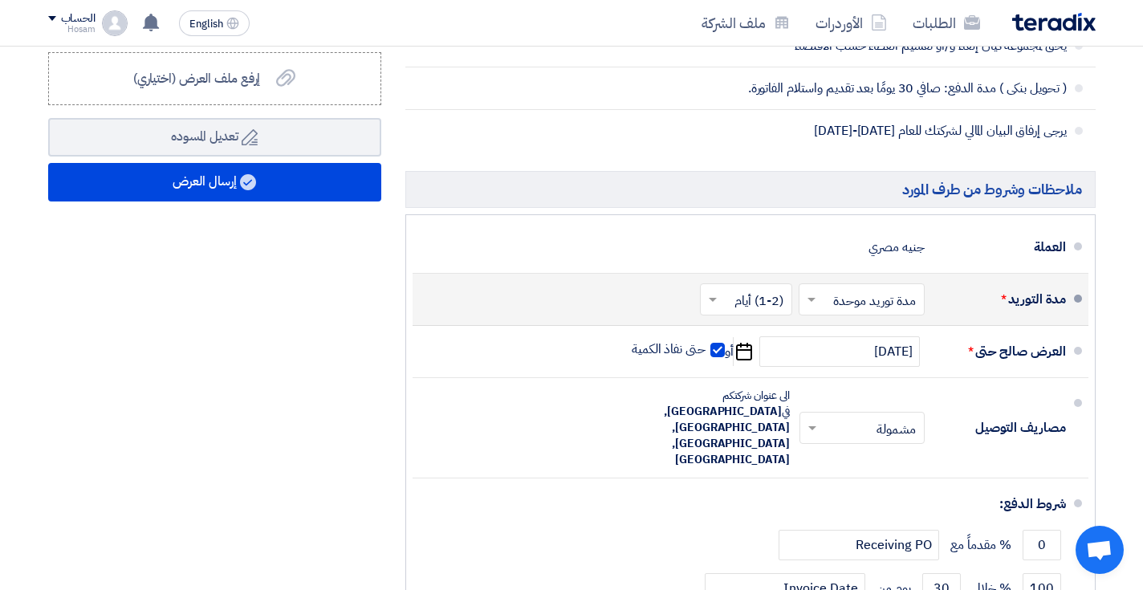
click at [714, 291] on span at bounding box center [711, 299] width 20 height 16
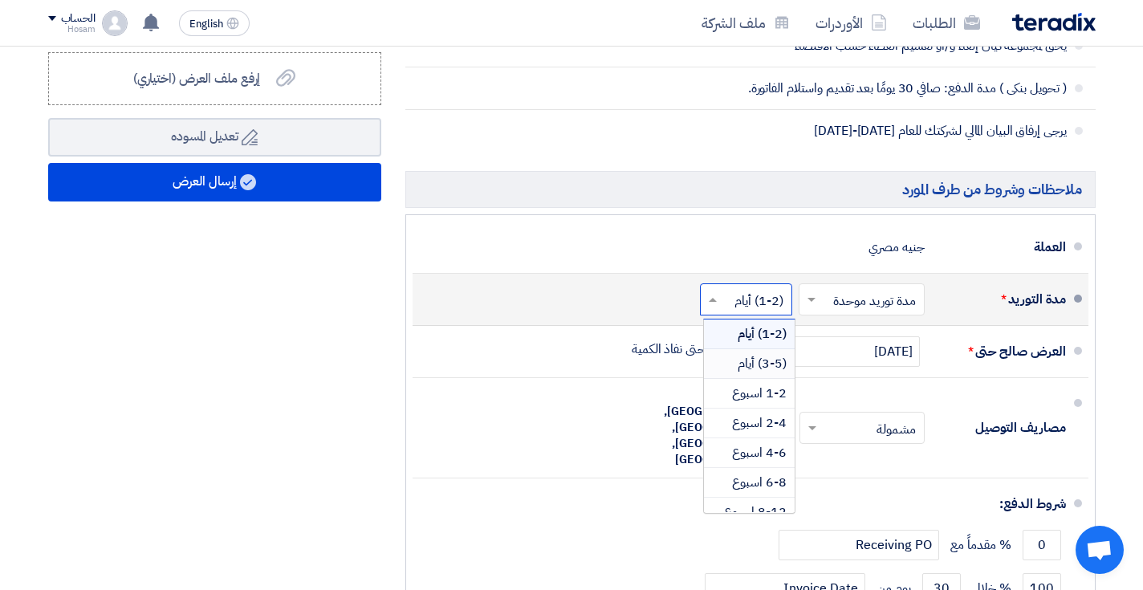
click at [768, 354] on span "(3-5) أيام" at bounding box center [762, 363] width 49 height 19
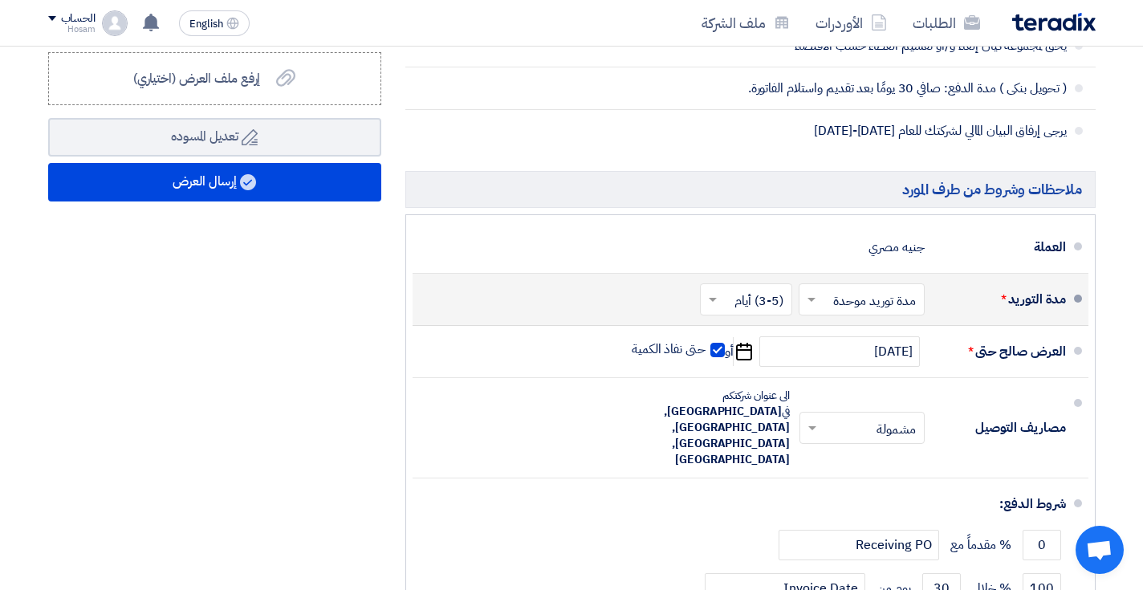
click at [388, 215] on div "ملخص [PERSON_NAME] المجموع الجزئي جنيه مصري 429,660 تكلفه التوصيل" at bounding box center [214, 236] width 357 height 947
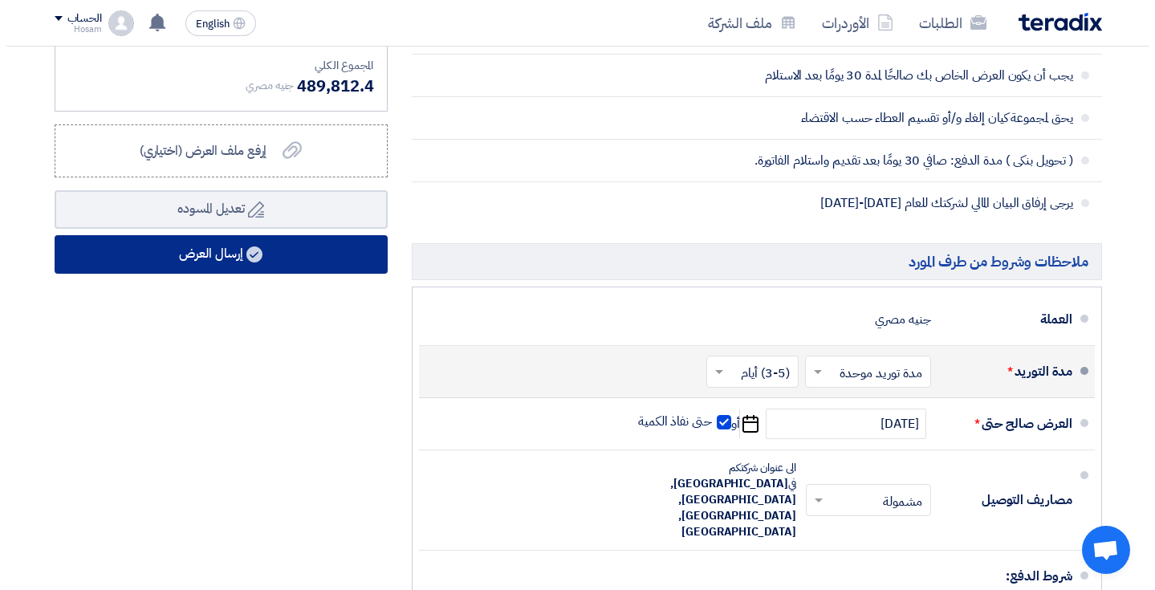
scroll to position [3382, 0]
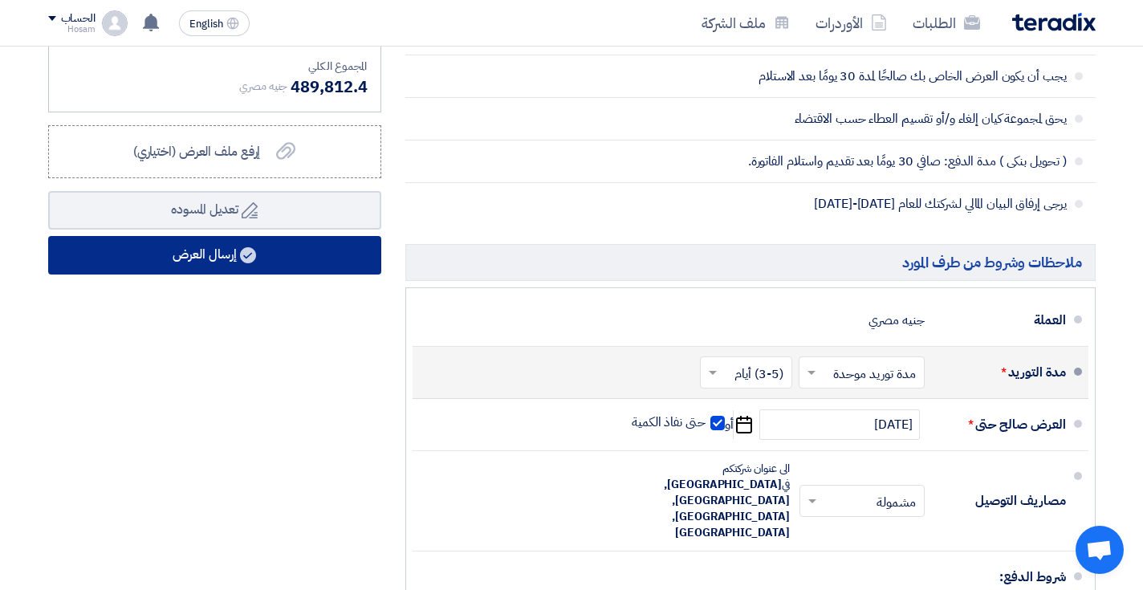
click at [285, 236] on button "إرسال العرض" at bounding box center [214, 255] width 333 height 39
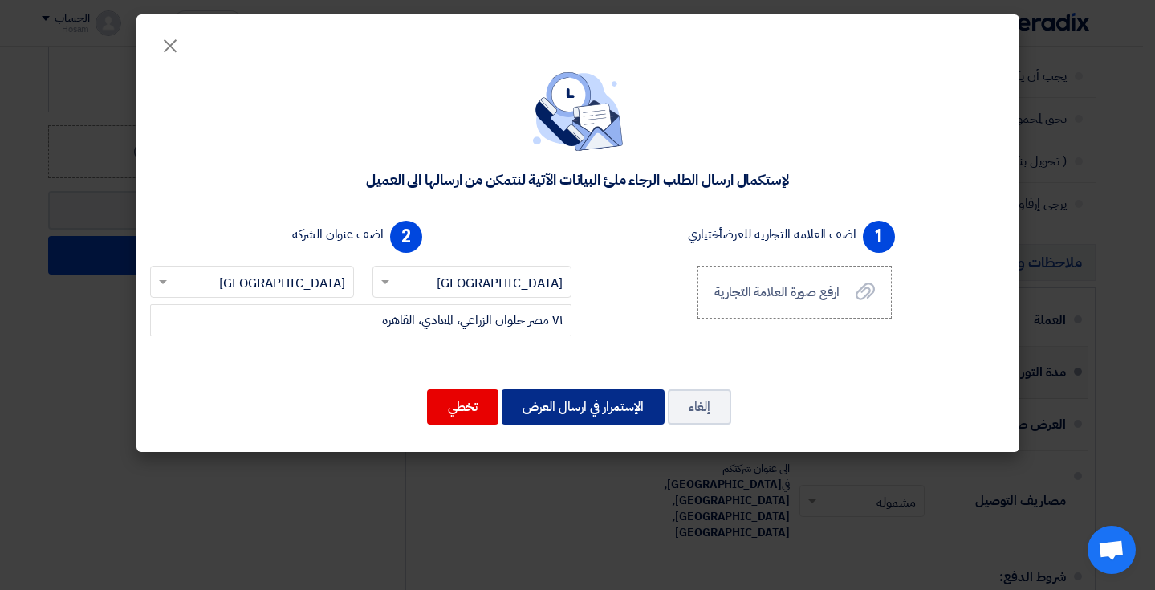
click at [603, 410] on button "الإستمرار في ارسال العرض" at bounding box center [583, 406] width 163 height 35
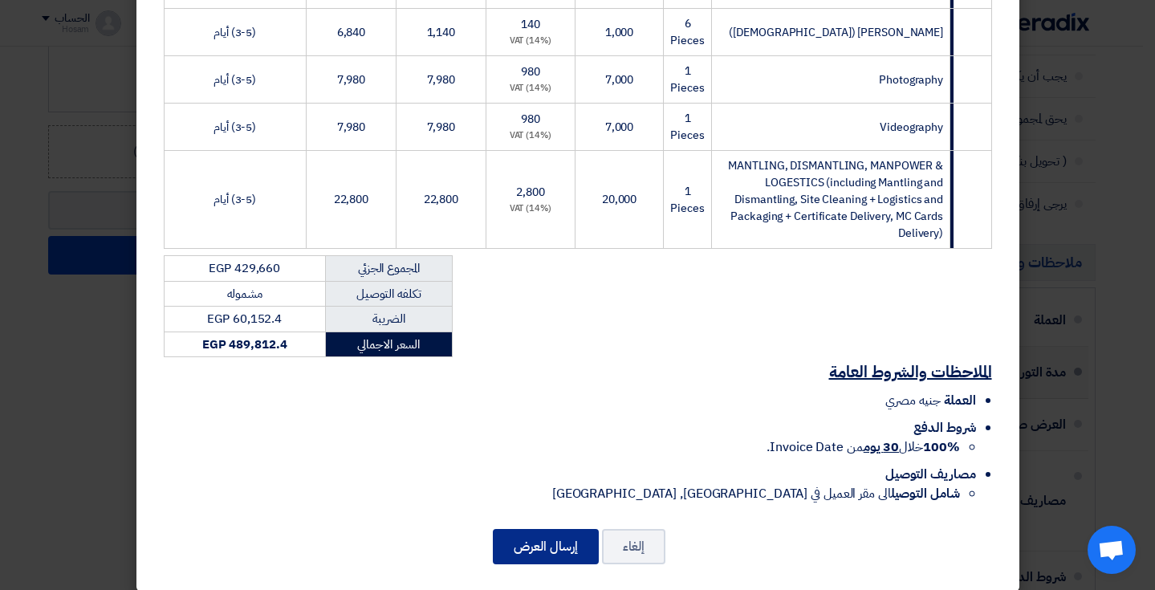
scroll to position [1422, 0]
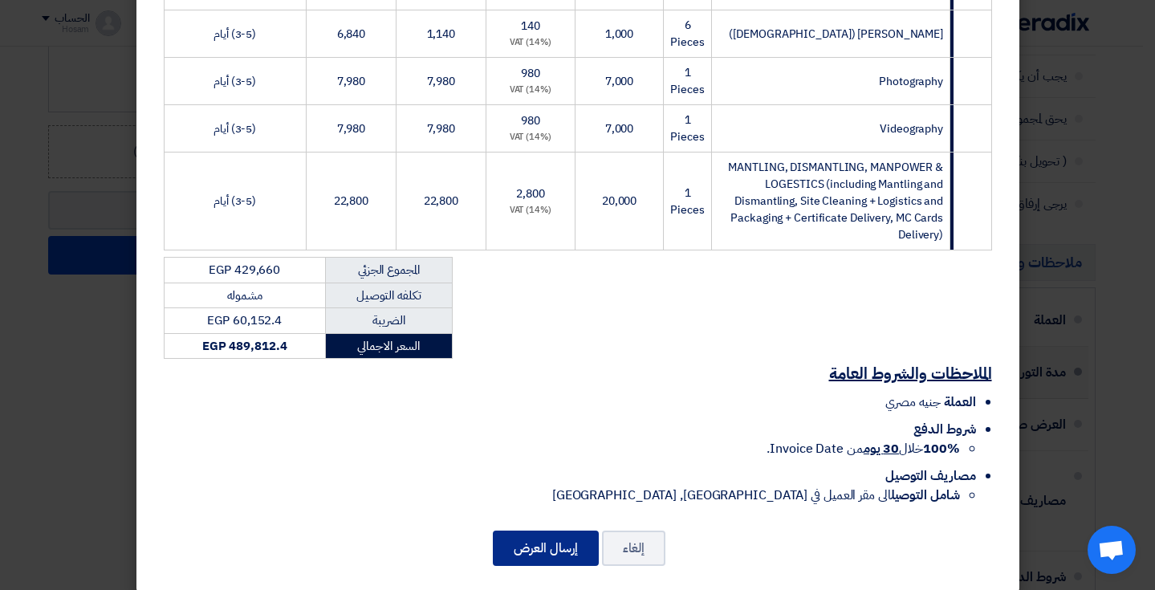
click at [559, 531] on button "إرسال العرض" at bounding box center [546, 548] width 106 height 35
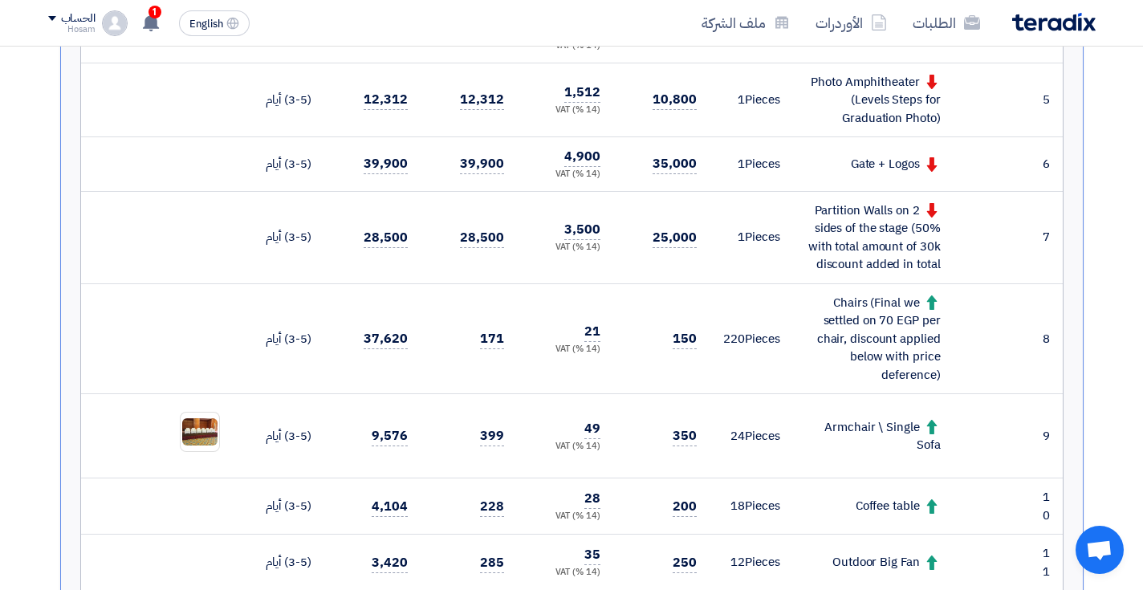
scroll to position [803, 0]
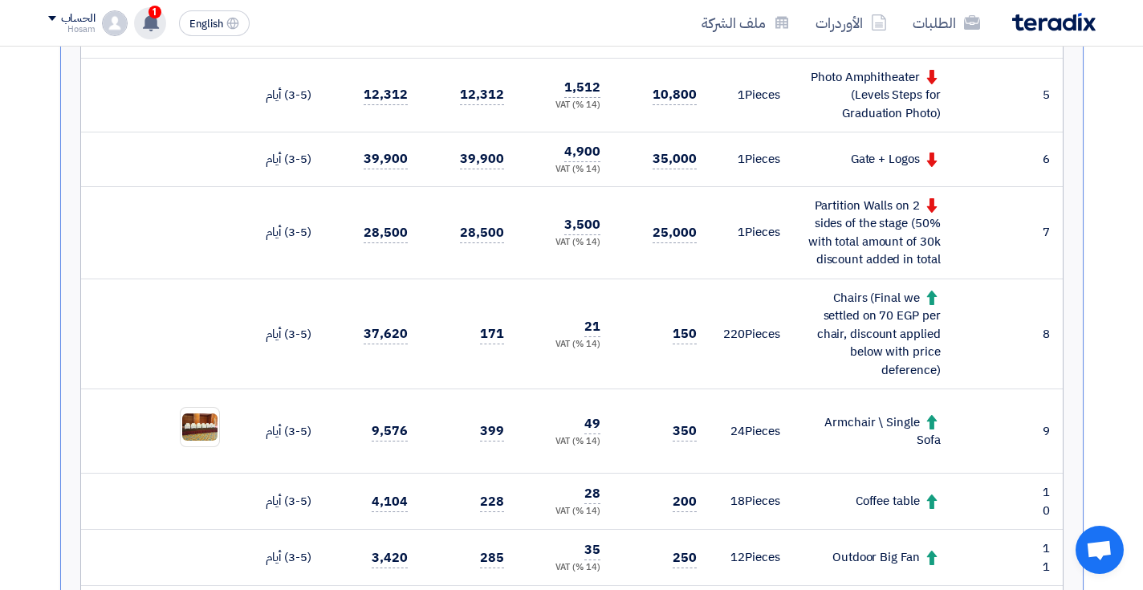
click at [145, 25] on use at bounding box center [151, 23] width 16 height 18
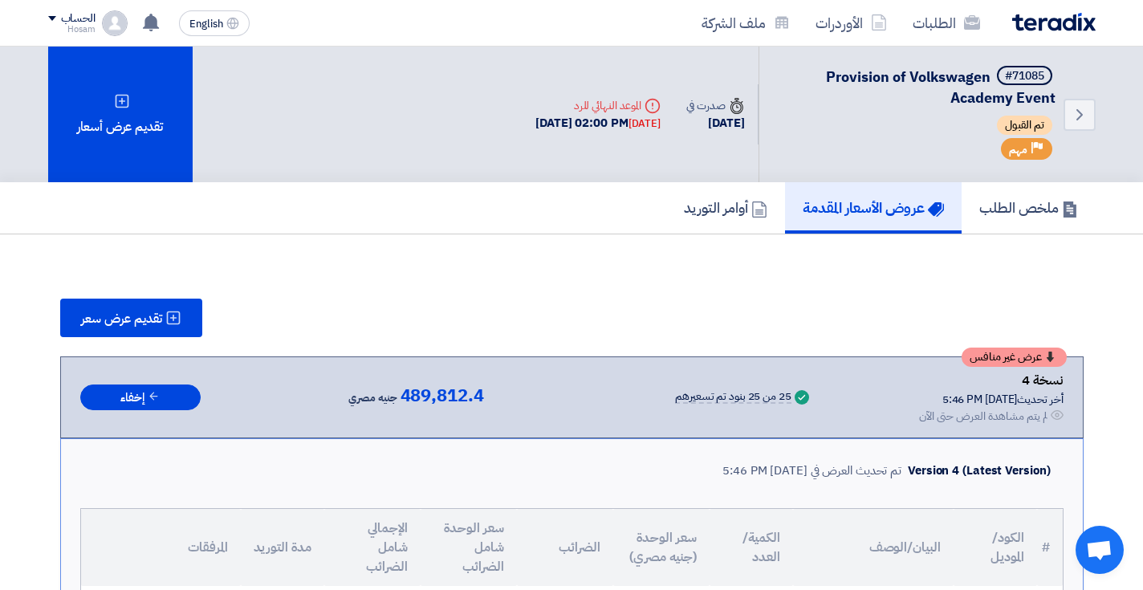
scroll to position [0, 0]
